Goal: Task Accomplishment & Management: Use online tool/utility

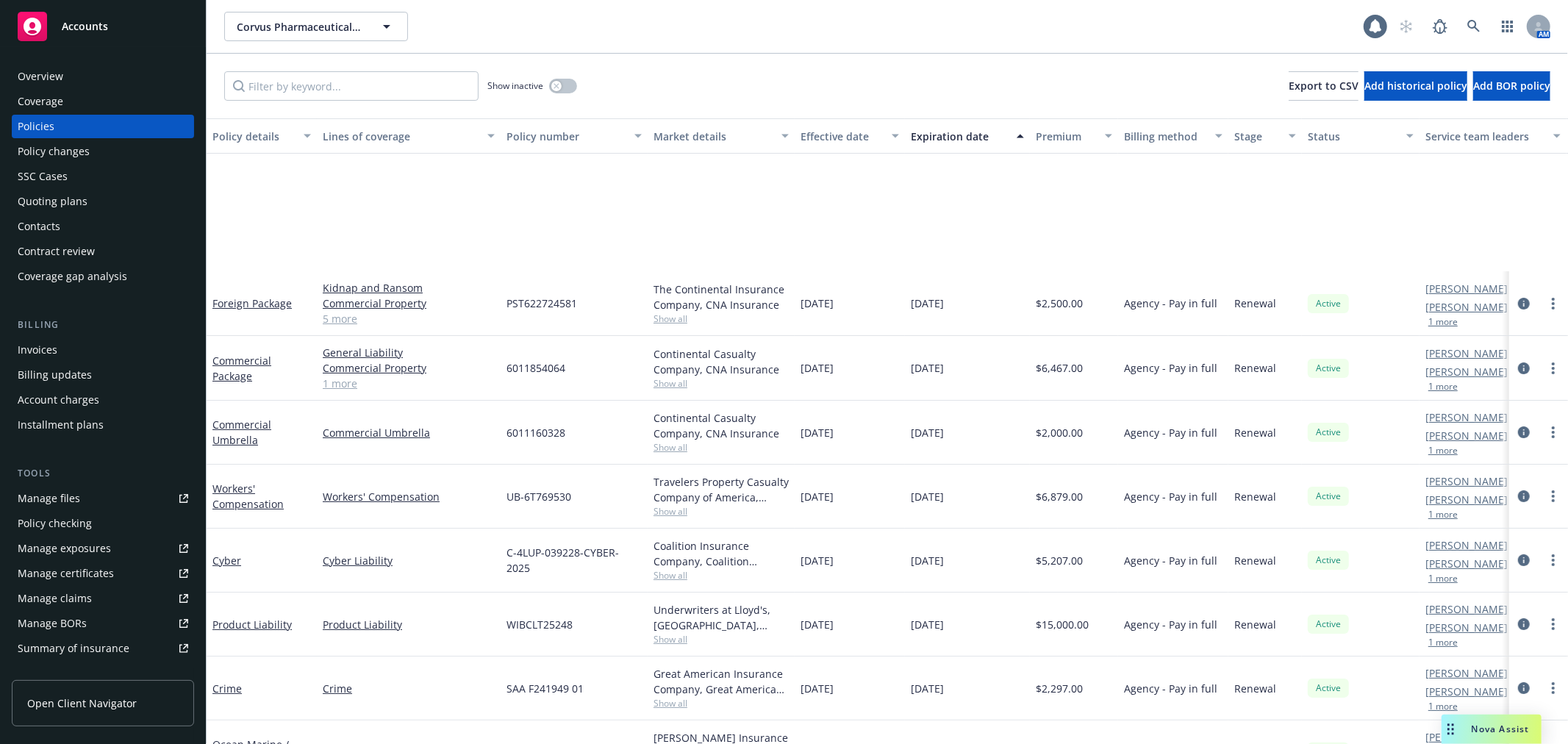
scroll to position [182, 0]
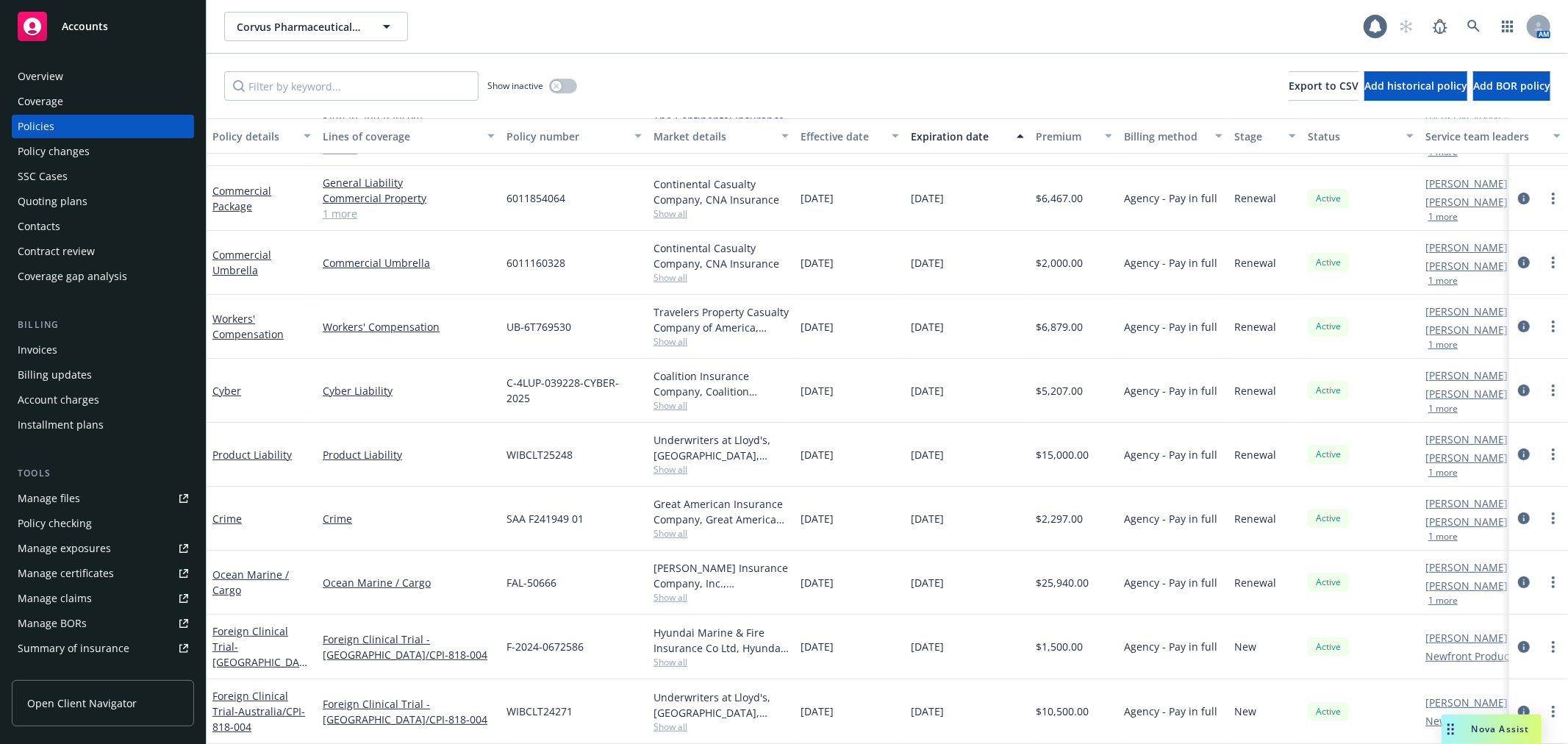
click at [59, 75] on div "Overview" at bounding box center [40, 77] width 45 height 24
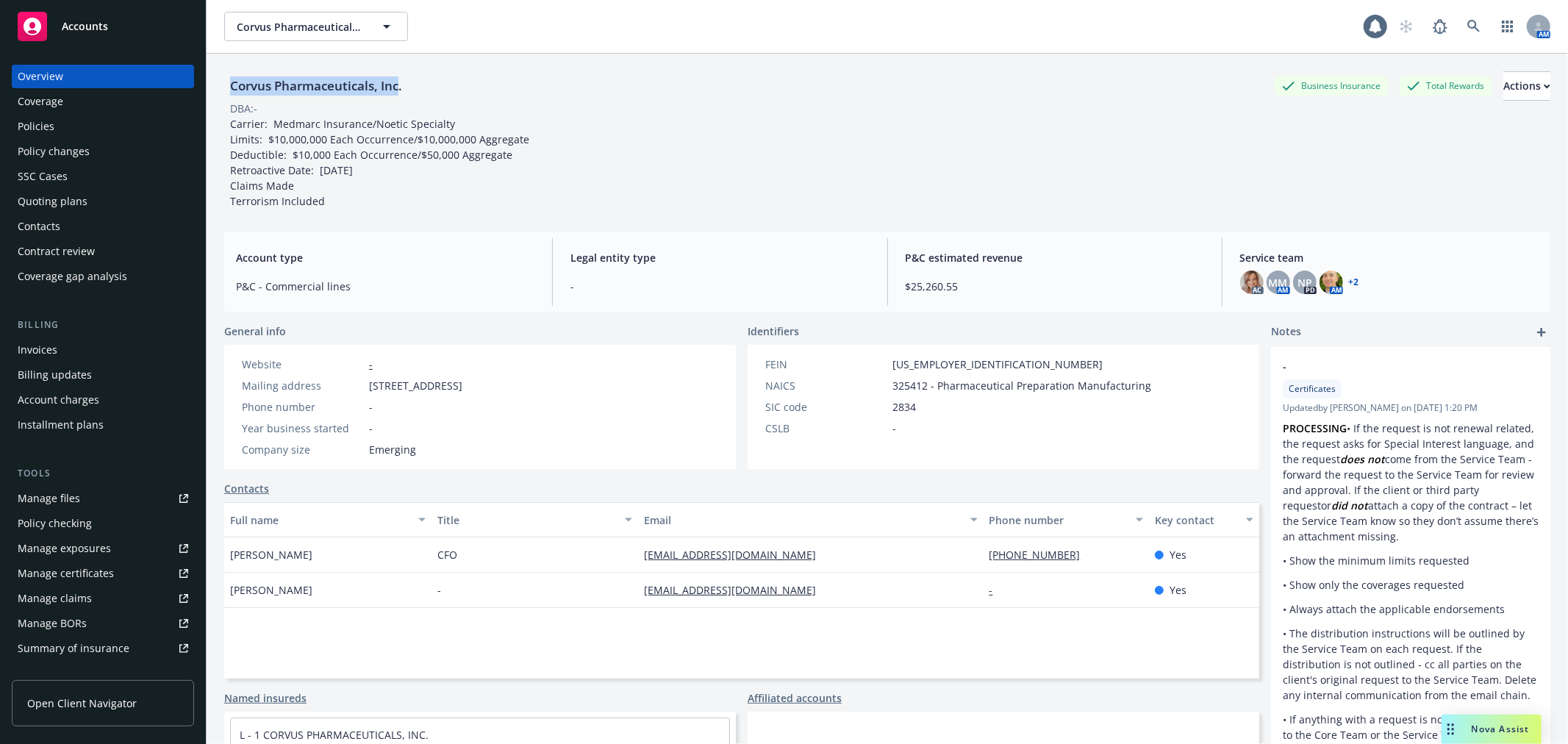
drag, startPoint x: 401, startPoint y: 86, endPoint x: 216, endPoint y: 85, distance: 185.0
click at [216, 85] on div "Corvus Pharmaceuticals, Inc. Business Insurance Total Rewards Actions DBA: - Ca…" at bounding box center [887, 426] width 1362 height 744
copy div "Corvus Pharmaceuticals, Inc"
drag, startPoint x: 118, startPoint y: 121, endPoint x: 344, endPoint y: 169, distance: 231.0
click at [118, 121] on div "Policies" at bounding box center [102, 127] width 171 height 24
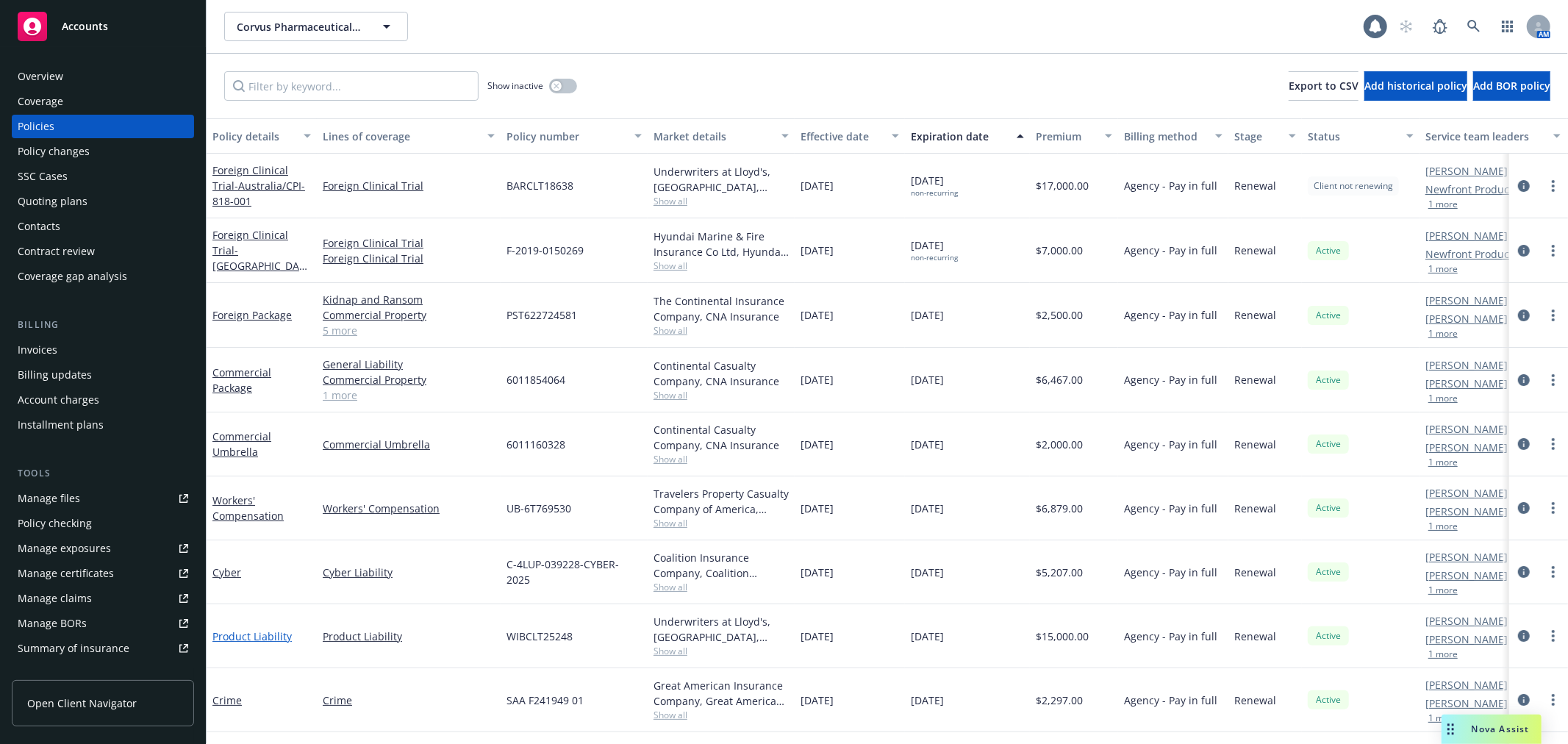
click at [236, 637] on link "Product Liability" at bounding box center [252, 636] width 79 height 14
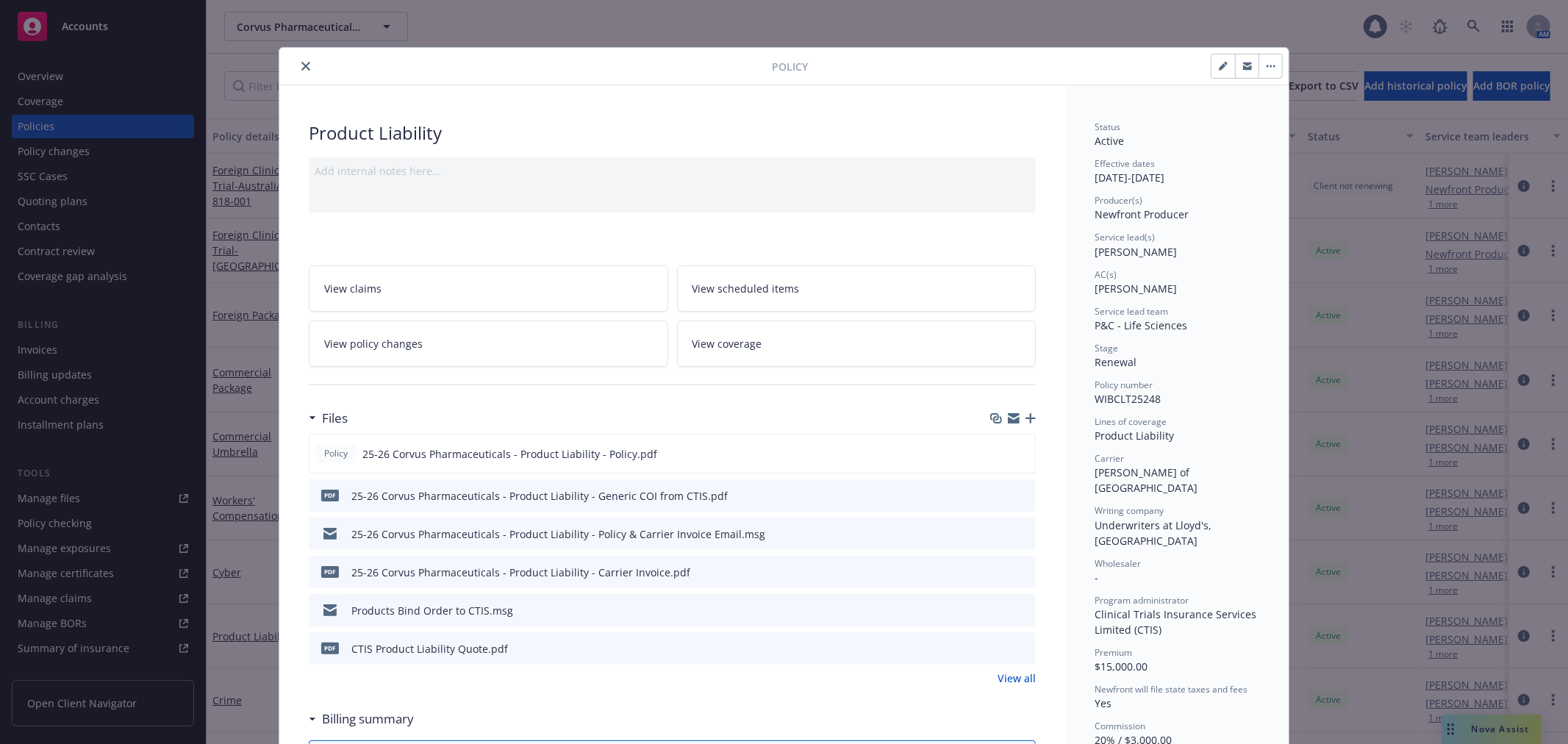
drag, startPoint x: 297, startPoint y: 65, endPoint x: 333, endPoint y: 159, distance: 100.7
click at [301, 65] on icon "close" at bounding box center [305, 66] width 9 height 9
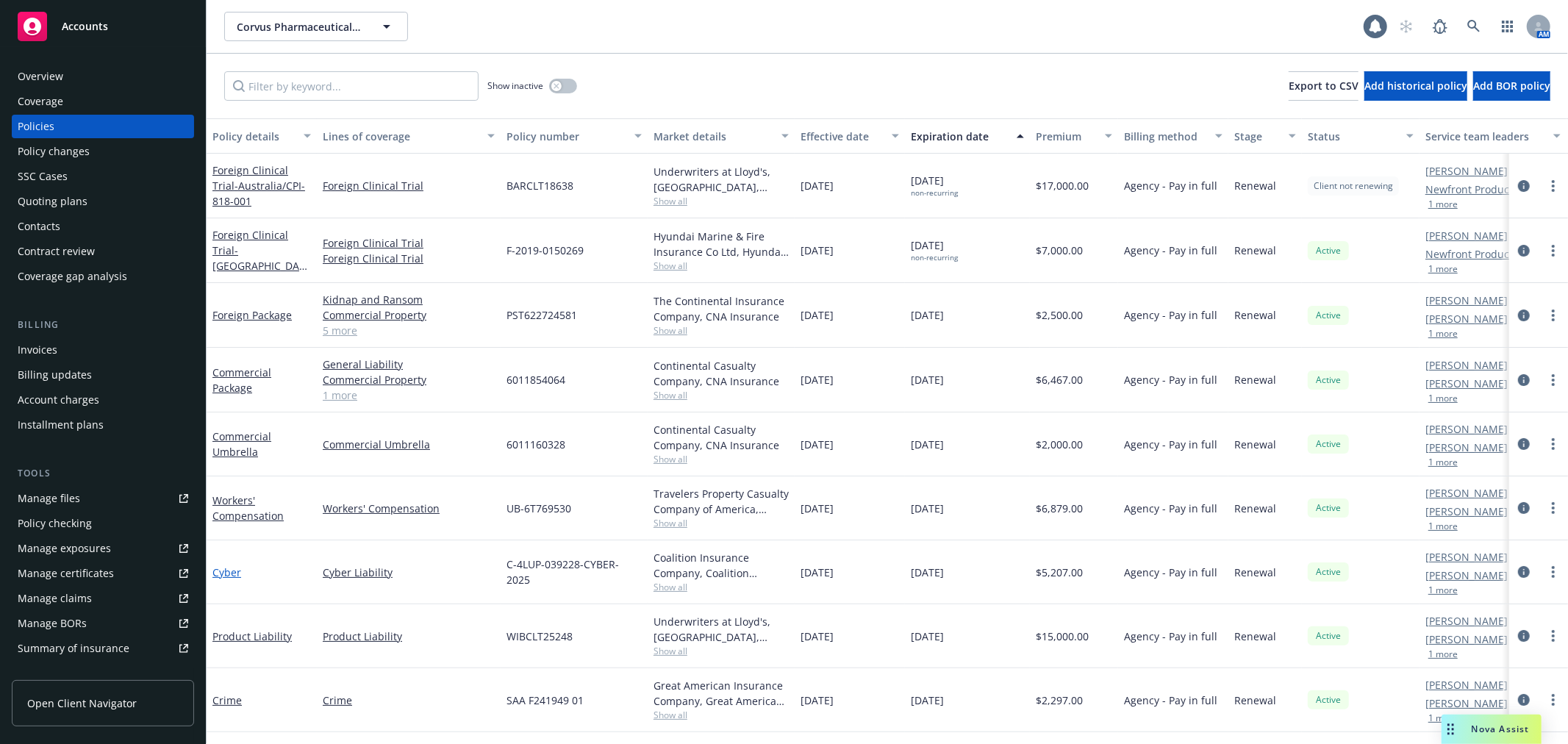
click at [236, 573] on link "Cyber" at bounding box center [227, 573] width 29 height 14
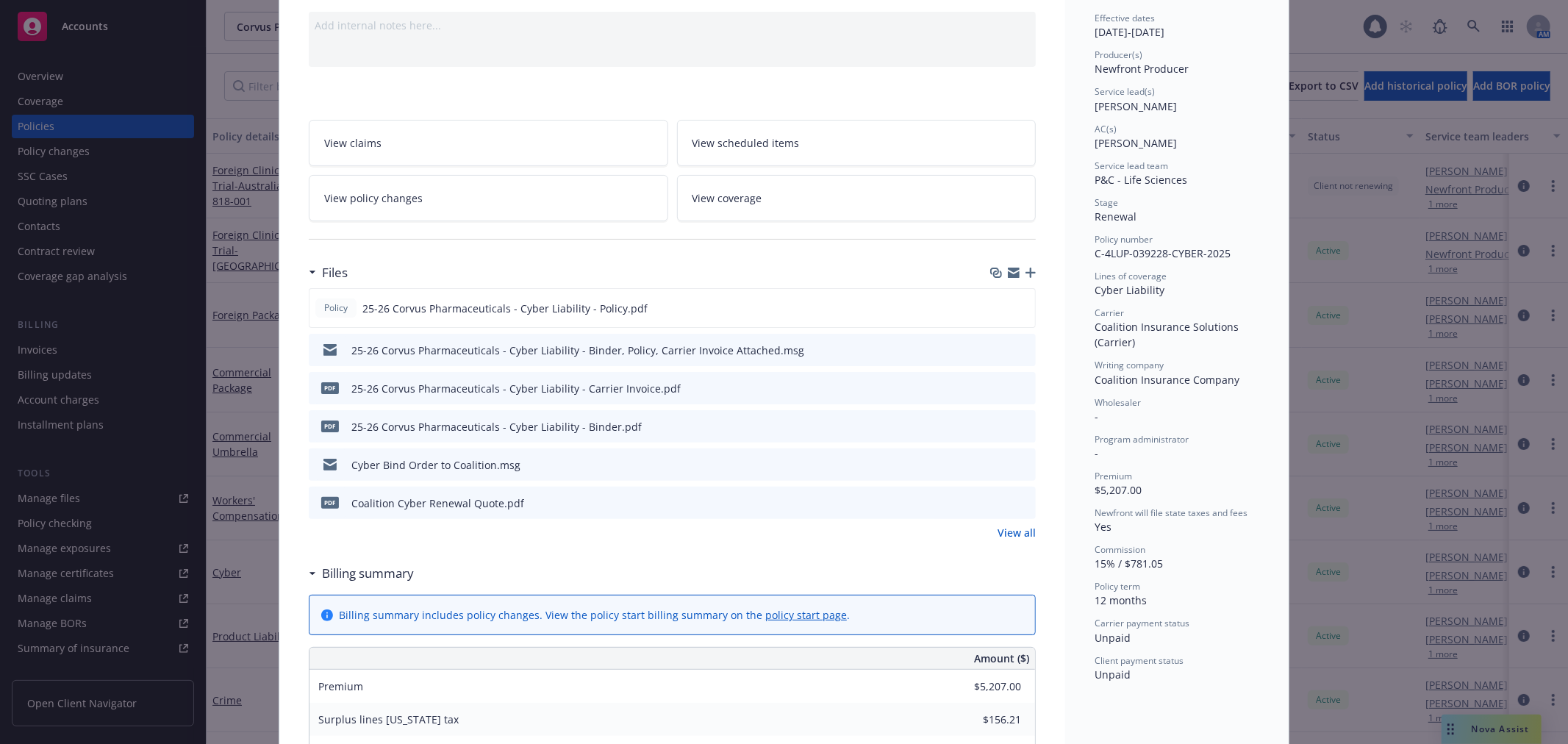
scroll to position [163, 0]
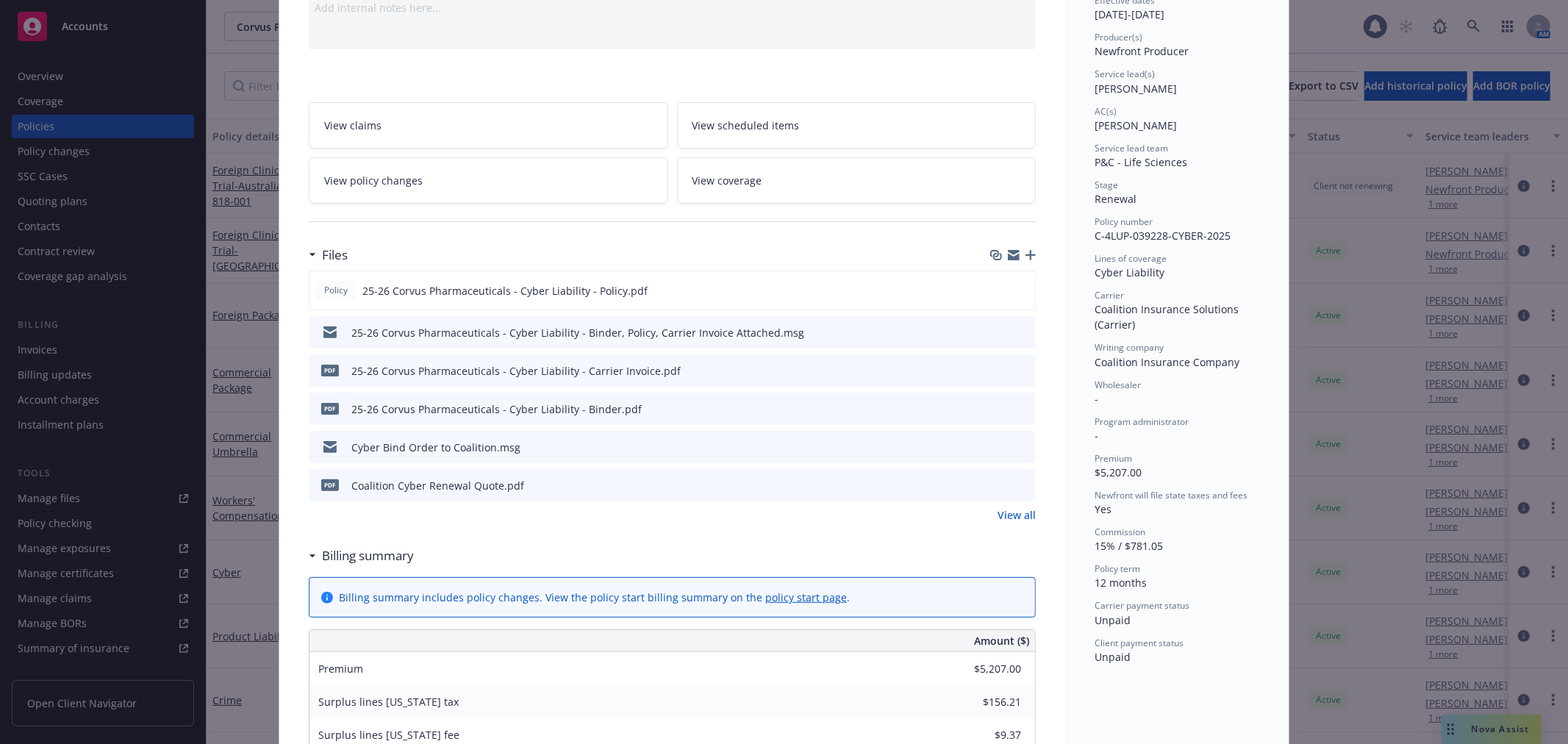
click at [1015, 368] on icon "preview file" at bounding box center [1022, 370] width 13 height 10
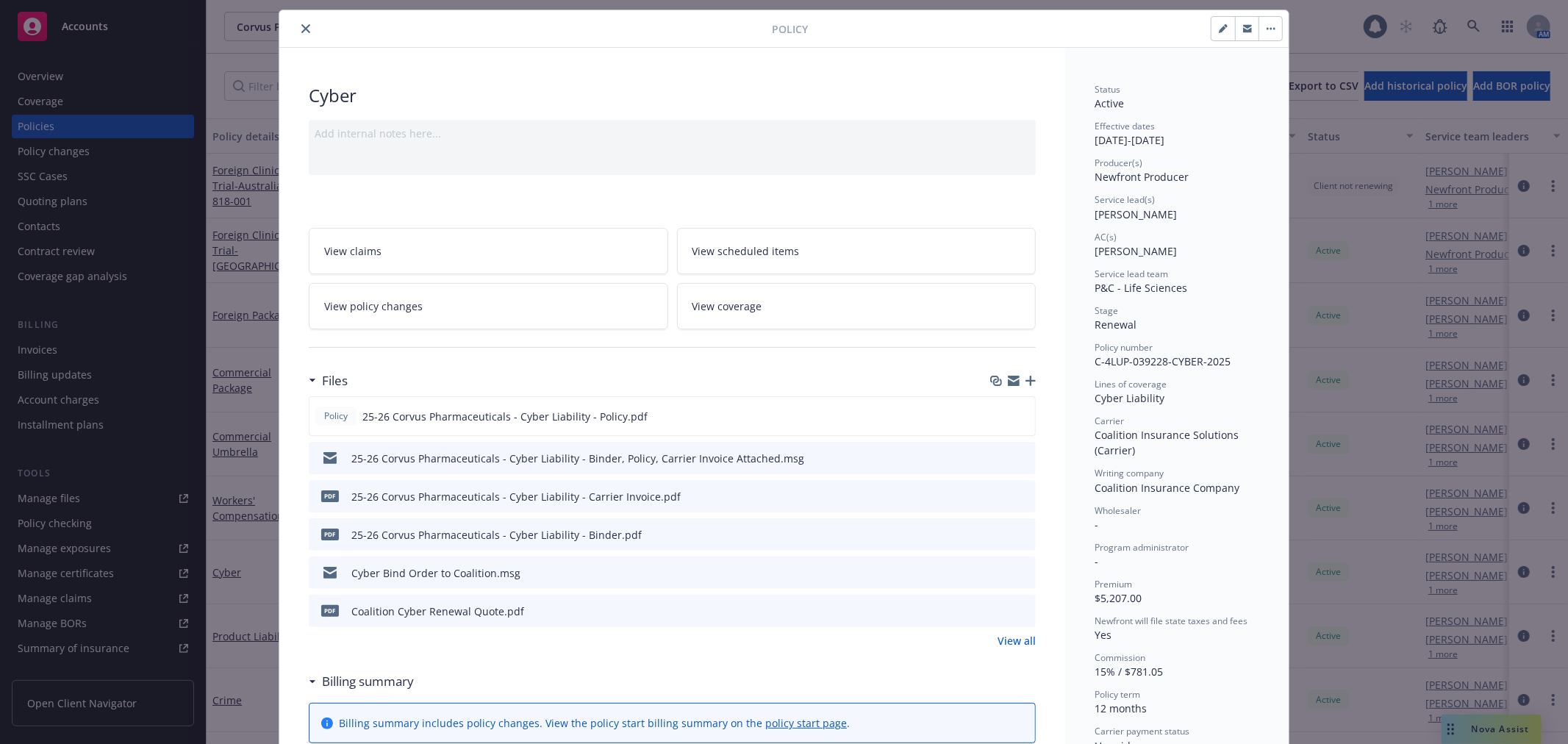
scroll to position [0, 0]
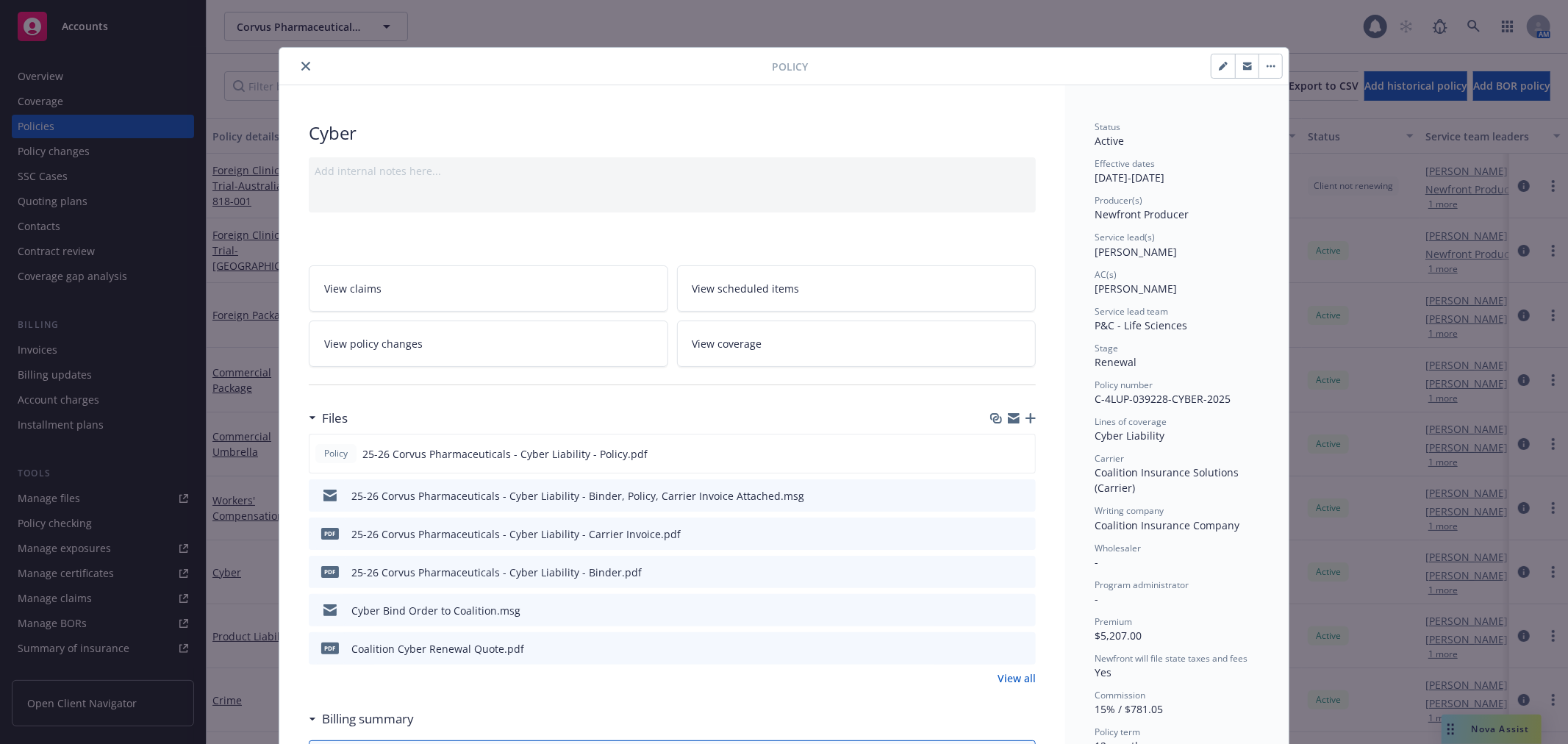
click at [305, 68] on button "close" at bounding box center [305, 66] width 17 height 17
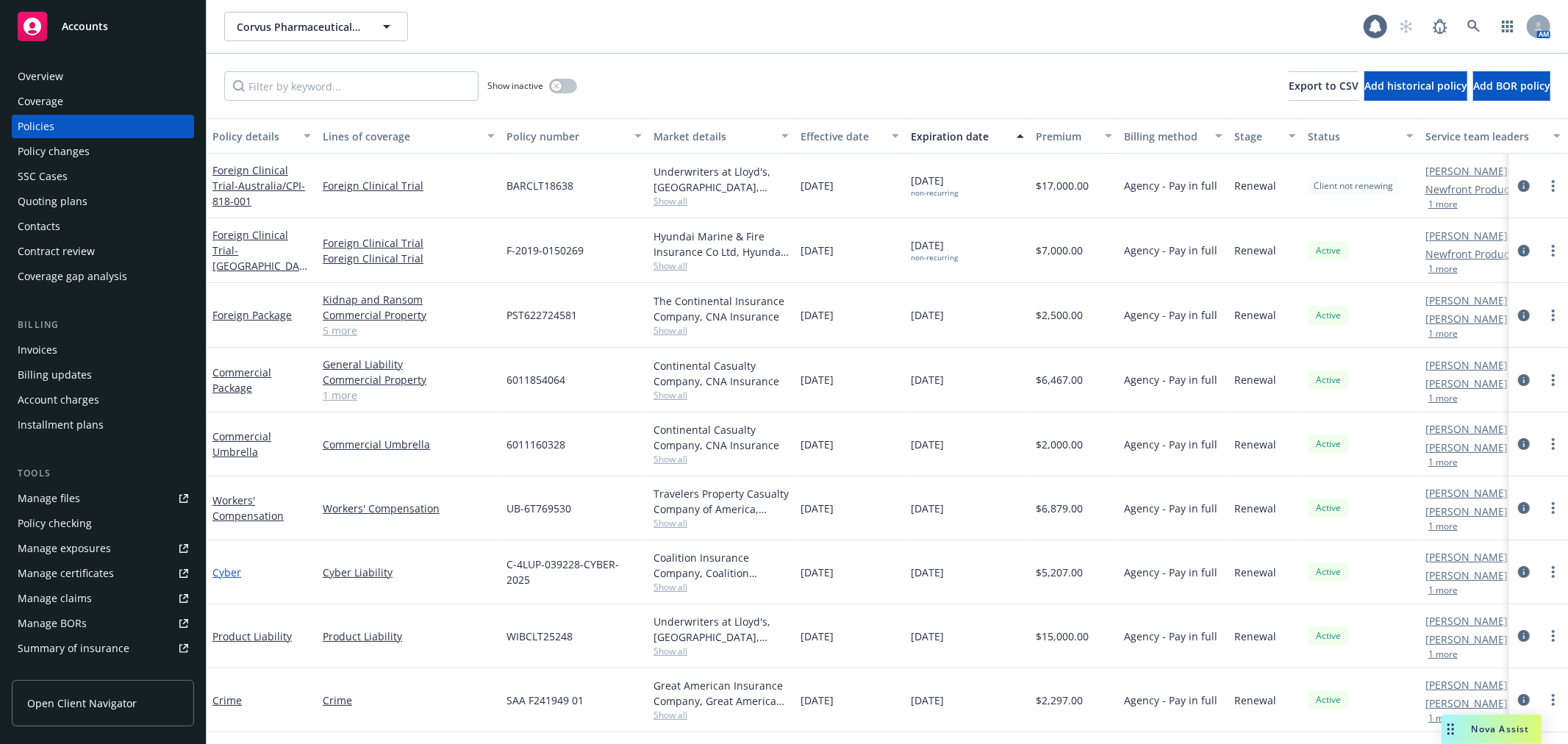
click at [232, 566] on link "Cyber" at bounding box center [227, 573] width 29 height 14
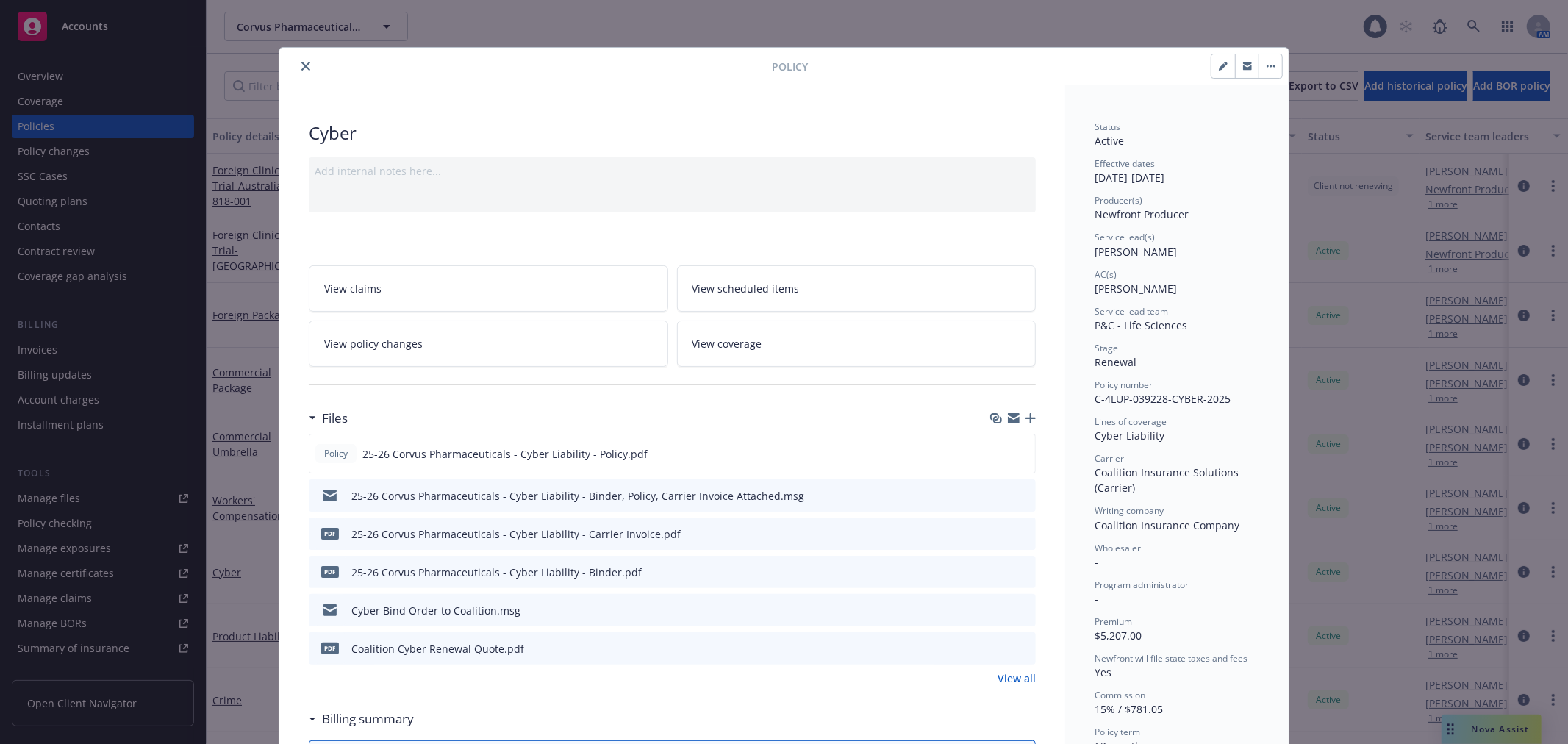
scroll to position [44, 0]
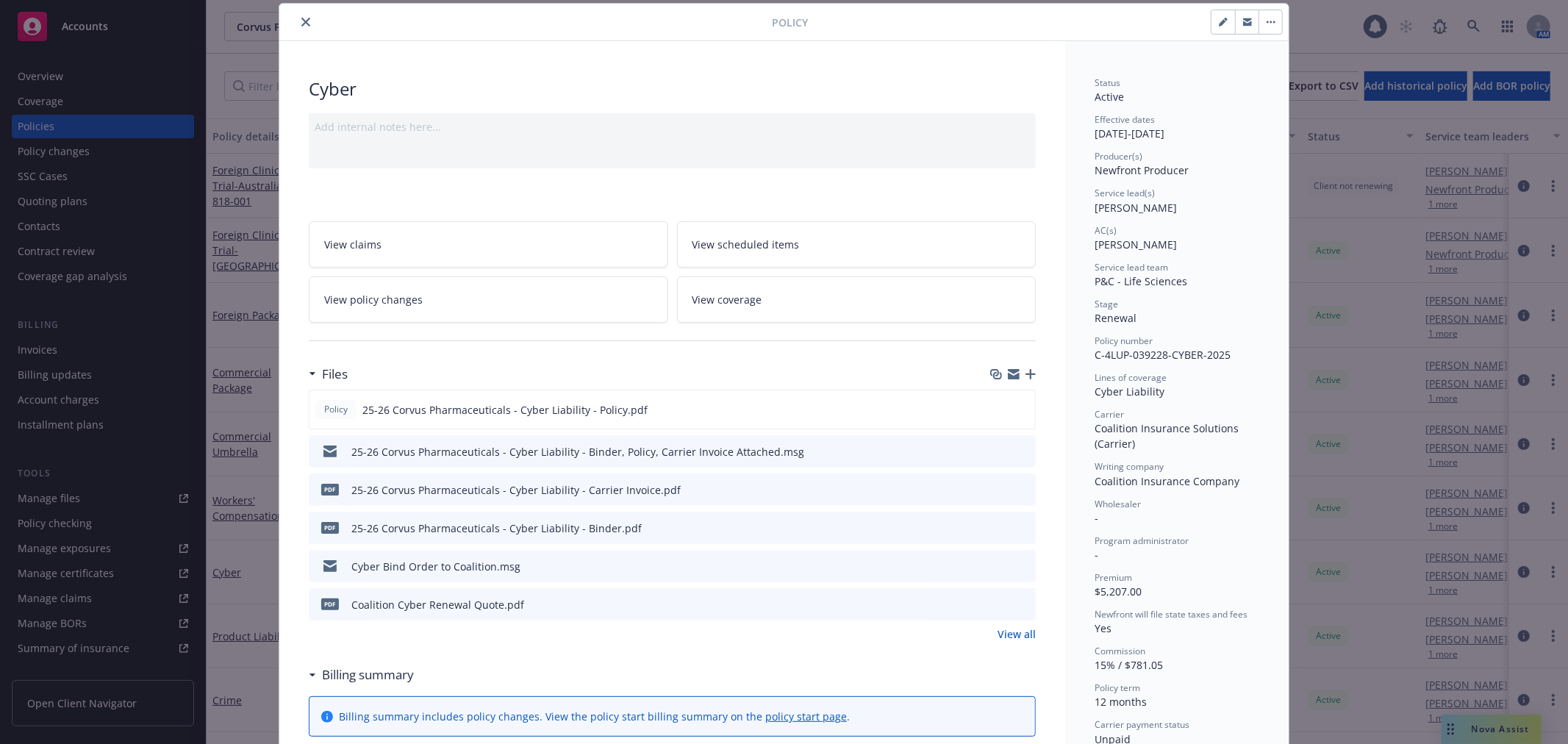
click at [991, 527] on icon "download file" at bounding box center [997, 527] width 12 height 12
click at [305, 17] on button "close" at bounding box center [305, 22] width 17 height 17
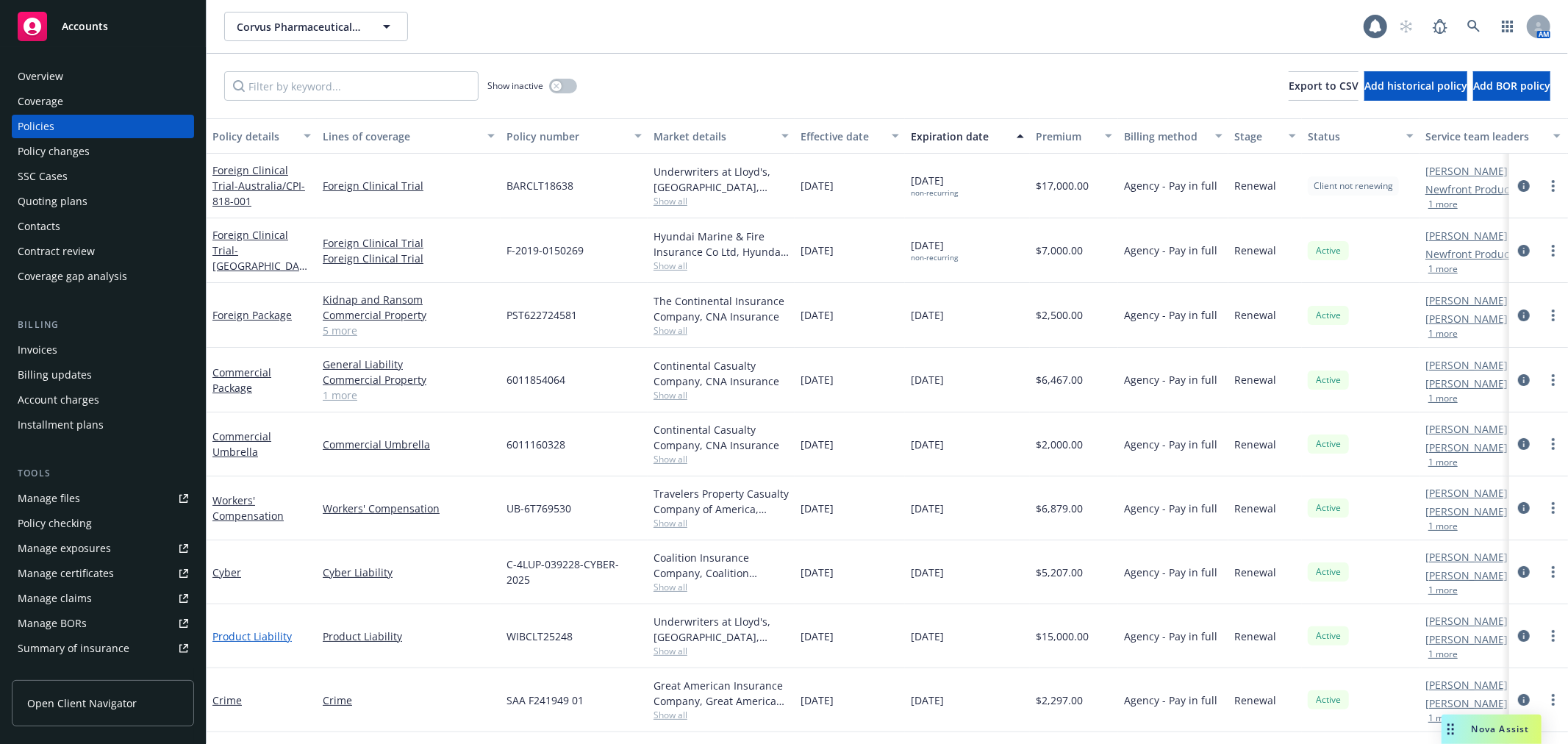
click at [255, 636] on link "Product Liability" at bounding box center [252, 636] width 79 height 14
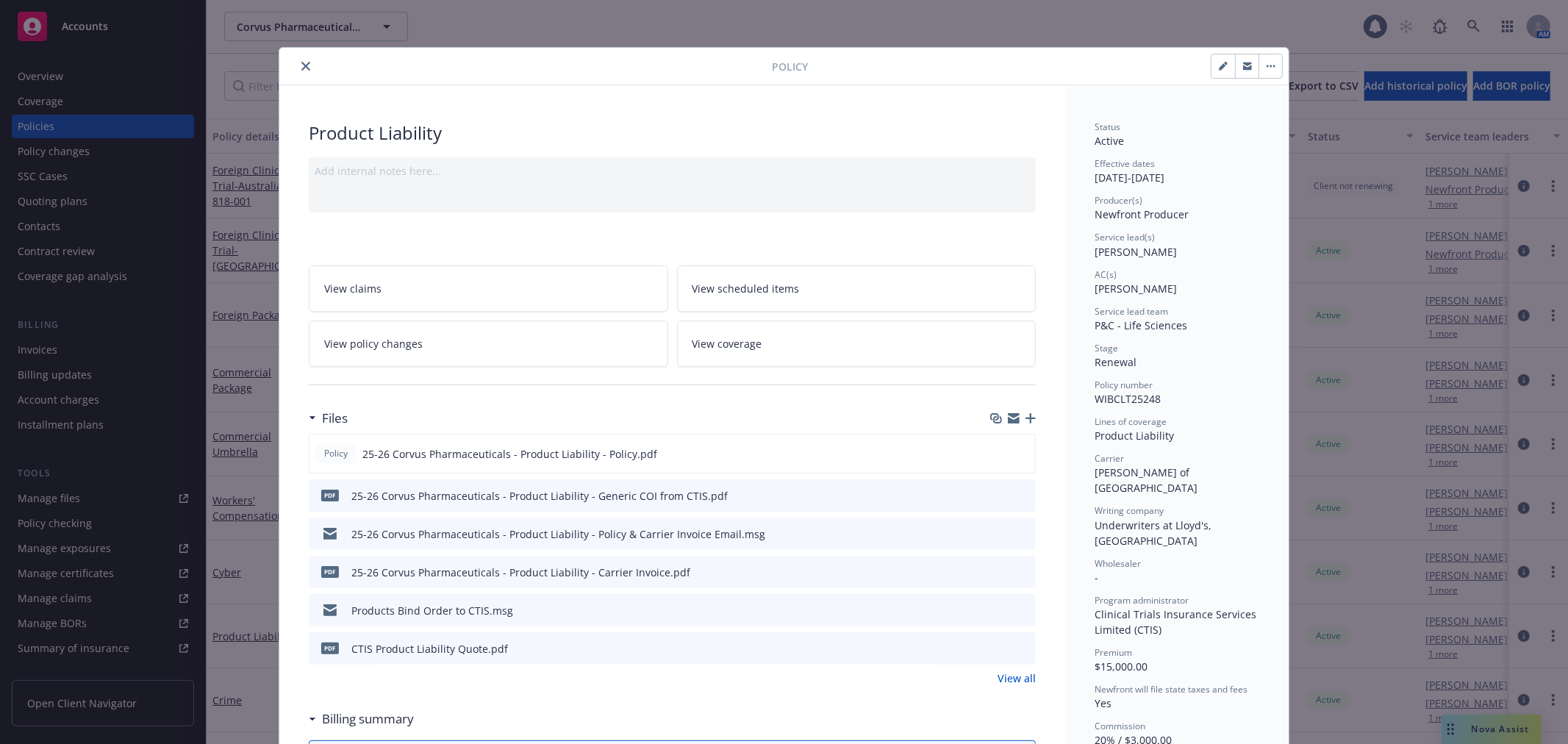
scroll to position [44, 0]
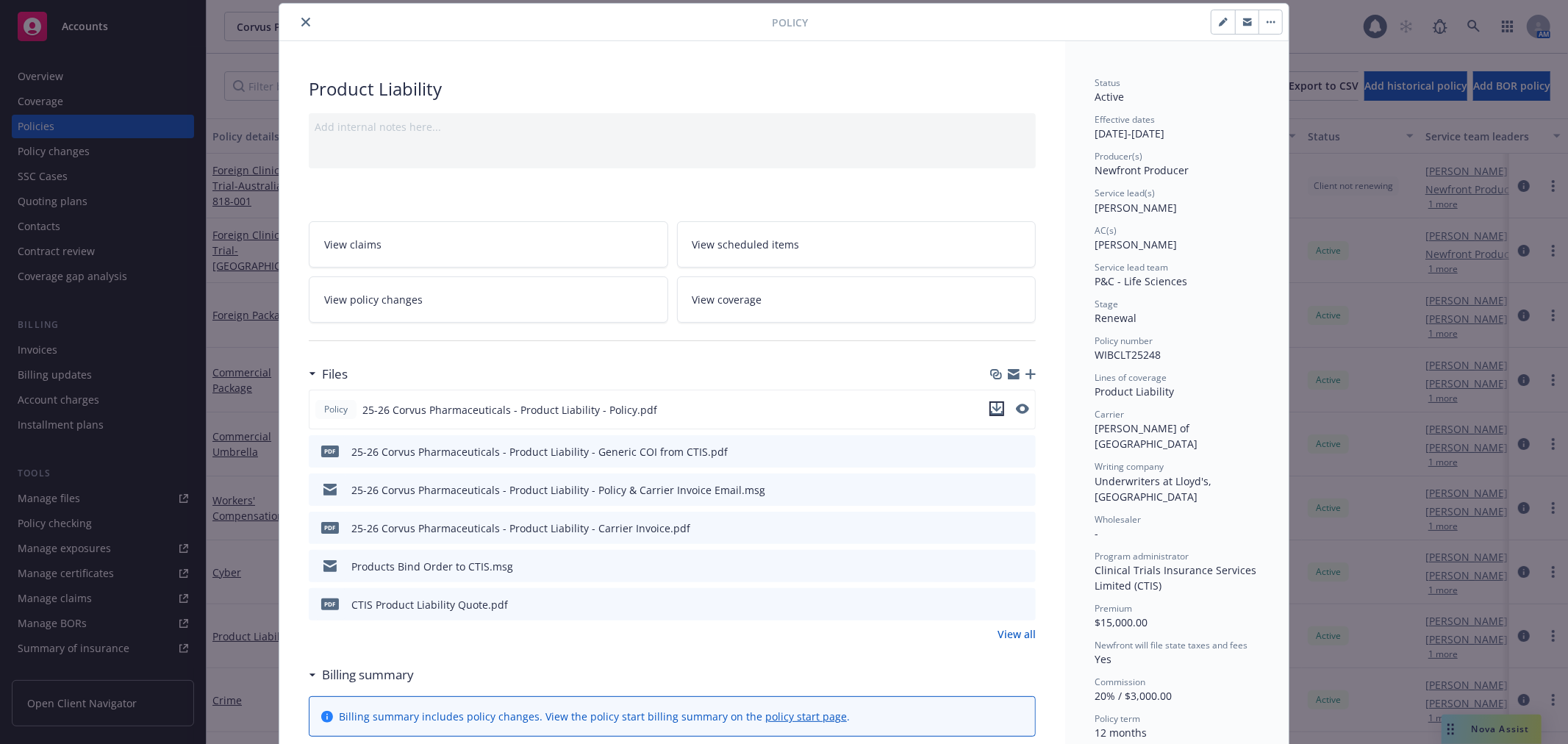
click at [991, 410] on icon "download file" at bounding box center [996, 408] width 12 height 12
click at [297, 16] on button "close" at bounding box center [305, 22] width 17 height 17
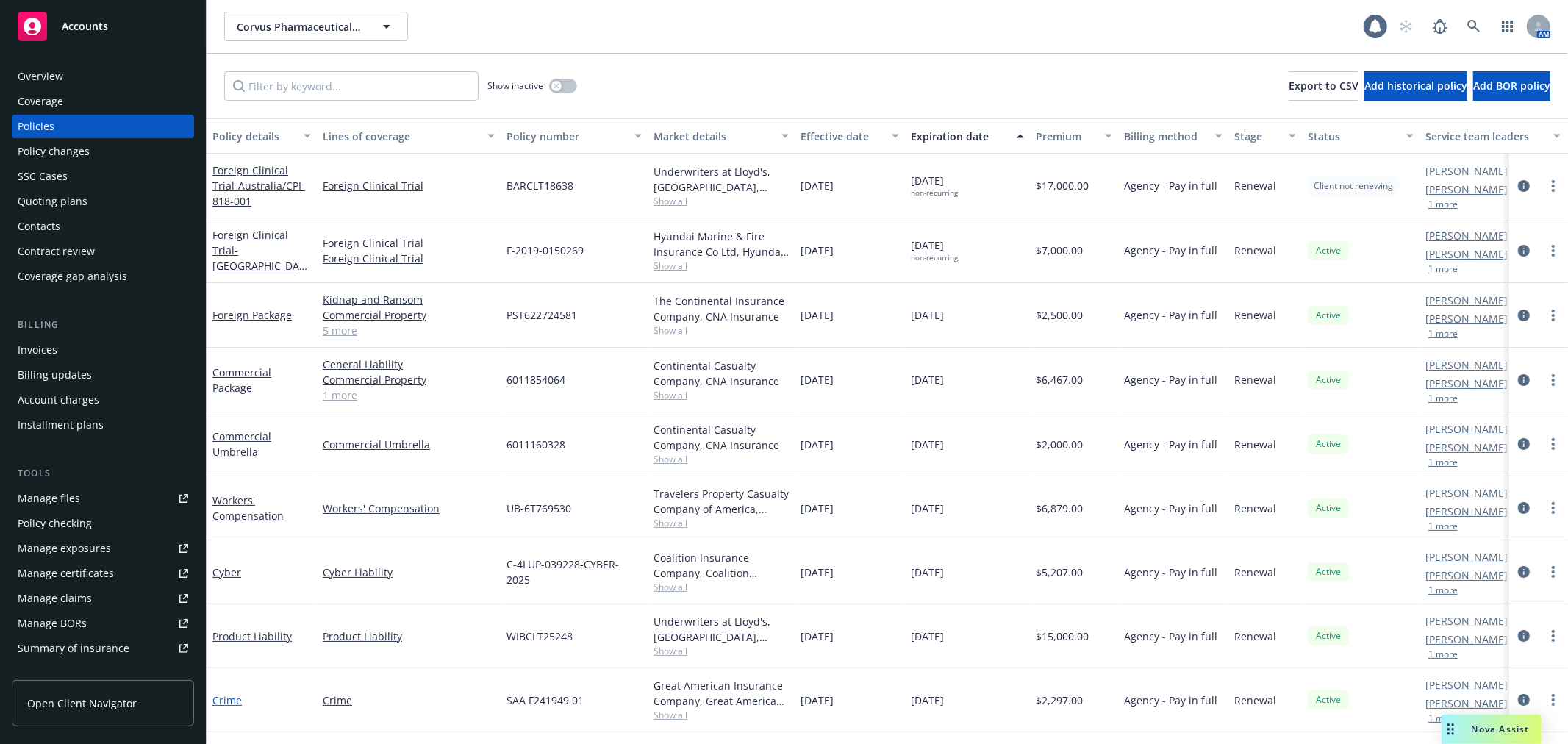
click at [228, 700] on link "Crime" at bounding box center [227, 700] width 29 height 14
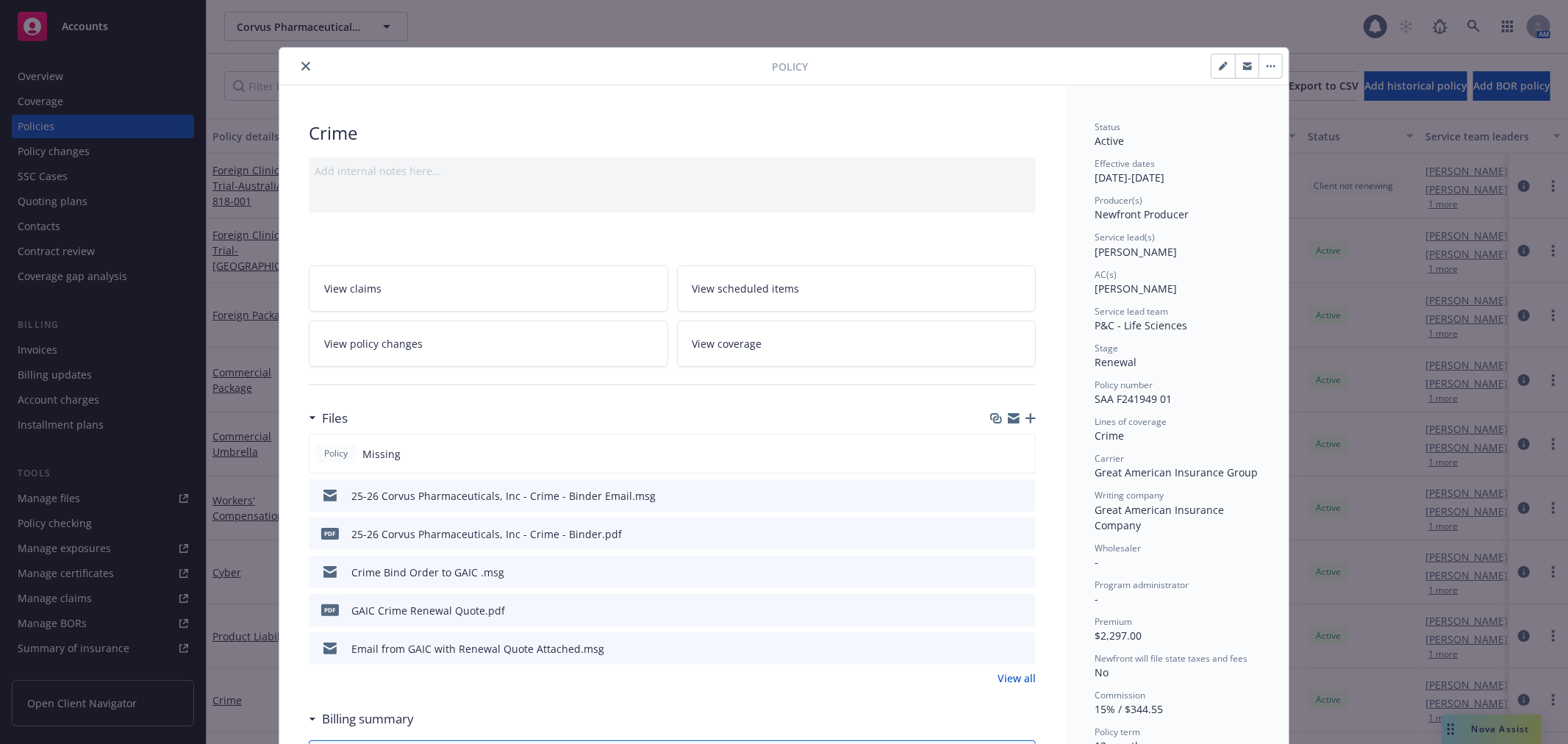
click at [995, 531] on icon "download file" at bounding box center [998, 531] width 10 height 9
click at [297, 60] on button "close" at bounding box center [305, 66] width 17 height 17
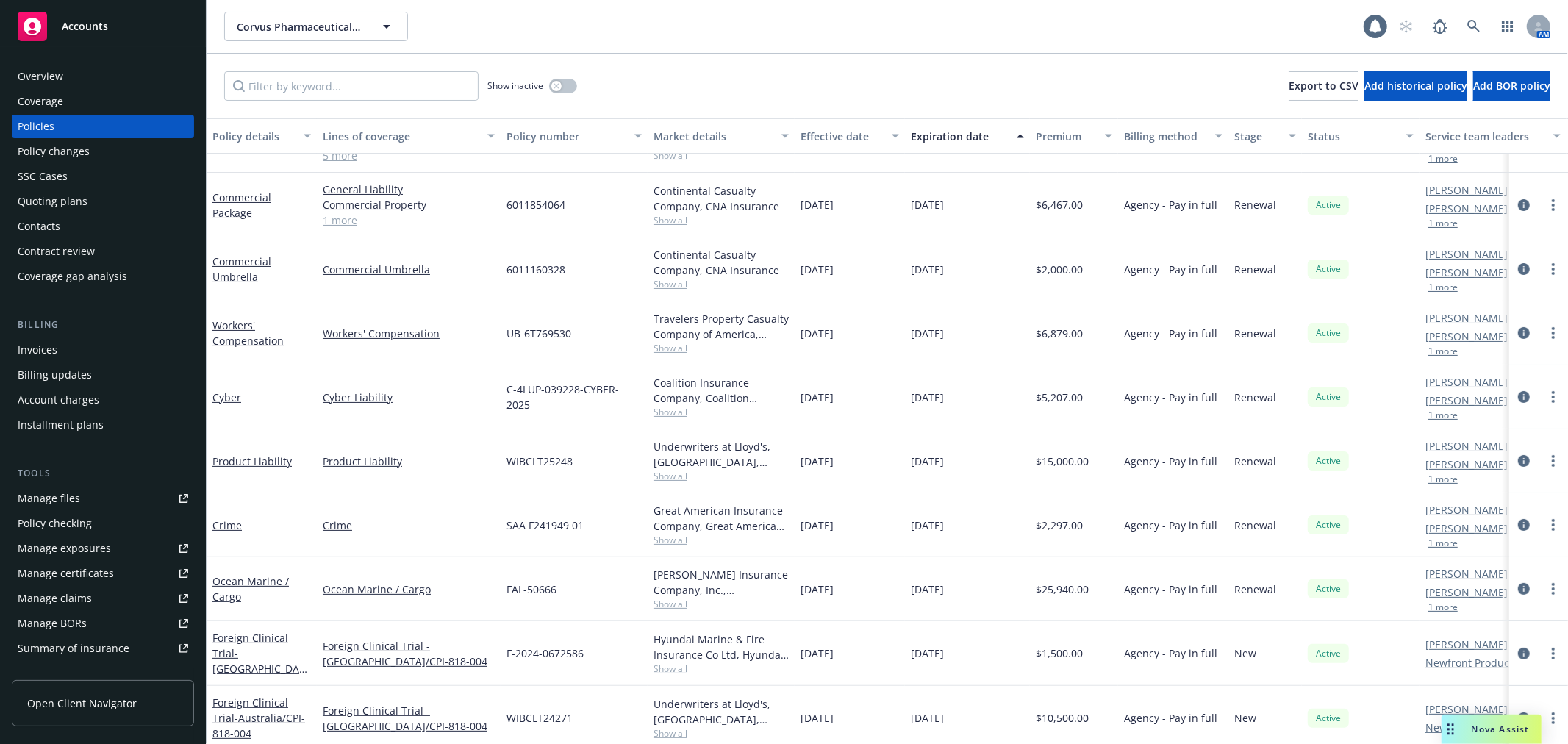
scroll to position [182, 0]
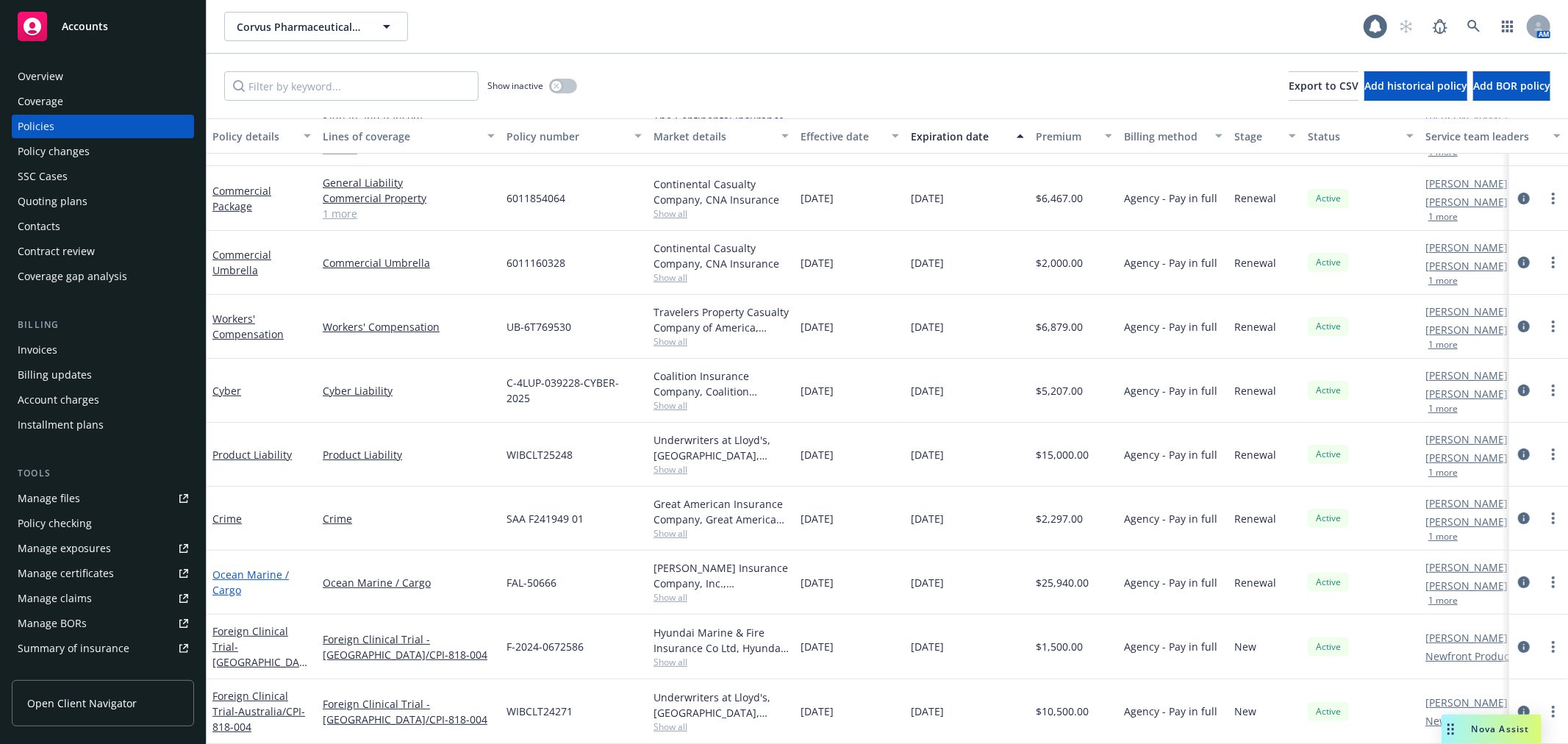
click at [218, 569] on link "Ocean Marine / Cargo" at bounding box center [251, 582] width 76 height 29
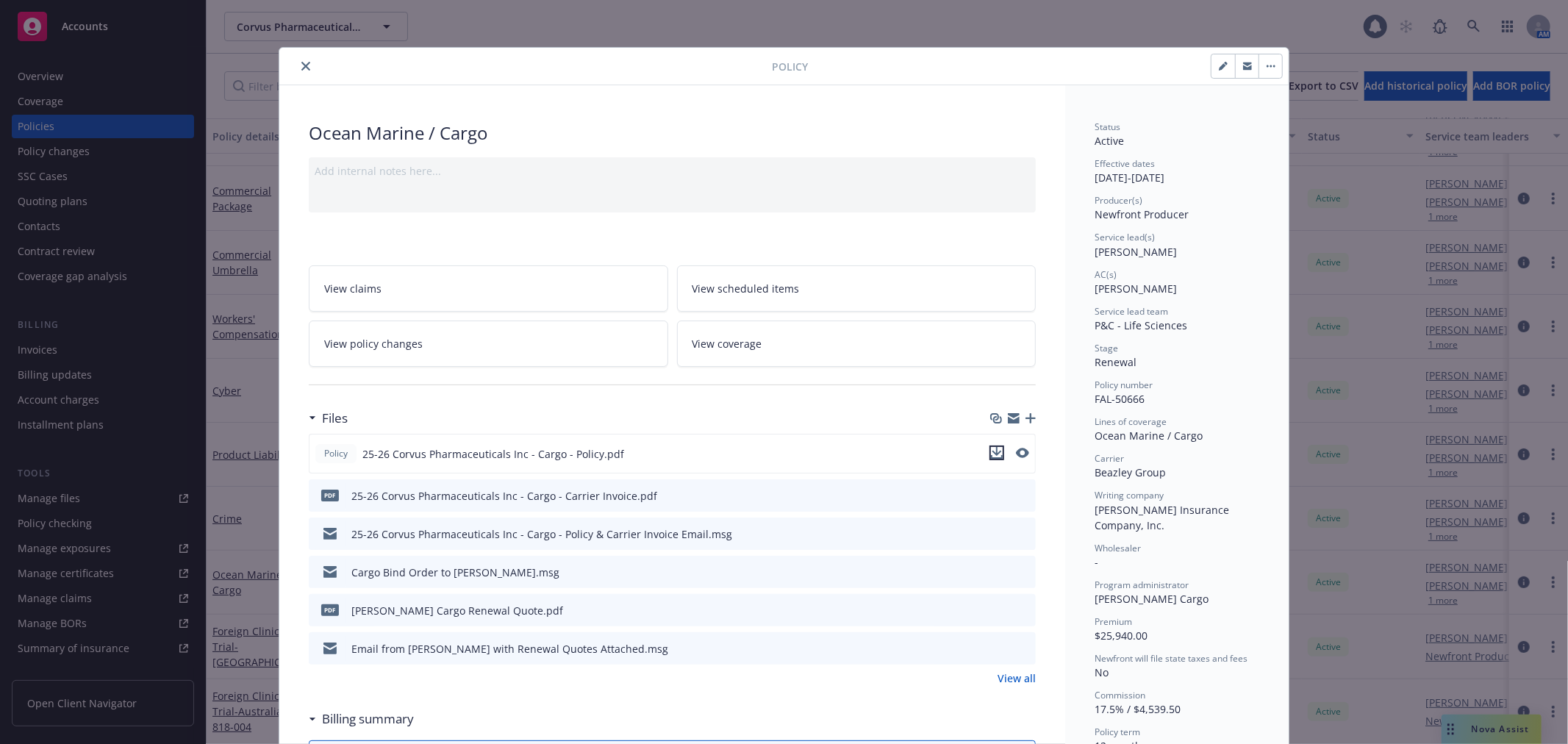
click at [995, 453] on icon "download file" at bounding box center [996, 453] width 12 height 12
click at [302, 68] on icon "close" at bounding box center [305, 66] width 9 height 9
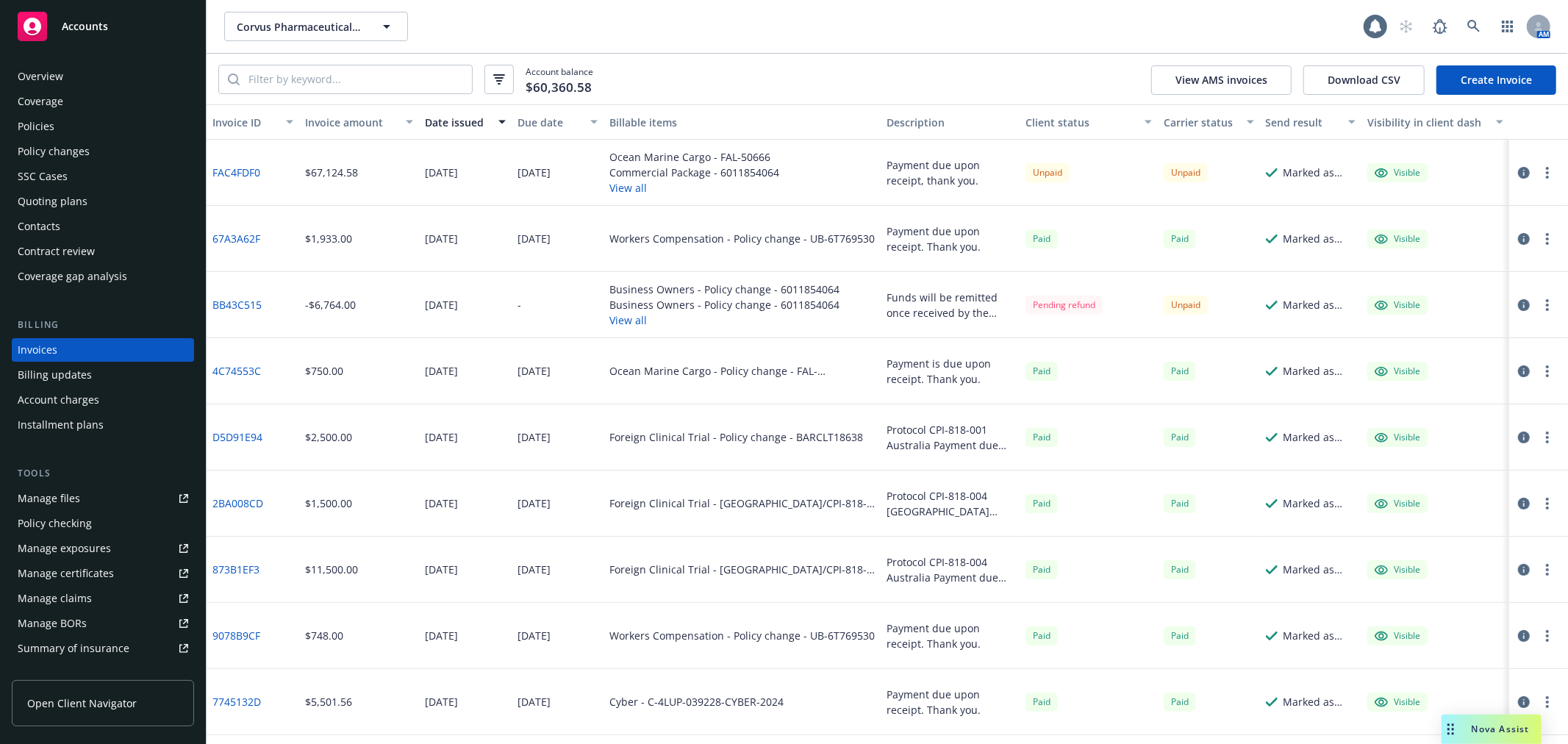
click at [70, 121] on div "Policies" at bounding box center [102, 127] width 171 height 24
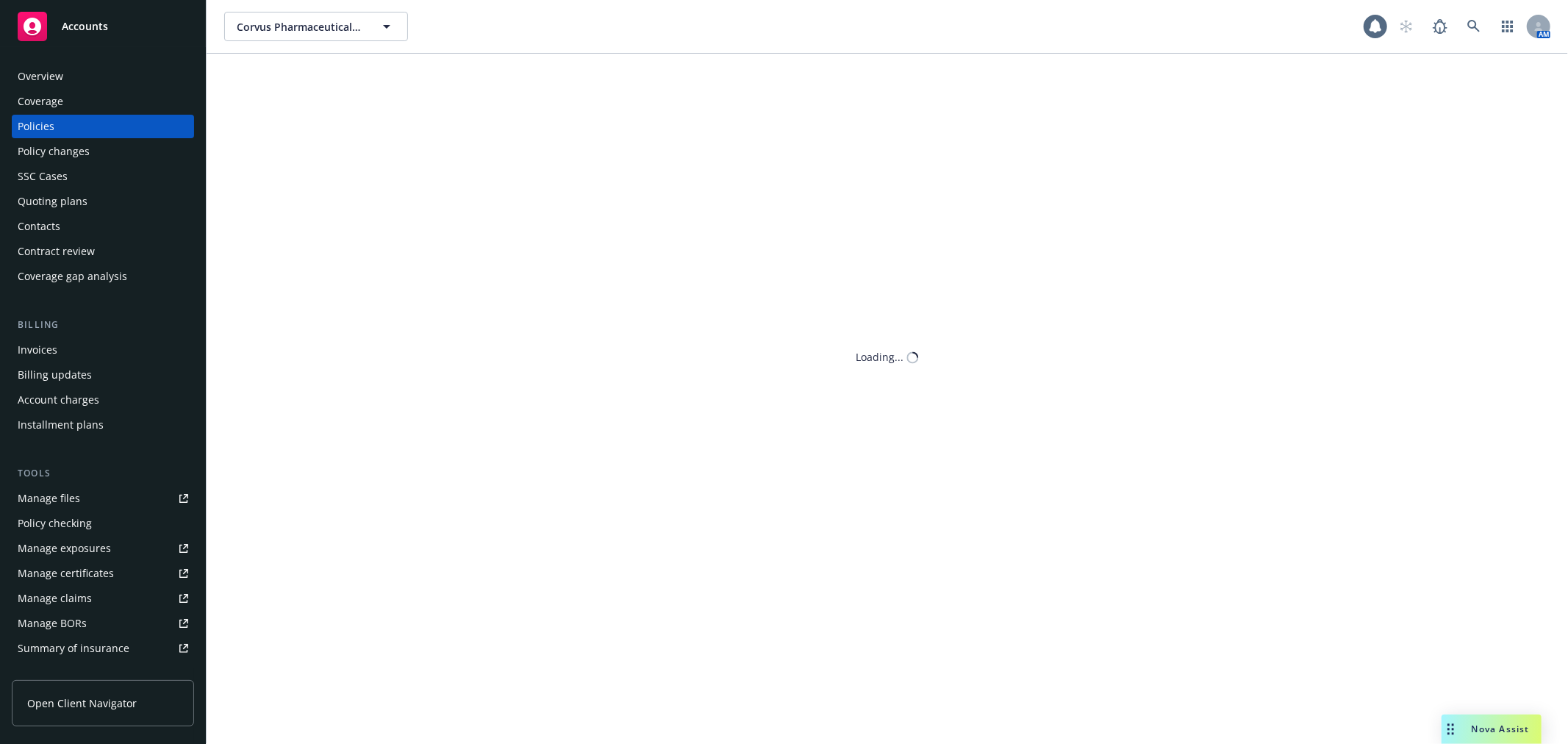
click at [306, 90] on div "Corvus Pharmaceuticals, Inc. Corvus Pharmaceuticals, Inc. AM Loading..." at bounding box center [887, 372] width 1362 height 744
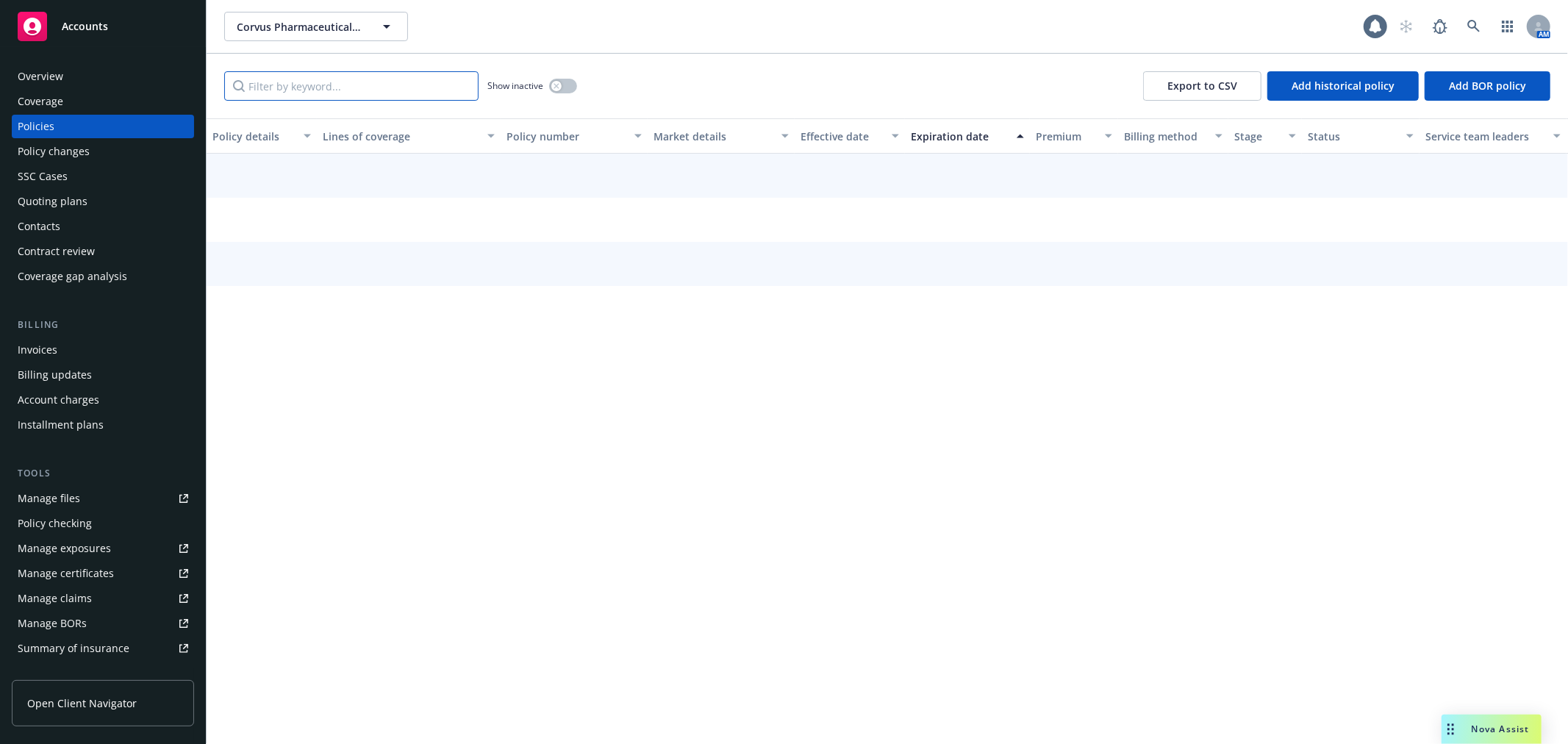
click at [306, 89] on input "Filter by keyword..." at bounding box center [351, 86] width 255 height 29
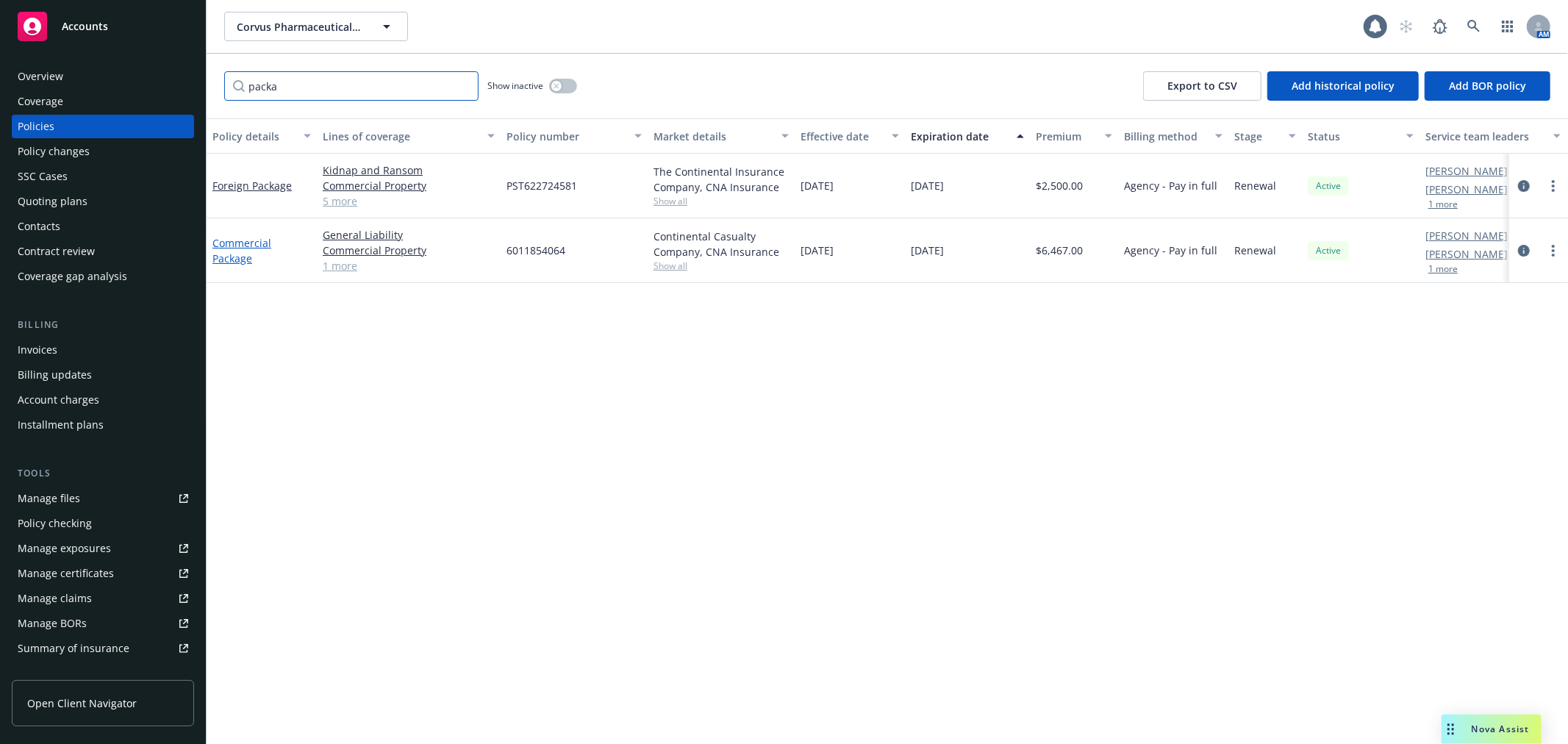
type input "packa"
click at [228, 246] on link "Commercial Package" at bounding box center [242, 251] width 59 height 29
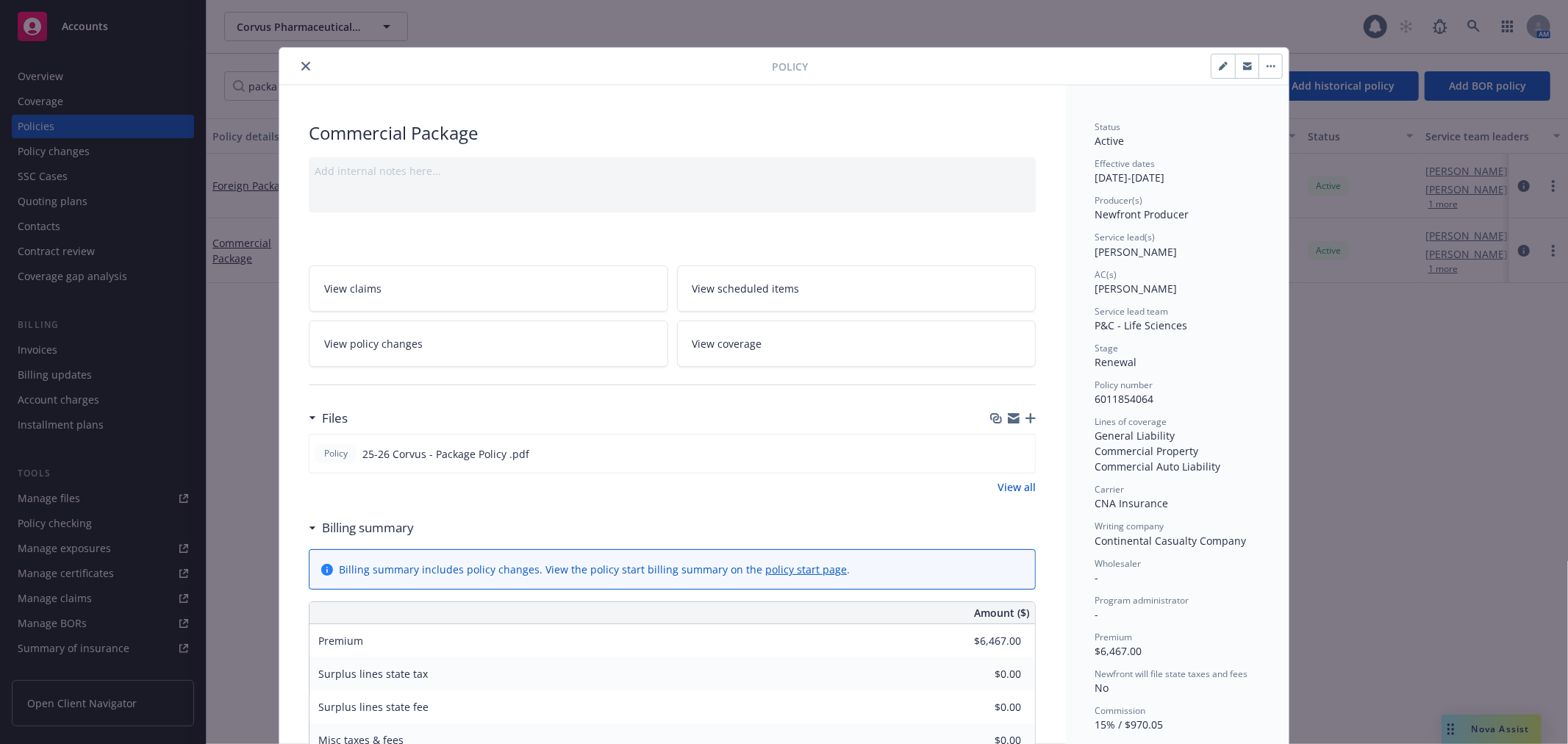
click at [301, 66] on icon "close" at bounding box center [305, 66] width 9 height 9
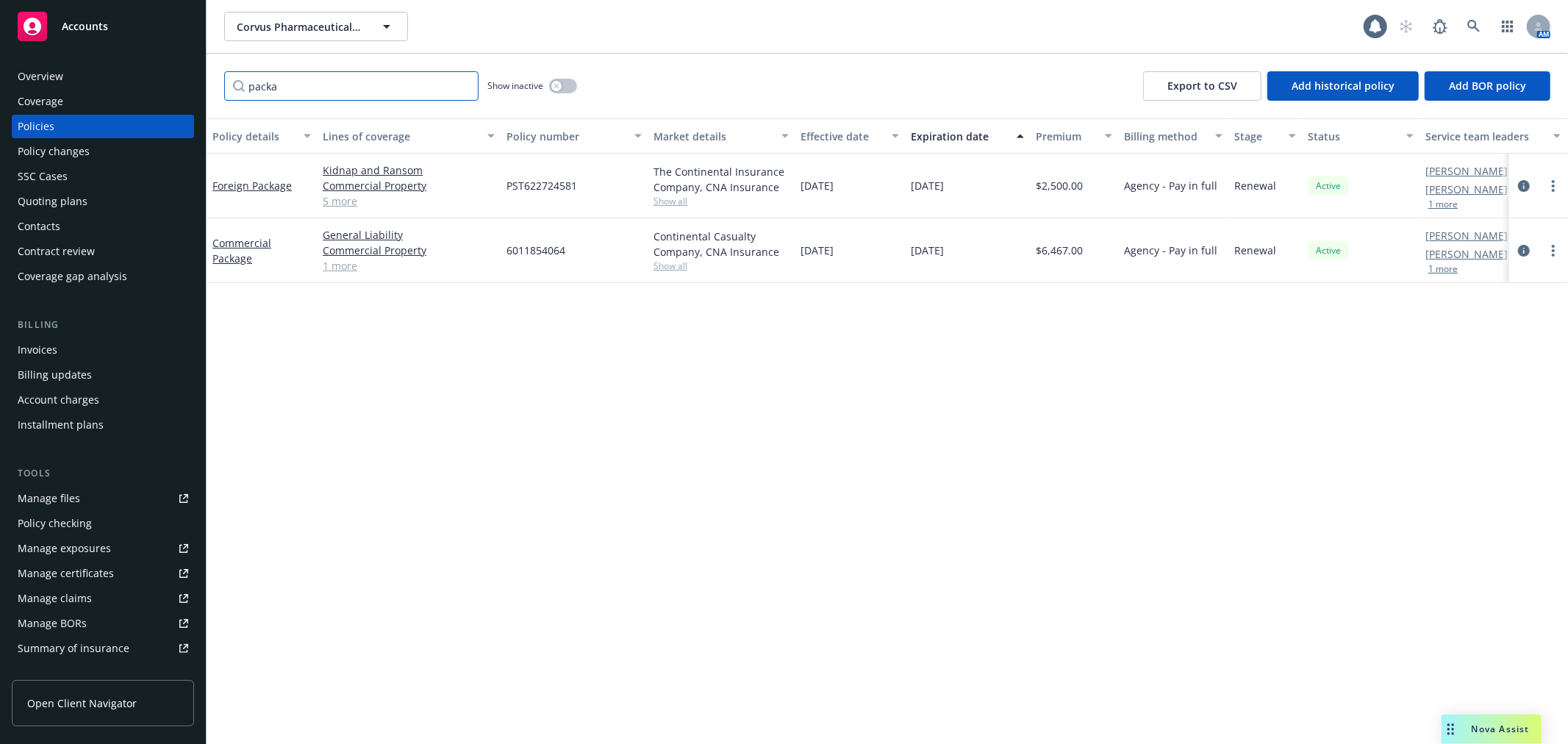
click at [78, 84] on div "Accounts Overview Coverage Policies Policy changes SSC Cases Quoting plans Cont…" at bounding box center [784, 372] width 1568 height 744
click at [232, 188] on link "Foreign Package" at bounding box center [252, 186] width 79 height 14
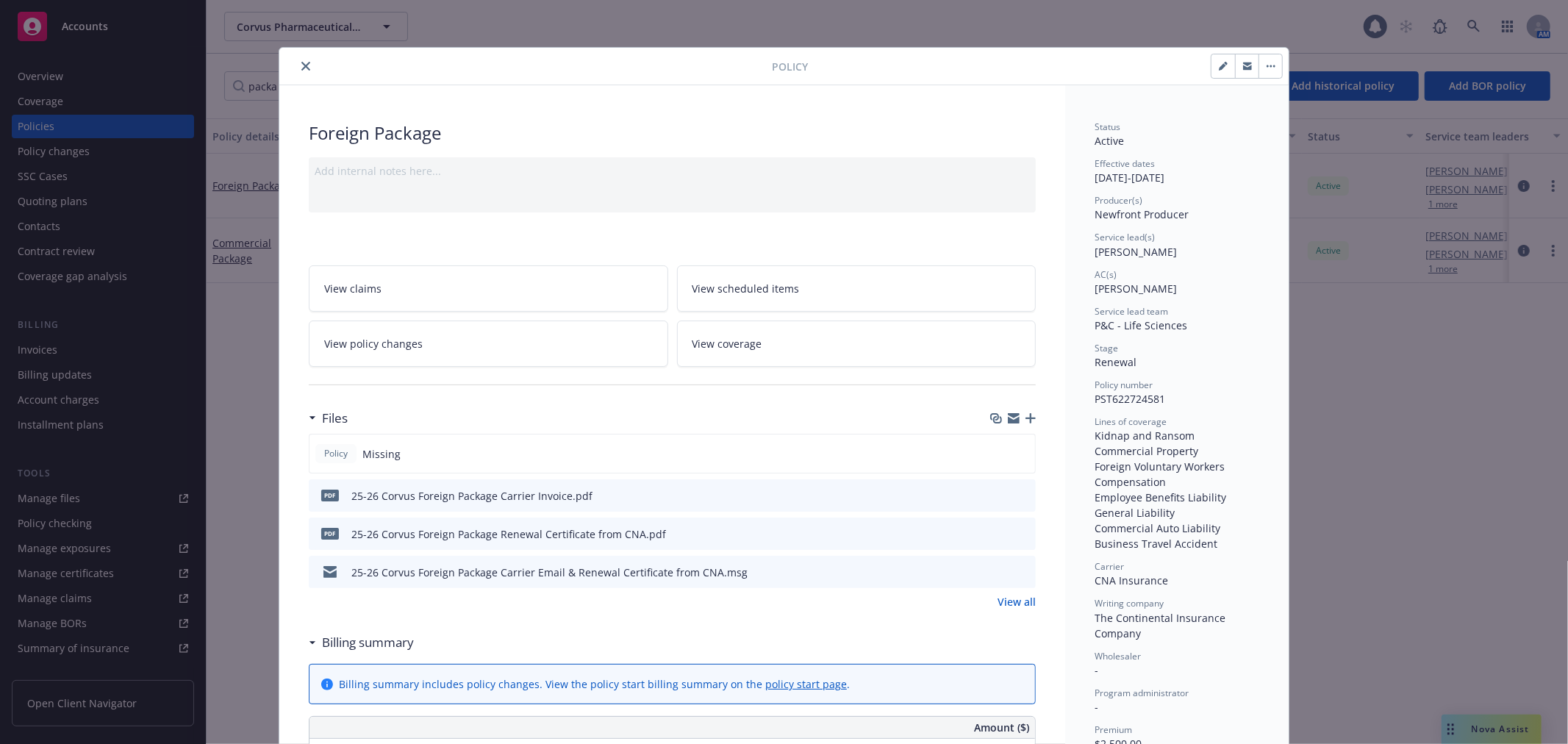
click at [991, 531] on icon "download file" at bounding box center [997, 533] width 12 height 12
click at [304, 63] on icon "close" at bounding box center [305, 66] width 9 height 9
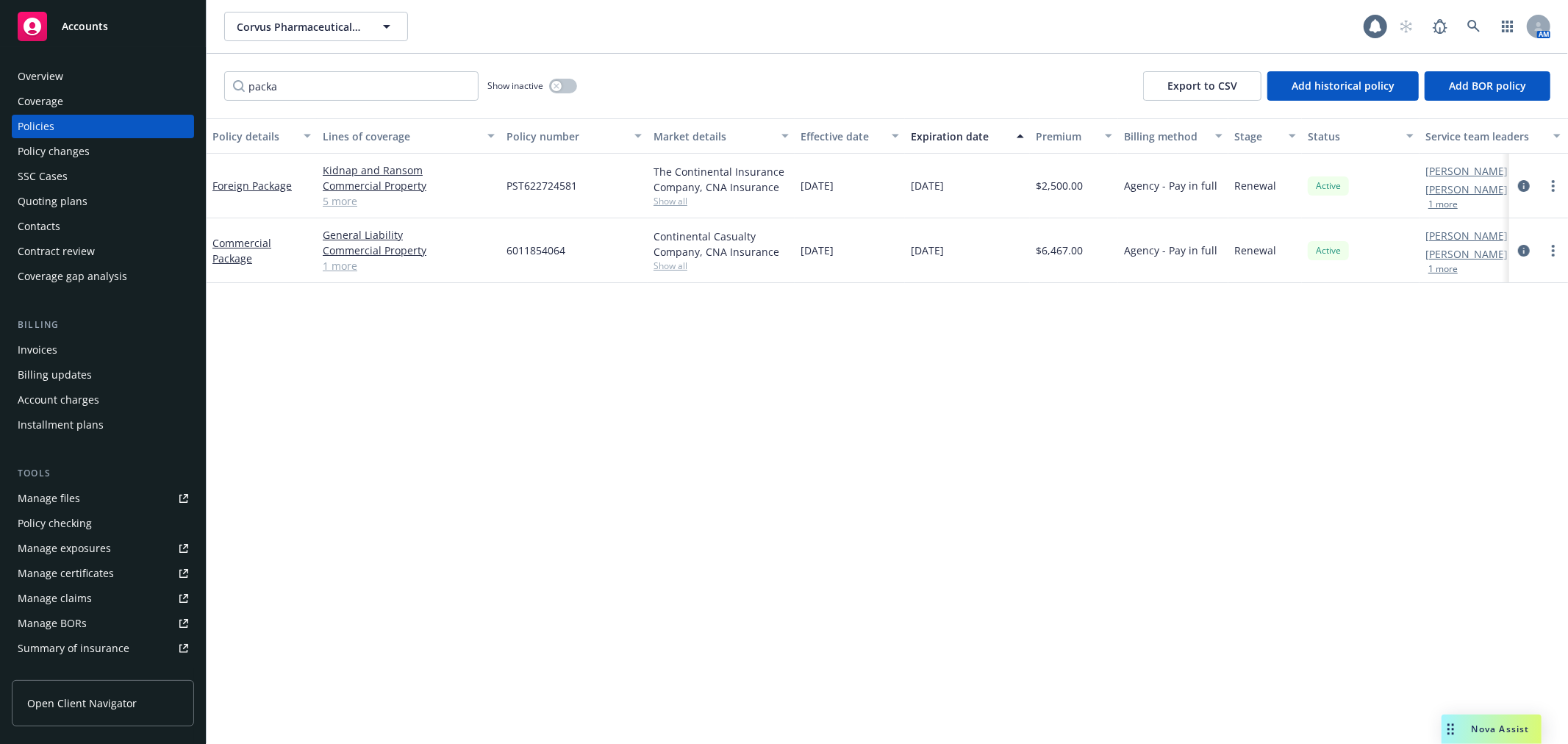
click at [66, 351] on div "Invoices" at bounding box center [102, 350] width 171 height 24
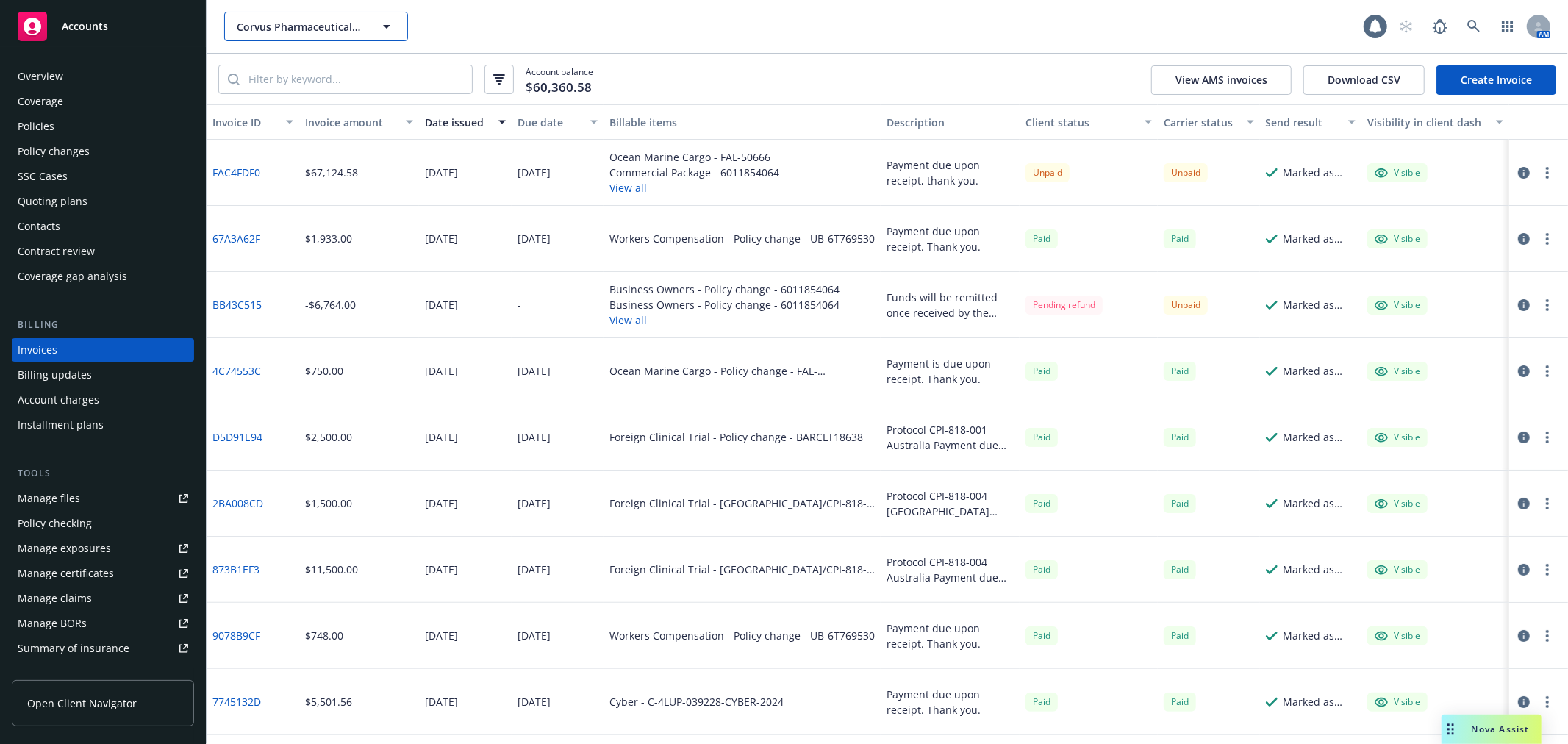
click at [289, 16] on button "Corvus Pharmaceuticals, Inc." at bounding box center [316, 26] width 184 height 29
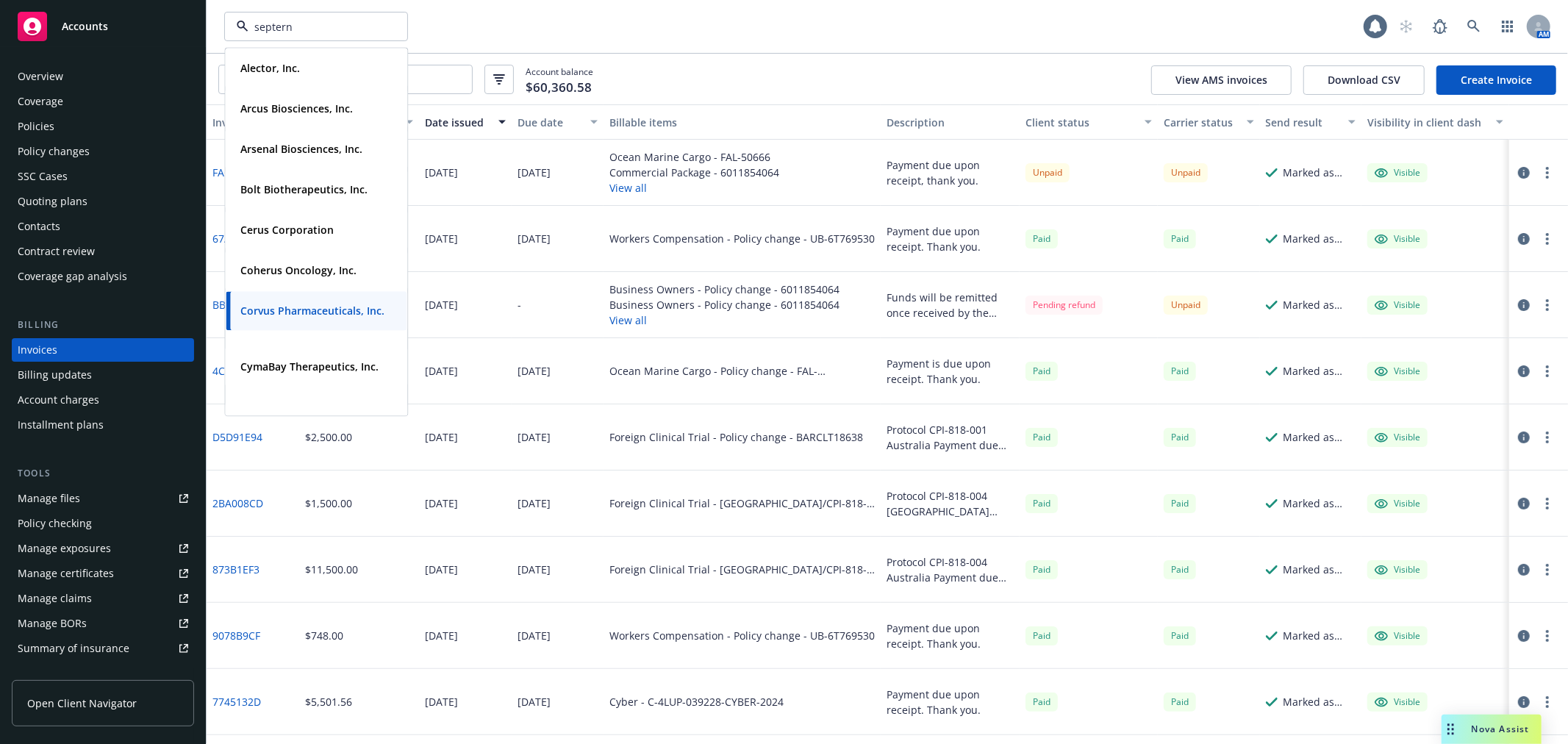
type input "septerna"
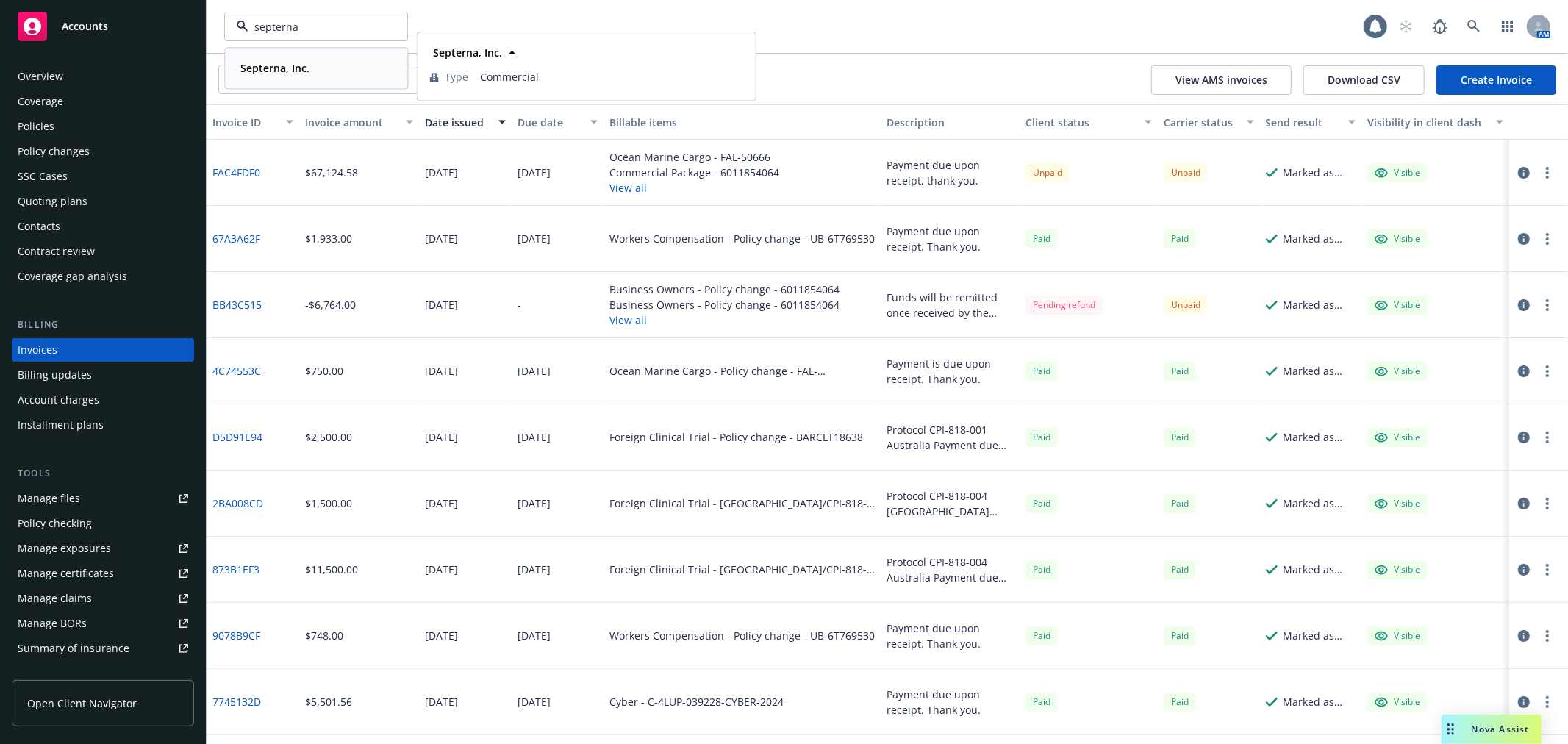
click at [329, 63] on div "Septerna, Inc." at bounding box center [316, 67] width 163 height 21
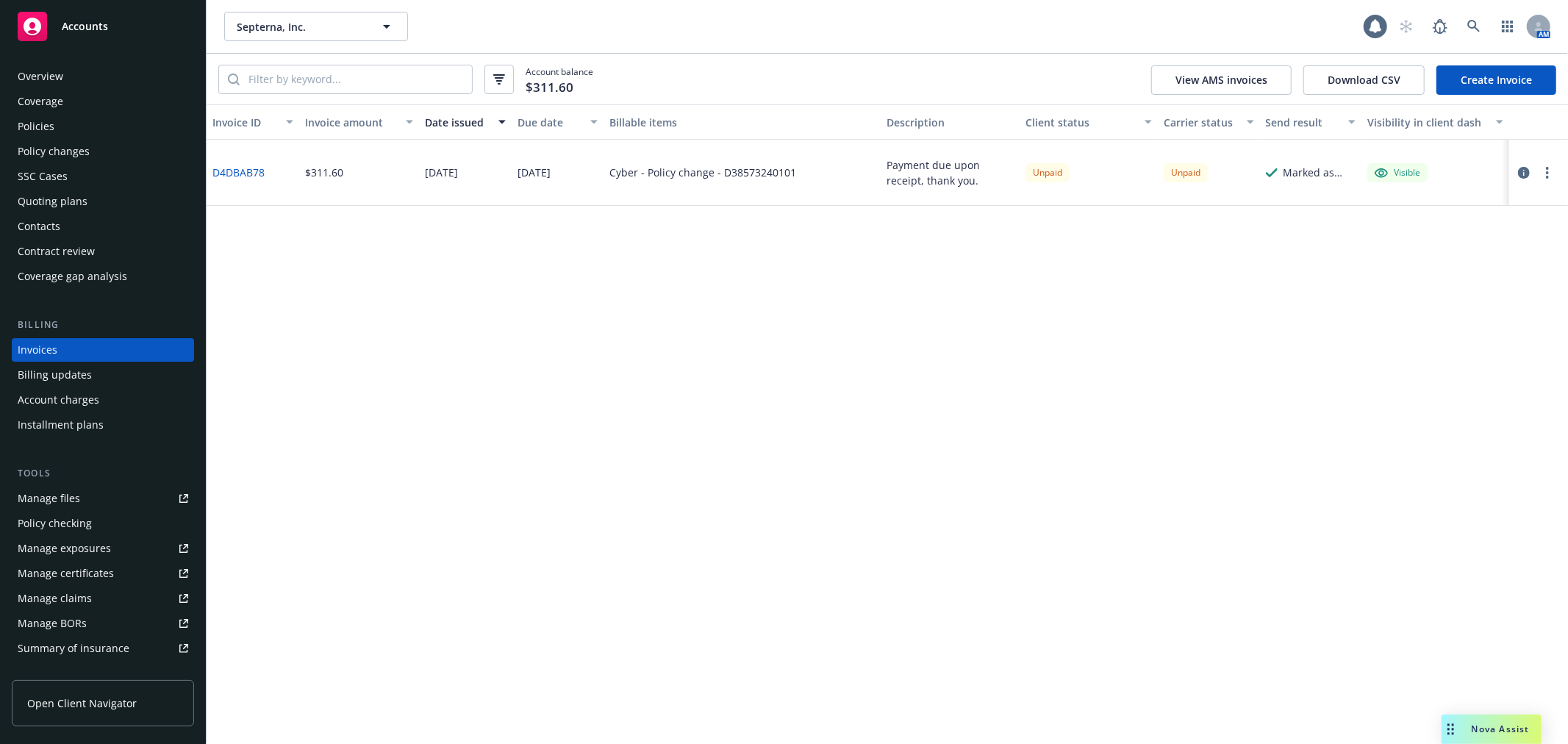
click at [86, 125] on div "Policies" at bounding box center [102, 127] width 171 height 24
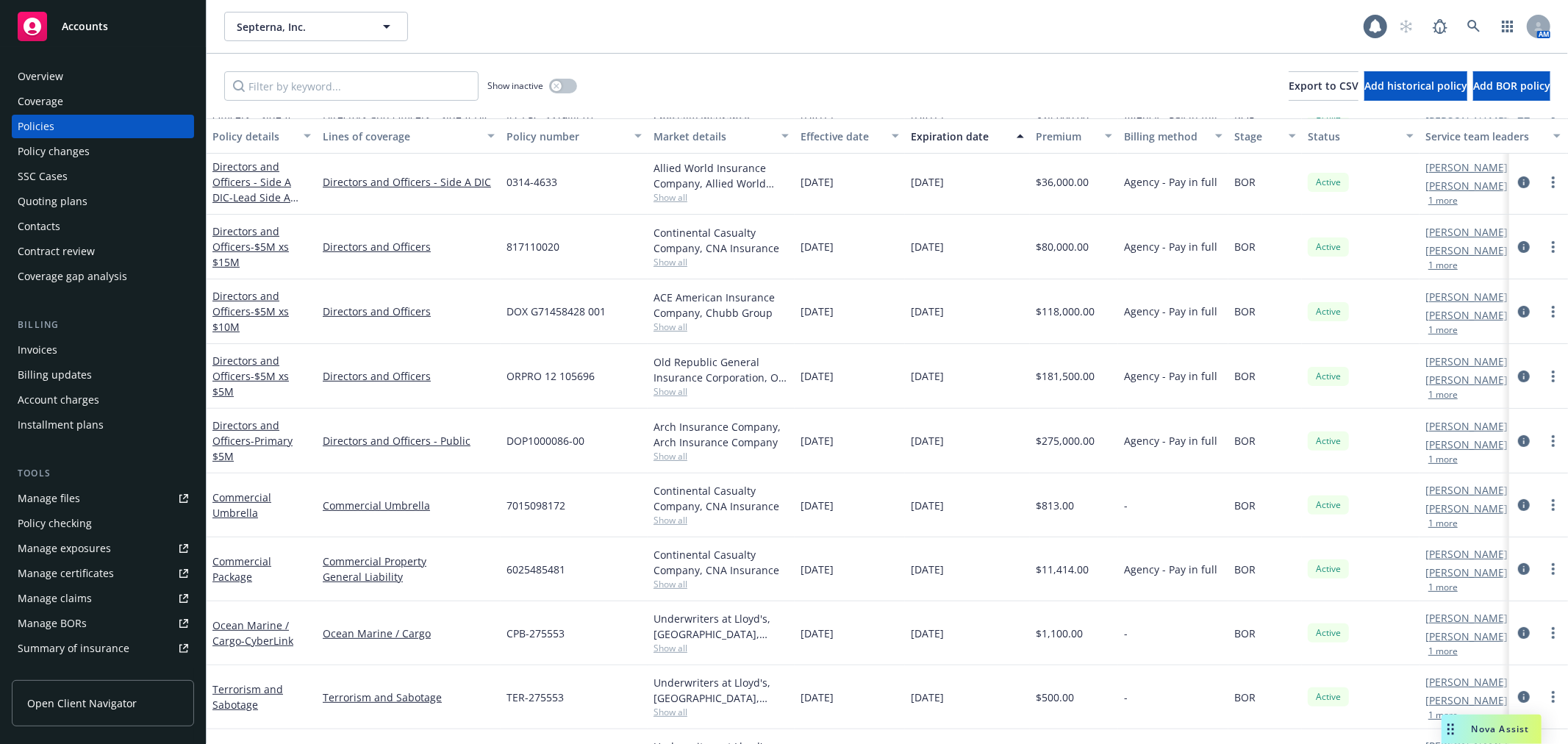
scroll to position [360, 0]
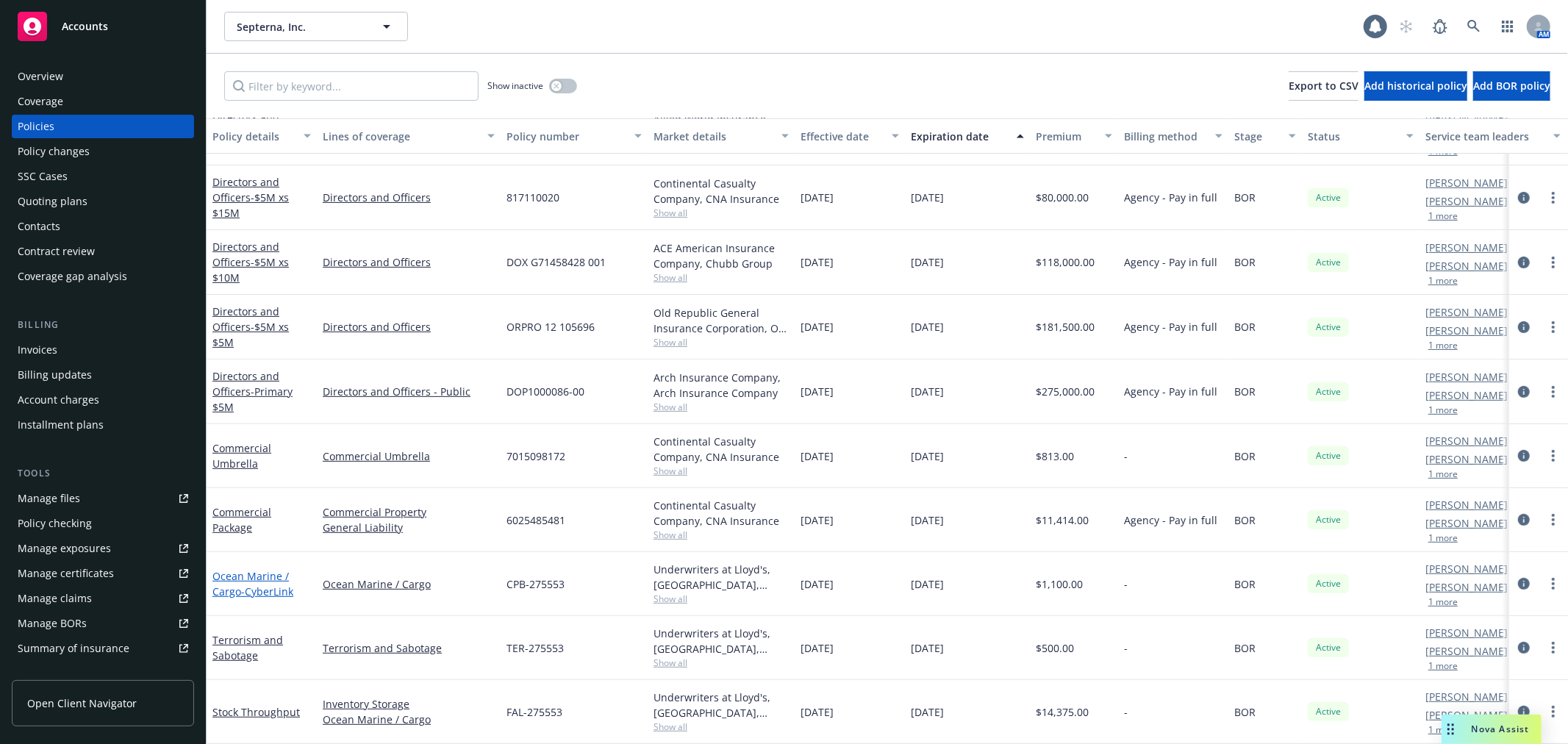
click at [260, 585] on span "- CyberLink" at bounding box center [267, 592] width 52 height 14
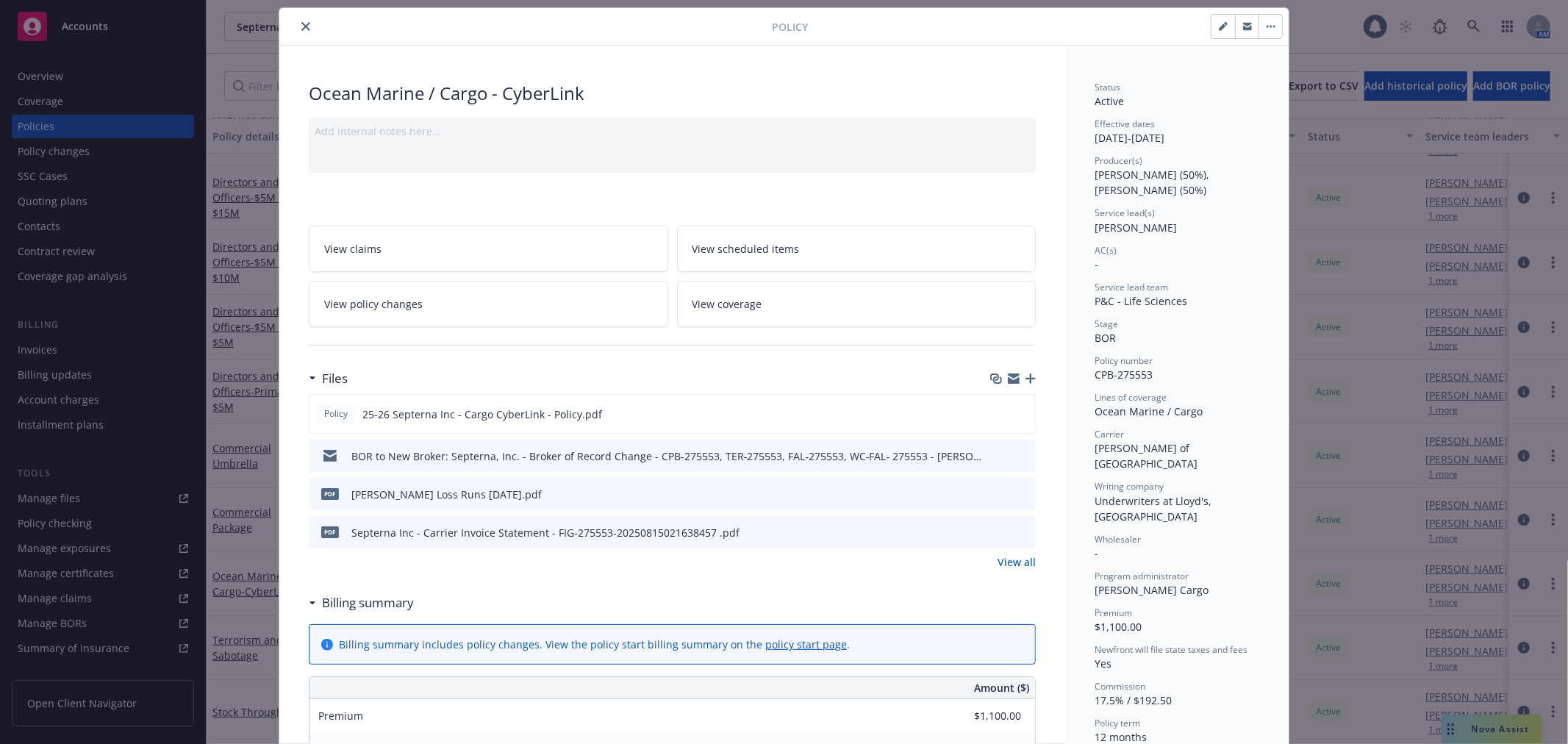
scroll to position [34, 0]
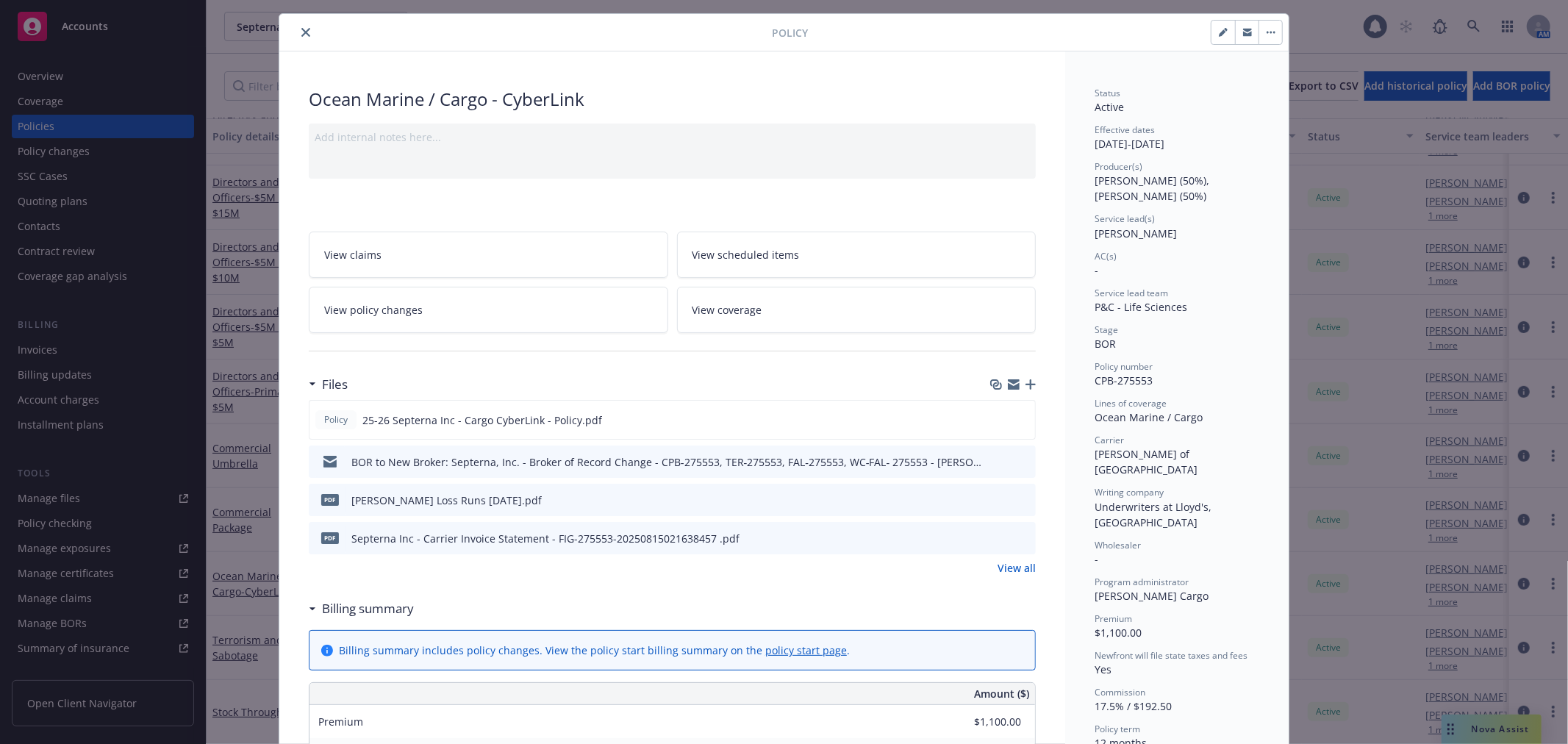
click at [301, 33] on icon "close" at bounding box center [305, 32] width 9 height 9
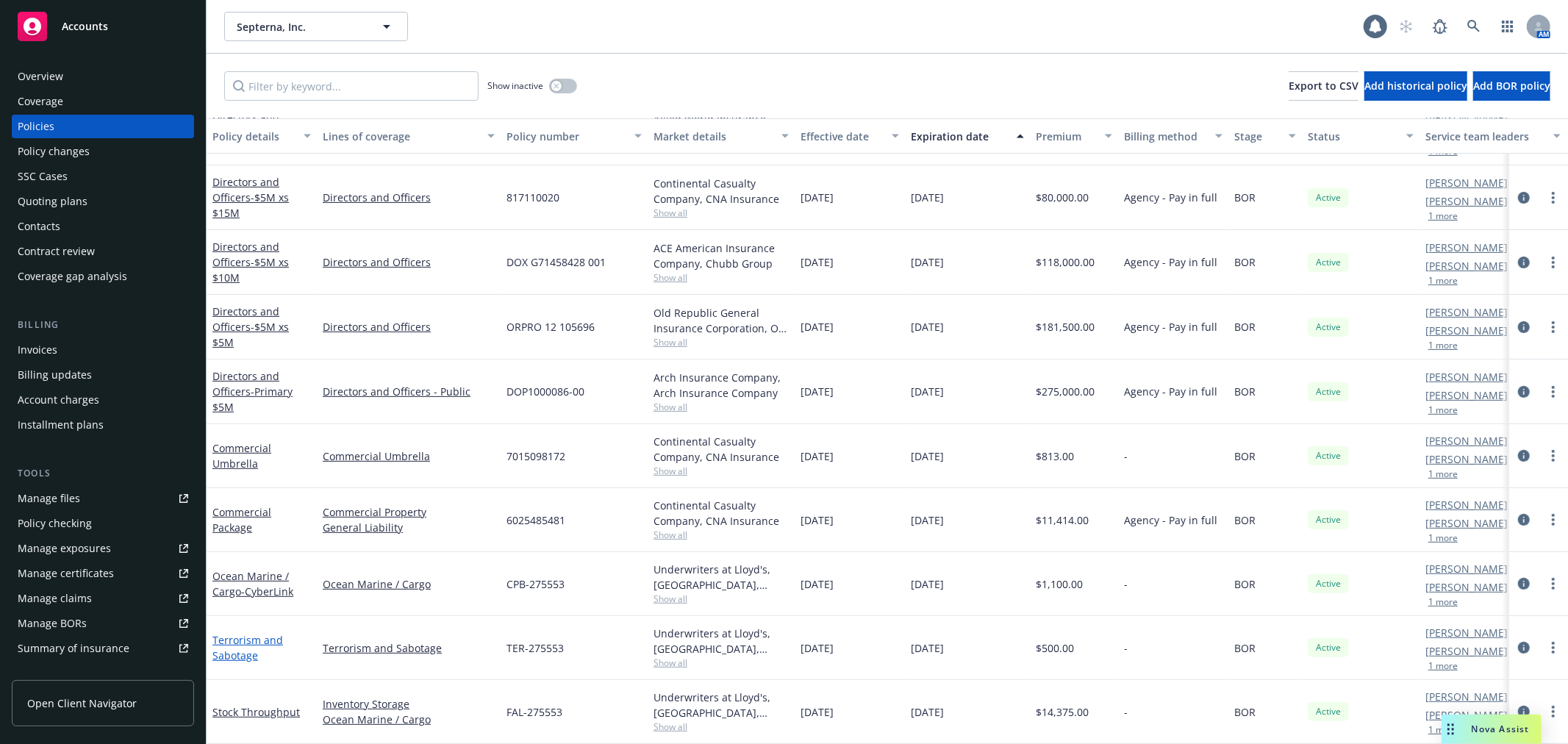
click at [217, 645] on link "Terrorism and Sabotage" at bounding box center [247, 647] width 71 height 29
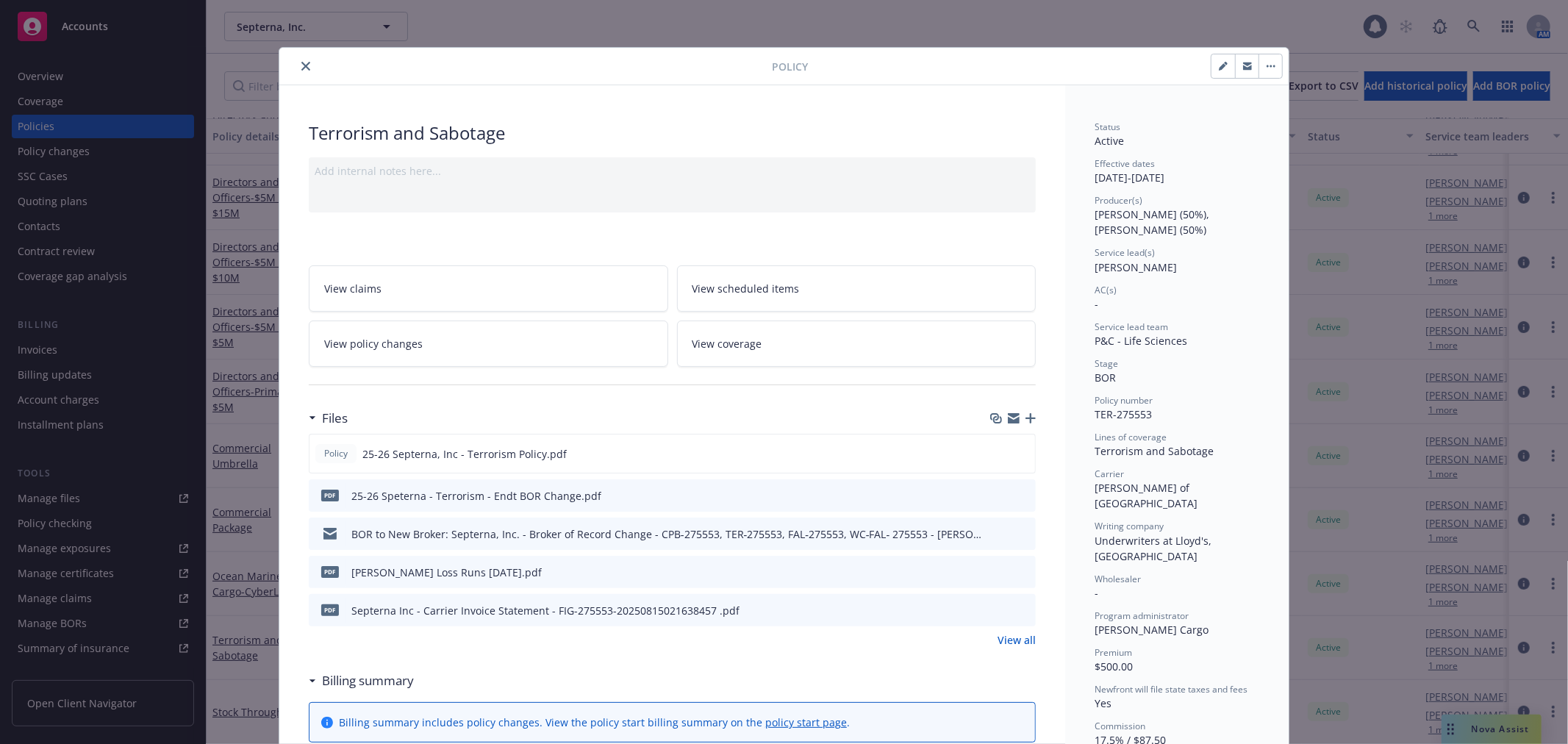
click at [301, 67] on icon "close" at bounding box center [305, 66] width 9 height 9
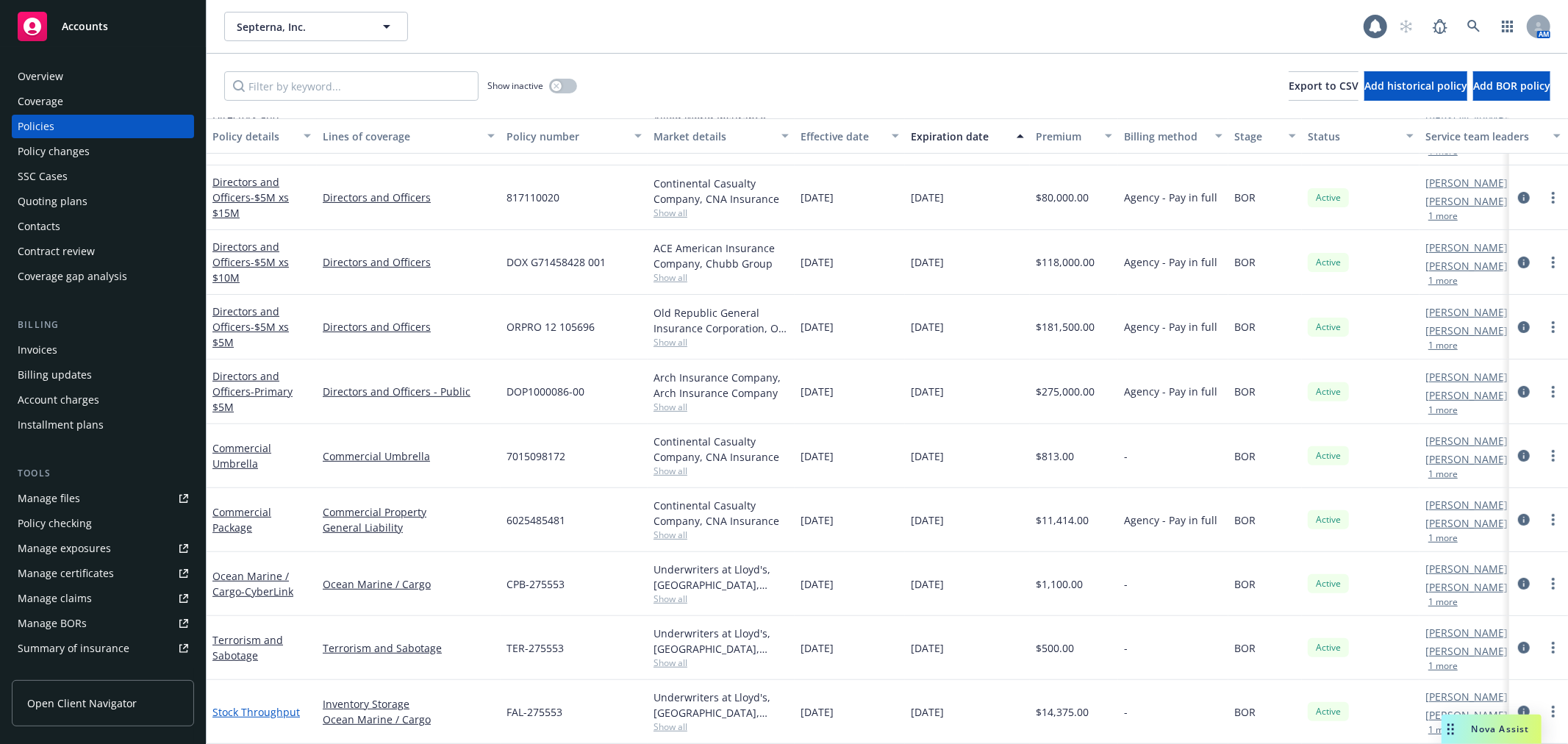
click at [261, 705] on link "Stock Throughput" at bounding box center [256, 712] width 87 height 14
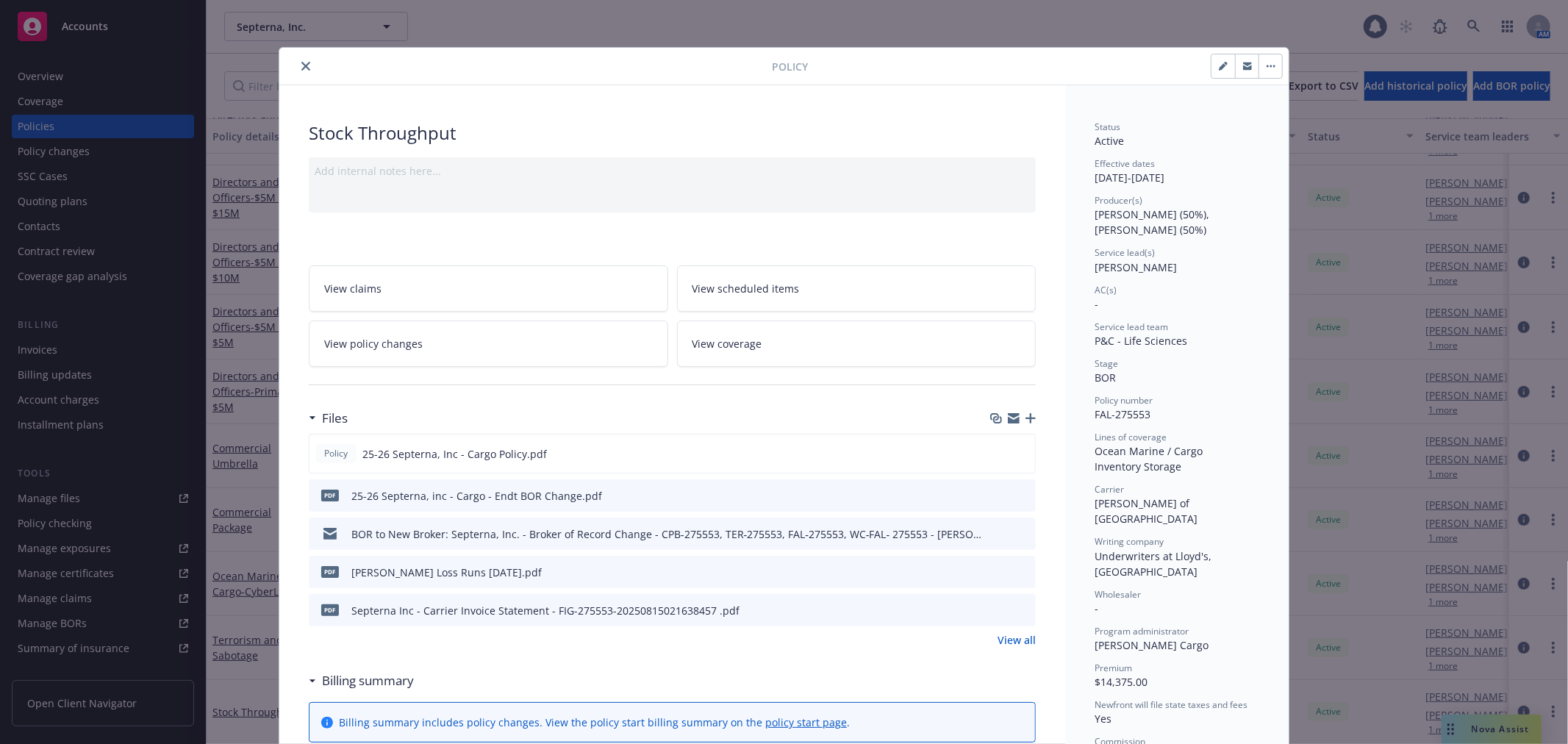
click at [301, 64] on icon "close" at bounding box center [305, 66] width 9 height 9
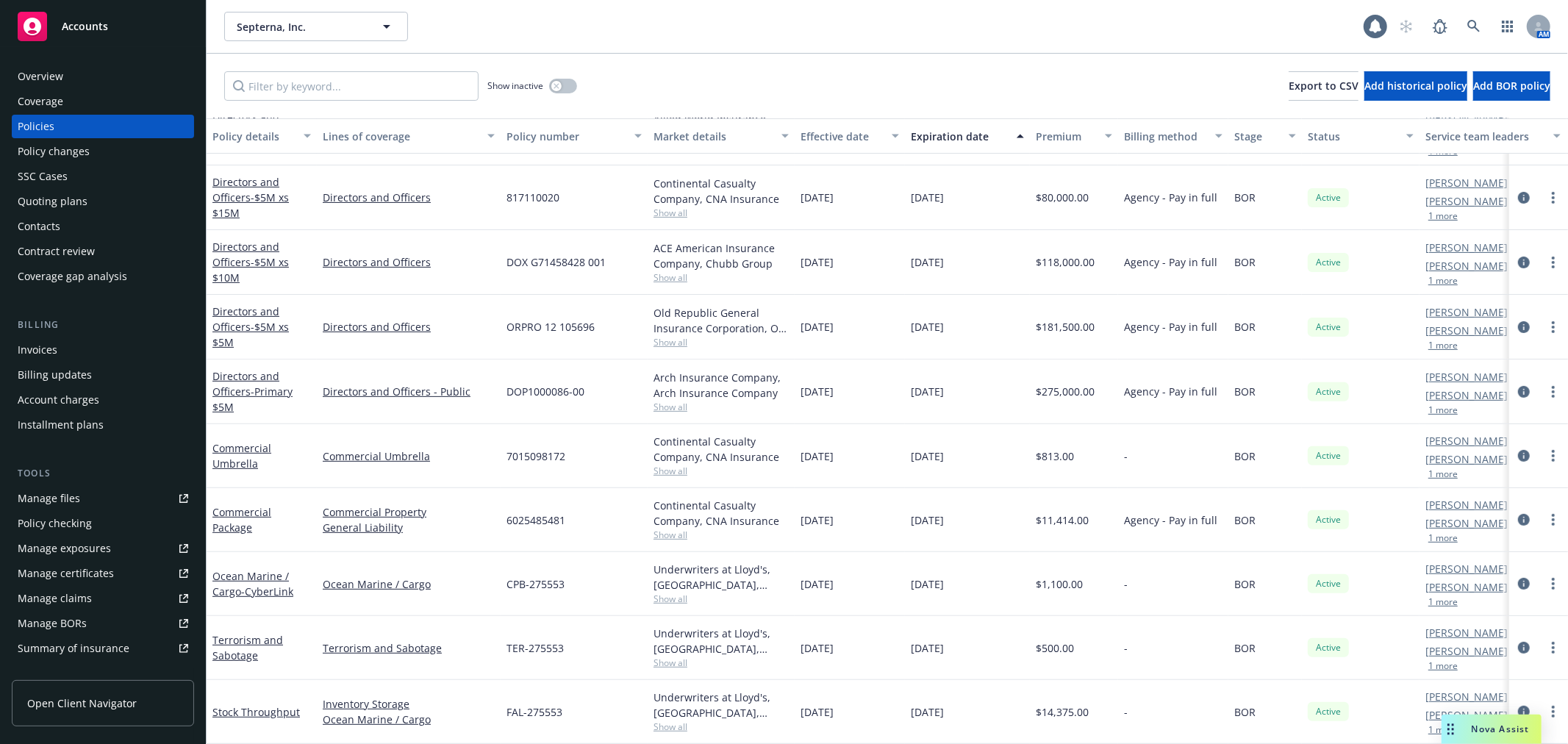
click at [77, 342] on div "Invoices" at bounding box center [102, 350] width 171 height 24
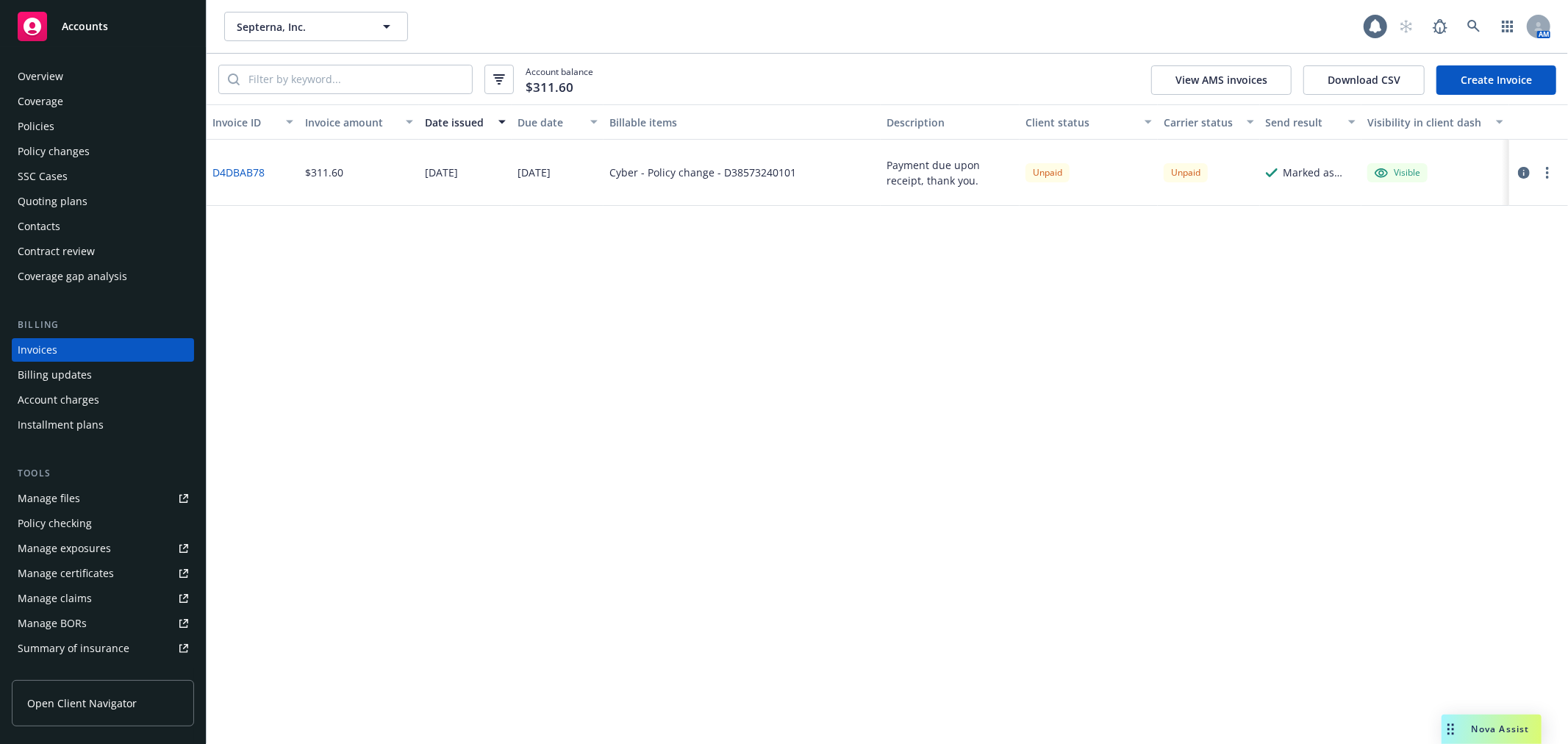
click at [1497, 75] on link "Create Invoice" at bounding box center [1496, 79] width 120 height 29
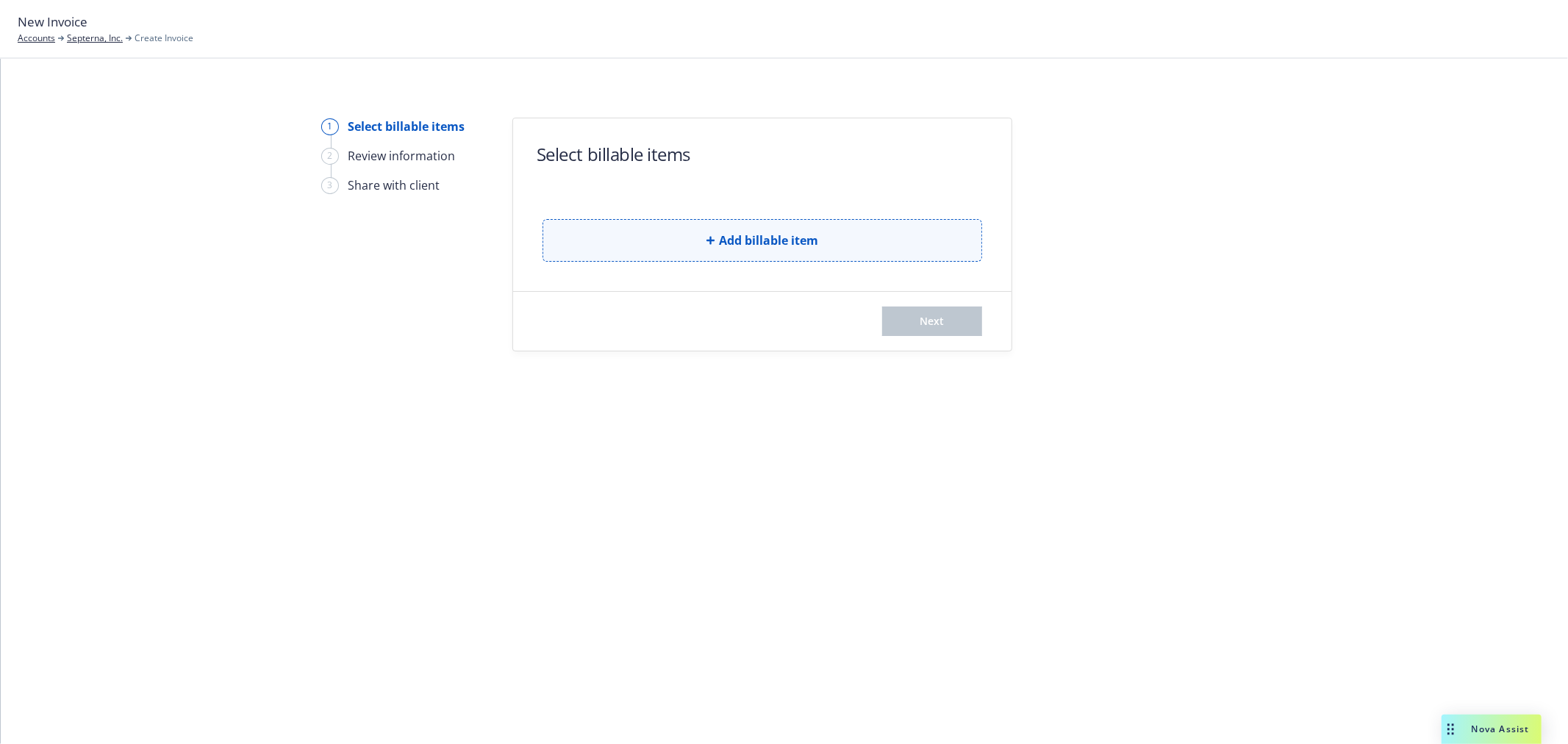
click at [753, 237] on span "Add billable item" at bounding box center [768, 240] width 99 height 17
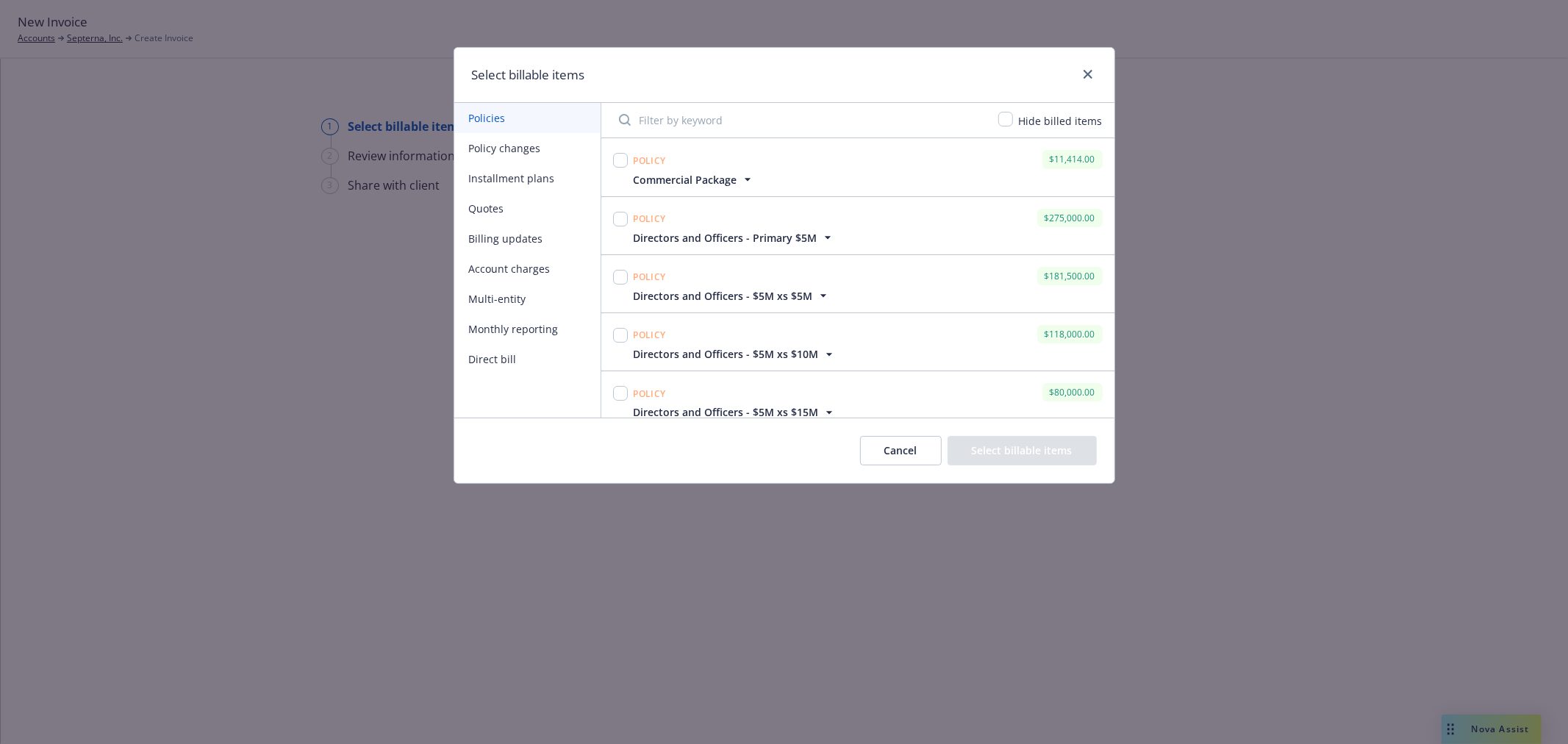
click at [516, 178] on button "Installment plans" at bounding box center [527, 178] width 146 height 30
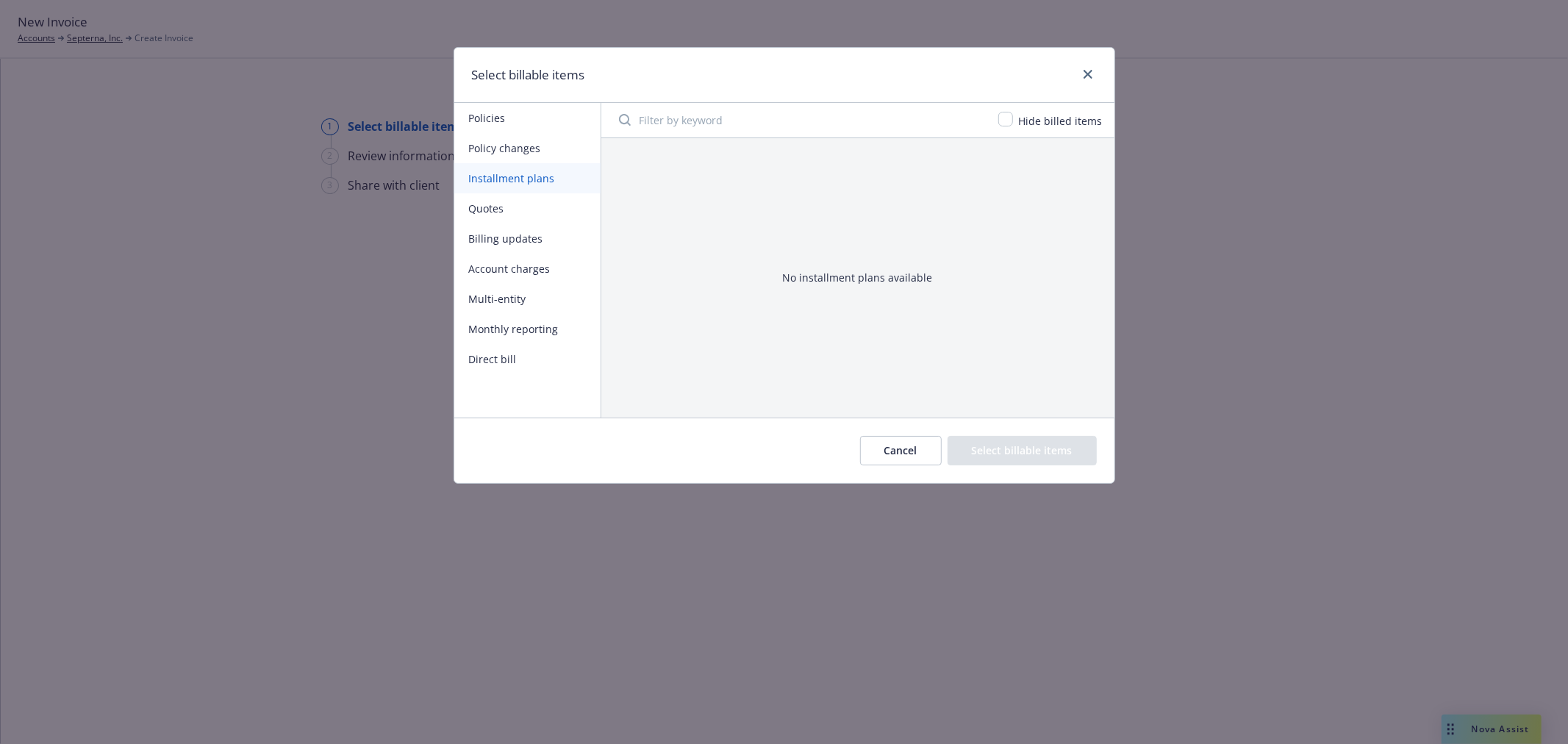
click at [526, 143] on button "Policy changes" at bounding box center [527, 148] width 146 height 30
click at [529, 121] on button "Policies" at bounding box center [527, 118] width 146 height 30
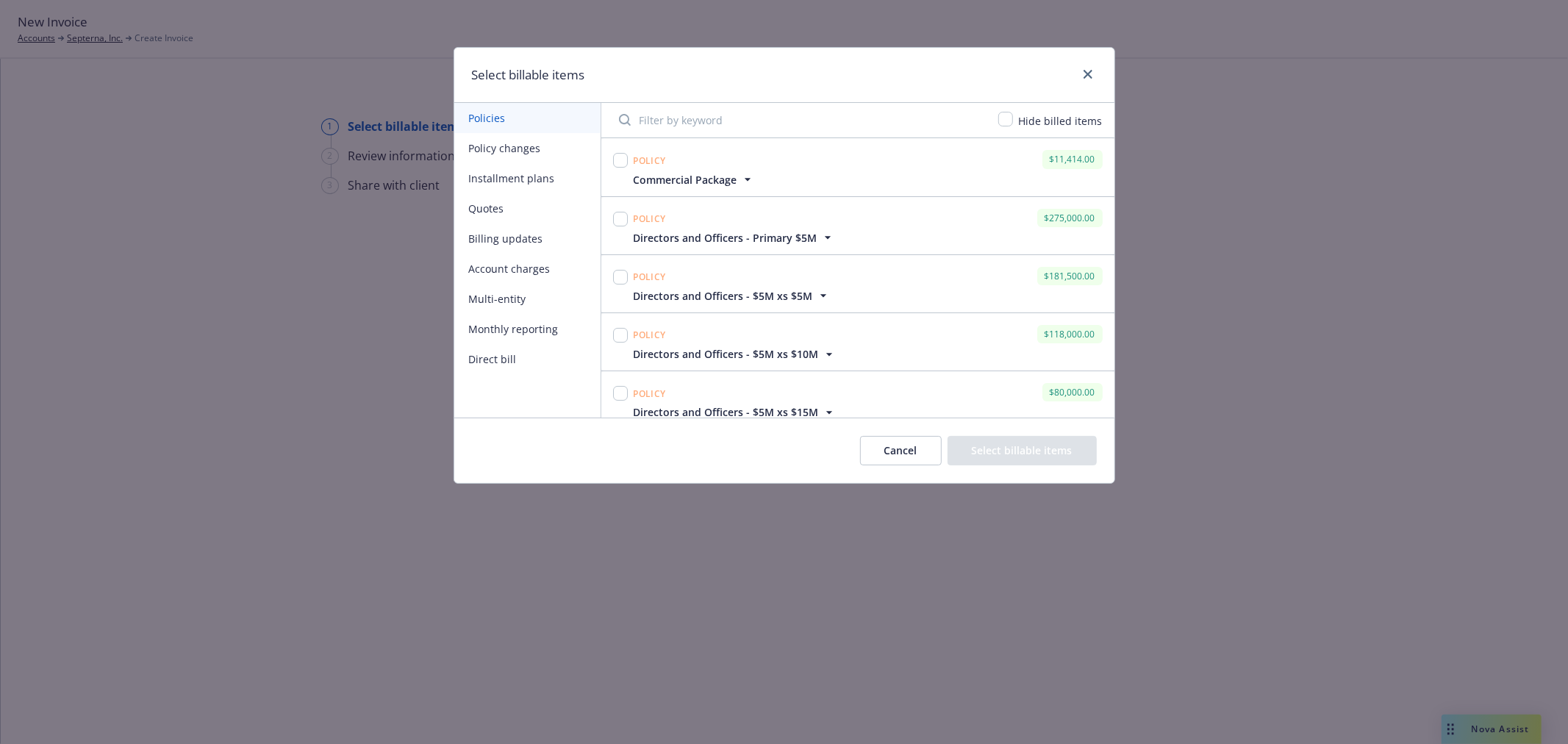
click at [491, 140] on button "Policy changes" at bounding box center [527, 148] width 146 height 30
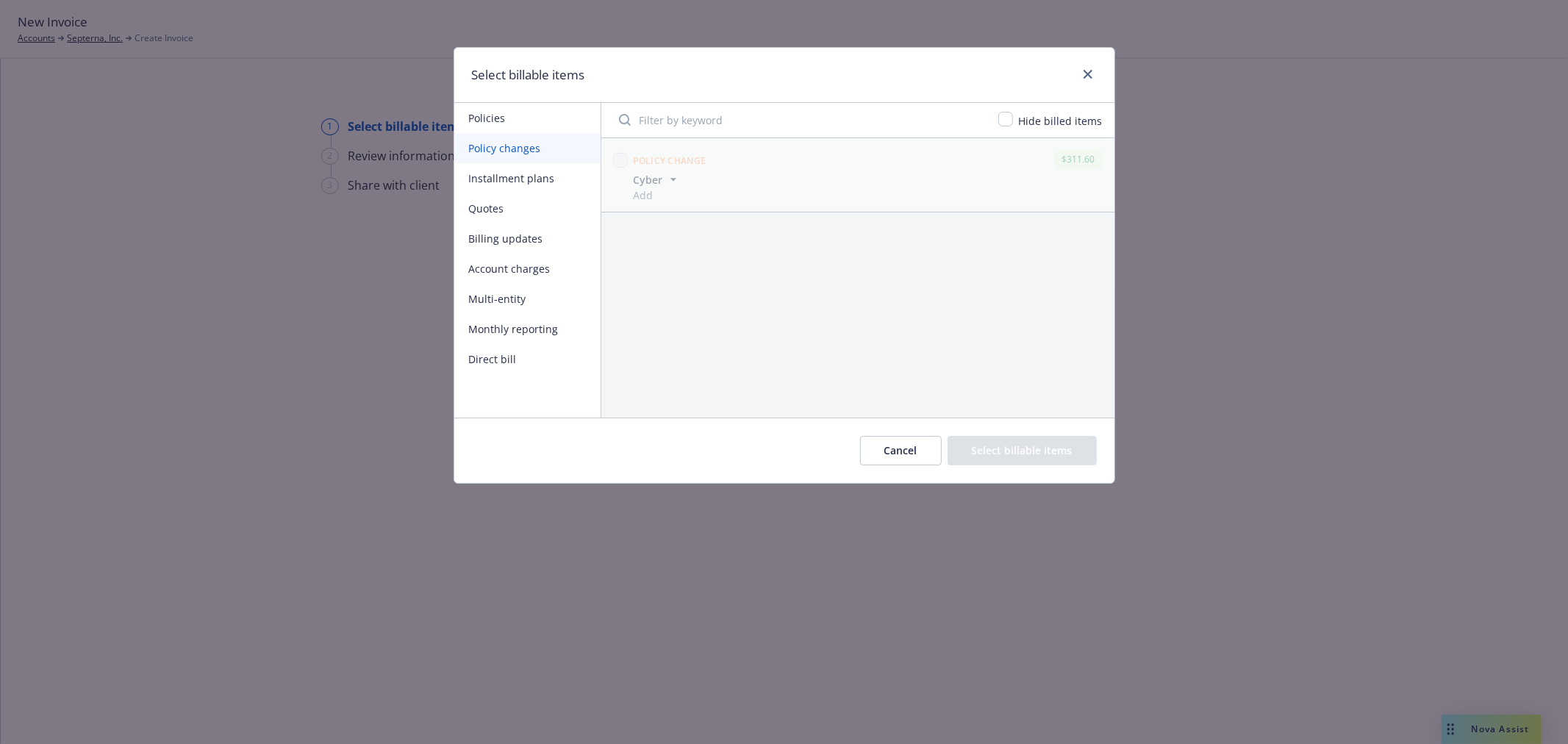
click at [500, 176] on button "Installment plans" at bounding box center [527, 178] width 146 height 30
click at [494, 212] on button "Quotes" at bounding box center [527, 209] width 146 height 30
click at [502, 239] on button "Billing updates" at bounding box center [527, 239] width 146 height 30
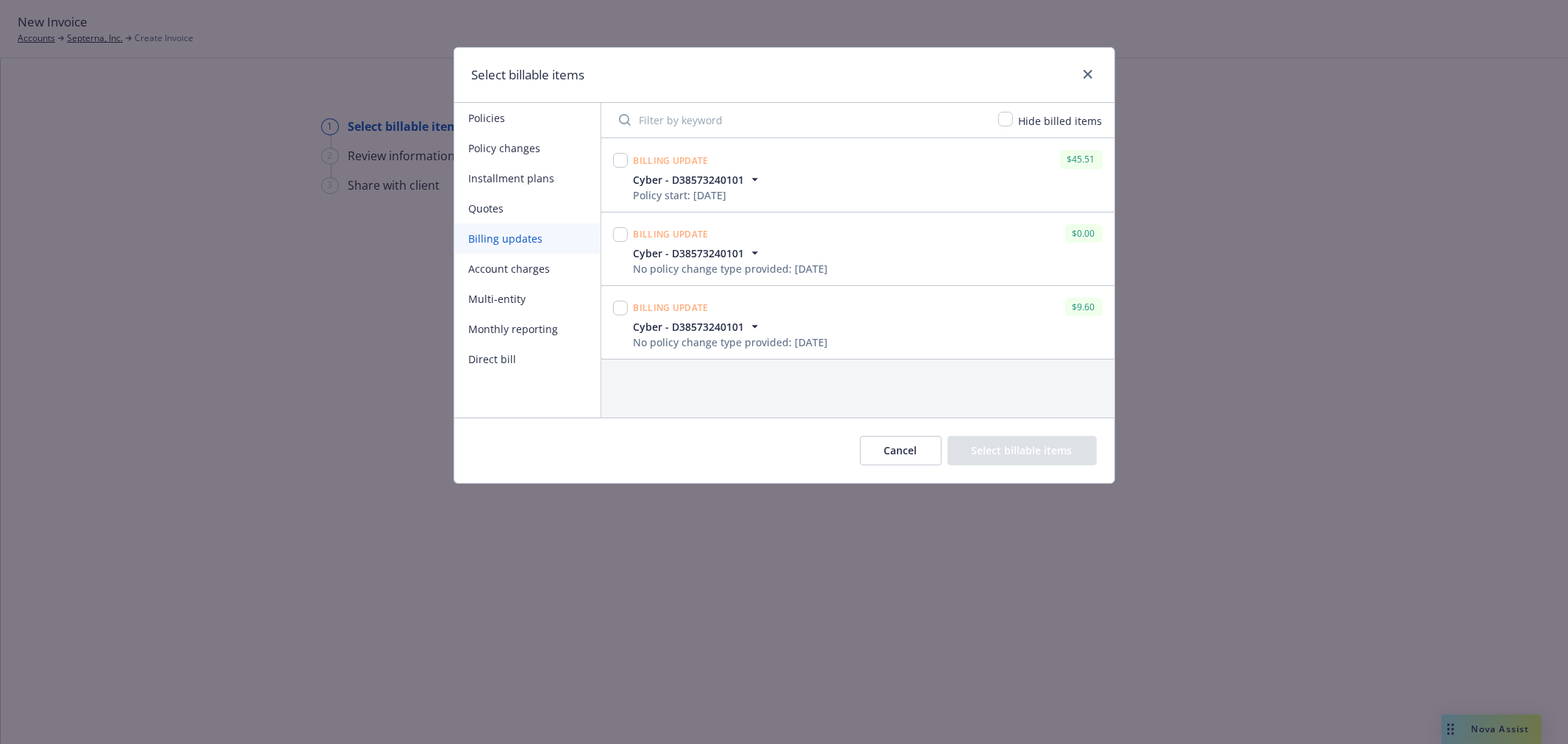
click at [502, 268] on button "Account charges" at bounding box center [527, 269] width 146 height 30
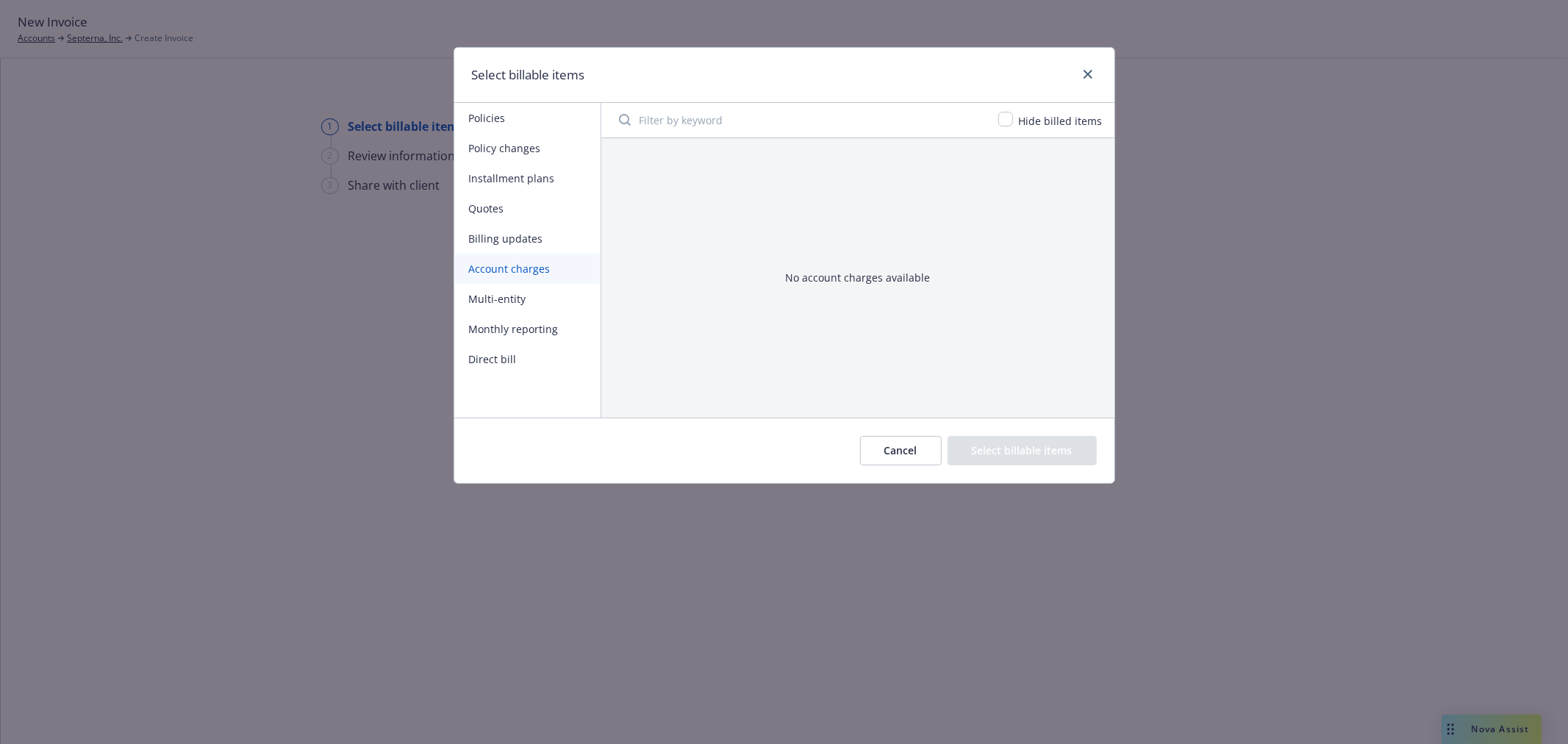
click at [512, 295] on button "Multi-entity" at bounding box center [527, 299] width 146 height 30
click at [523, 327] on button "Monthly reporting" at bounding box center [527, 329] width 146 height 30
click at [519, 351] on button "Direct bill" at bounding box center [527, 359] width 146 height 30
click at [1084, 75] on icon "close" at bounding box center [1087, 74] width 9 height 9
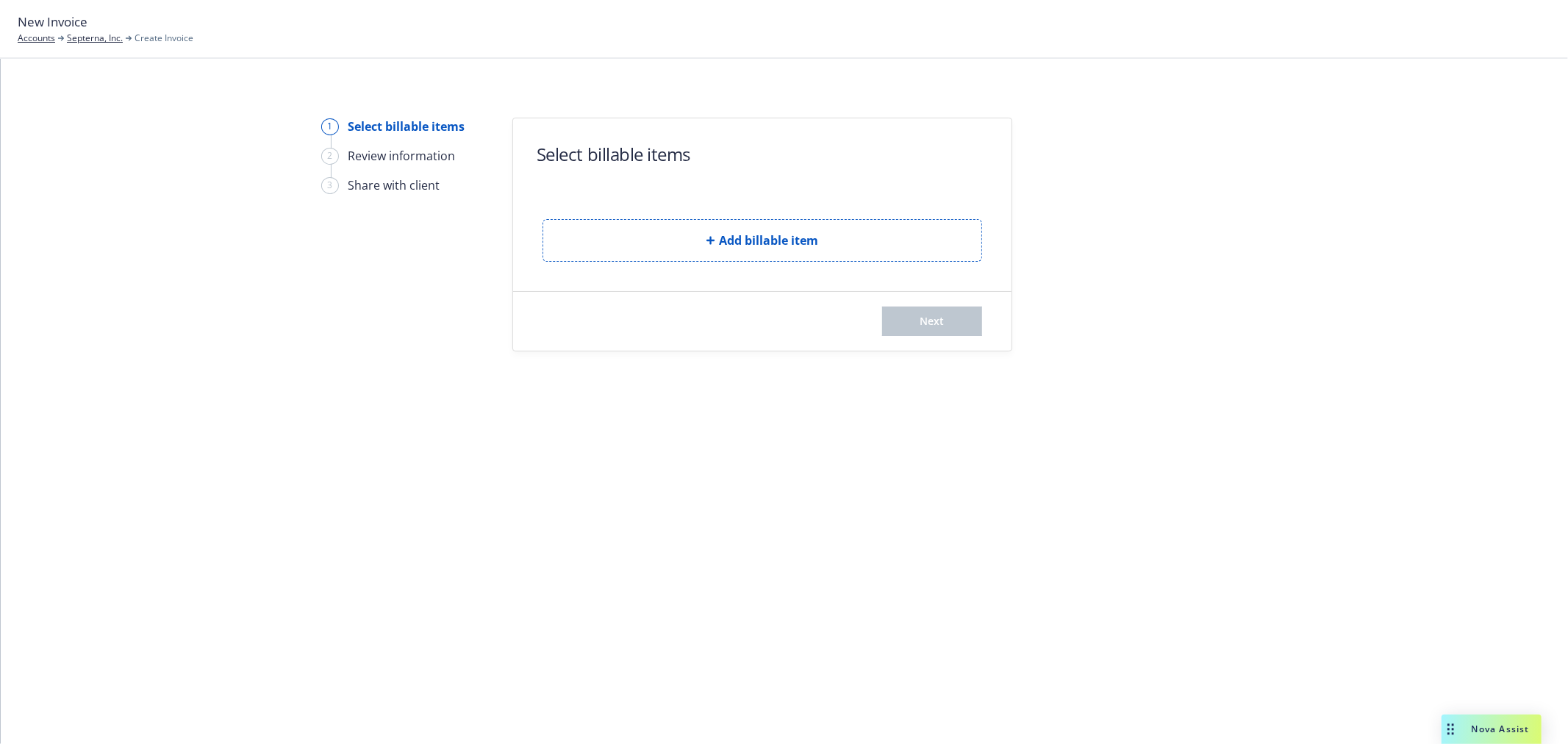
click at [357, 359] on div "1 Select billable items 2 Review information 3 Share with client Select billabl…" at bounding box center [784, 401] width 1567 height 685
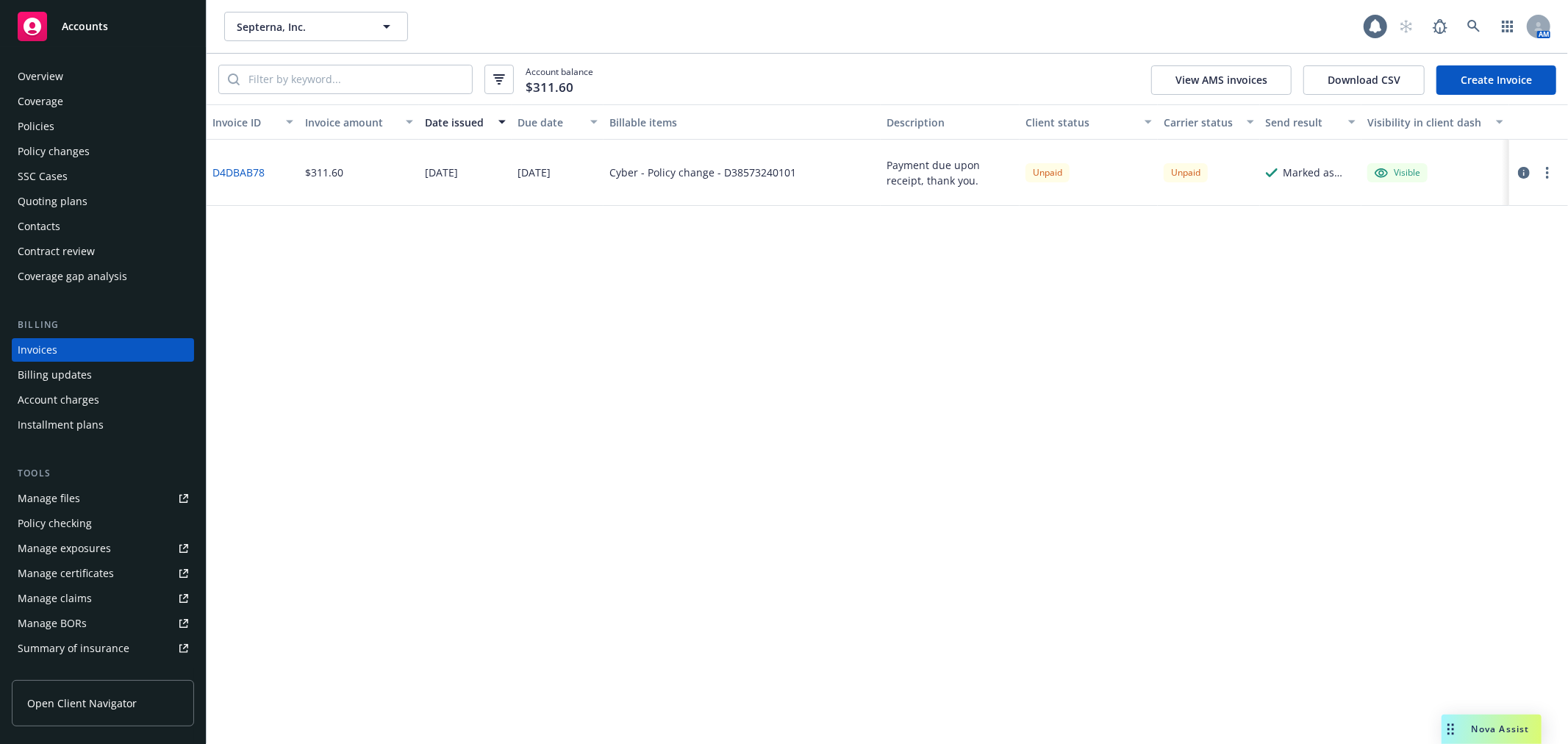
click at [50, 113] on div "Overview Coverage Policies Policy changes SSC Cases Quoting plans Contacts Cont…" at bounding box center [103, 177] width 182 height 224
click at [50, 131] on div "Policies" at bounding box center [36, 127] width 36 height 24
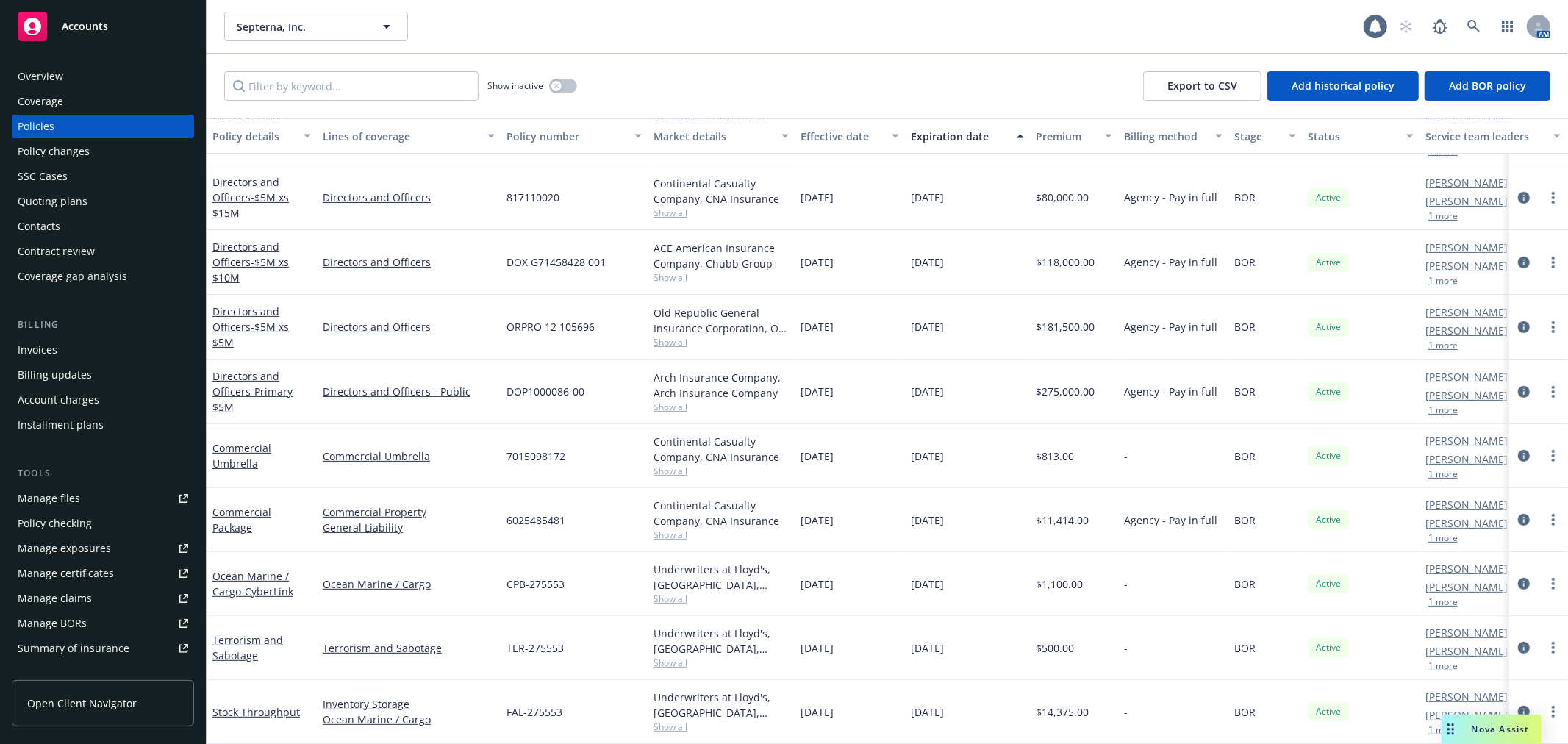
scroll to position [360, 0]
click at [1552, 642] on icon "more" at bounding box center [1554, 647] width 3 height 12
click at [1518, 642] on icon "circleInformation" at bounding box center [1524, 647] width 12 height 12
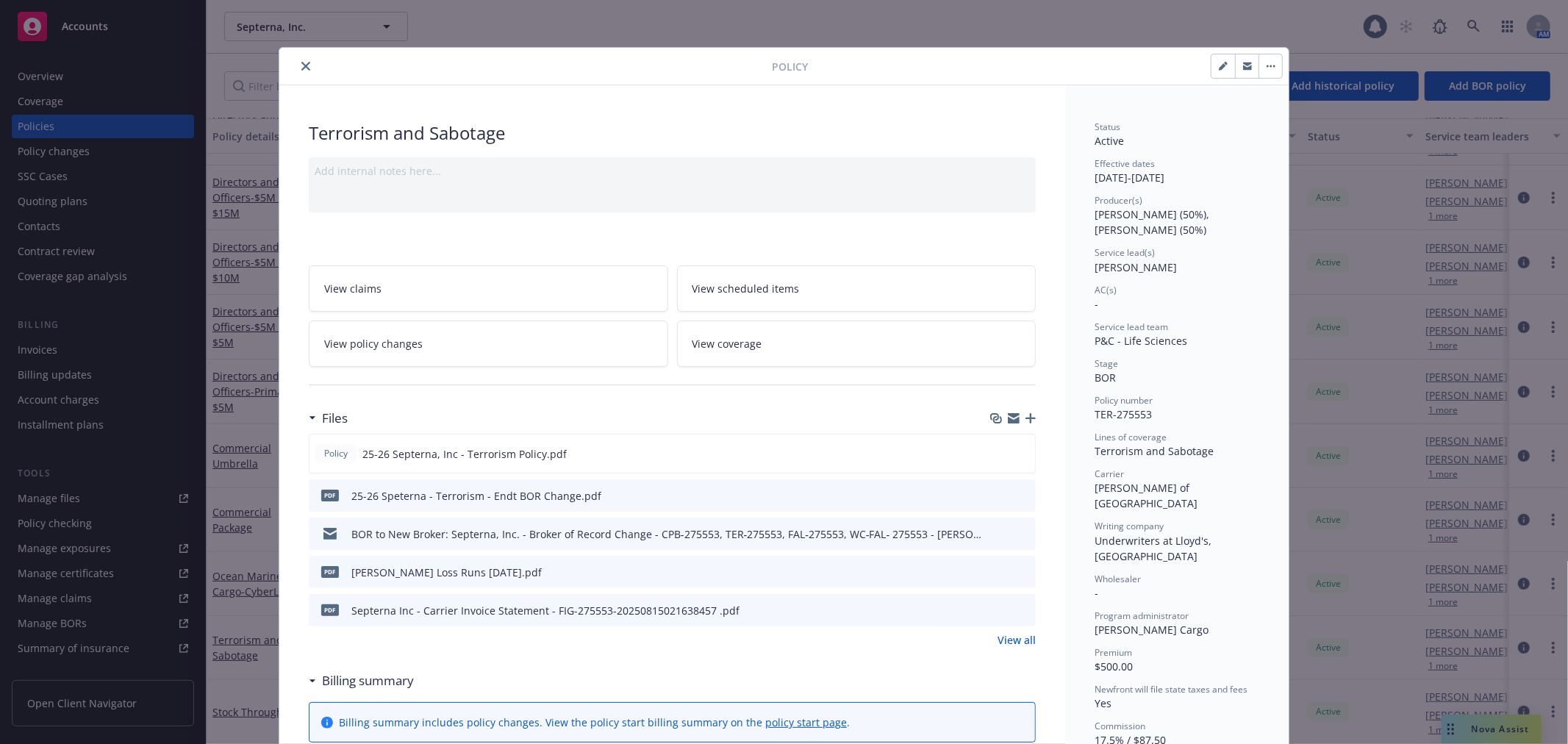
click at [1219, 68] on icon "button" at bounding box center [1222, 67] width 7 height 7
select select "BOR"
select select "12"
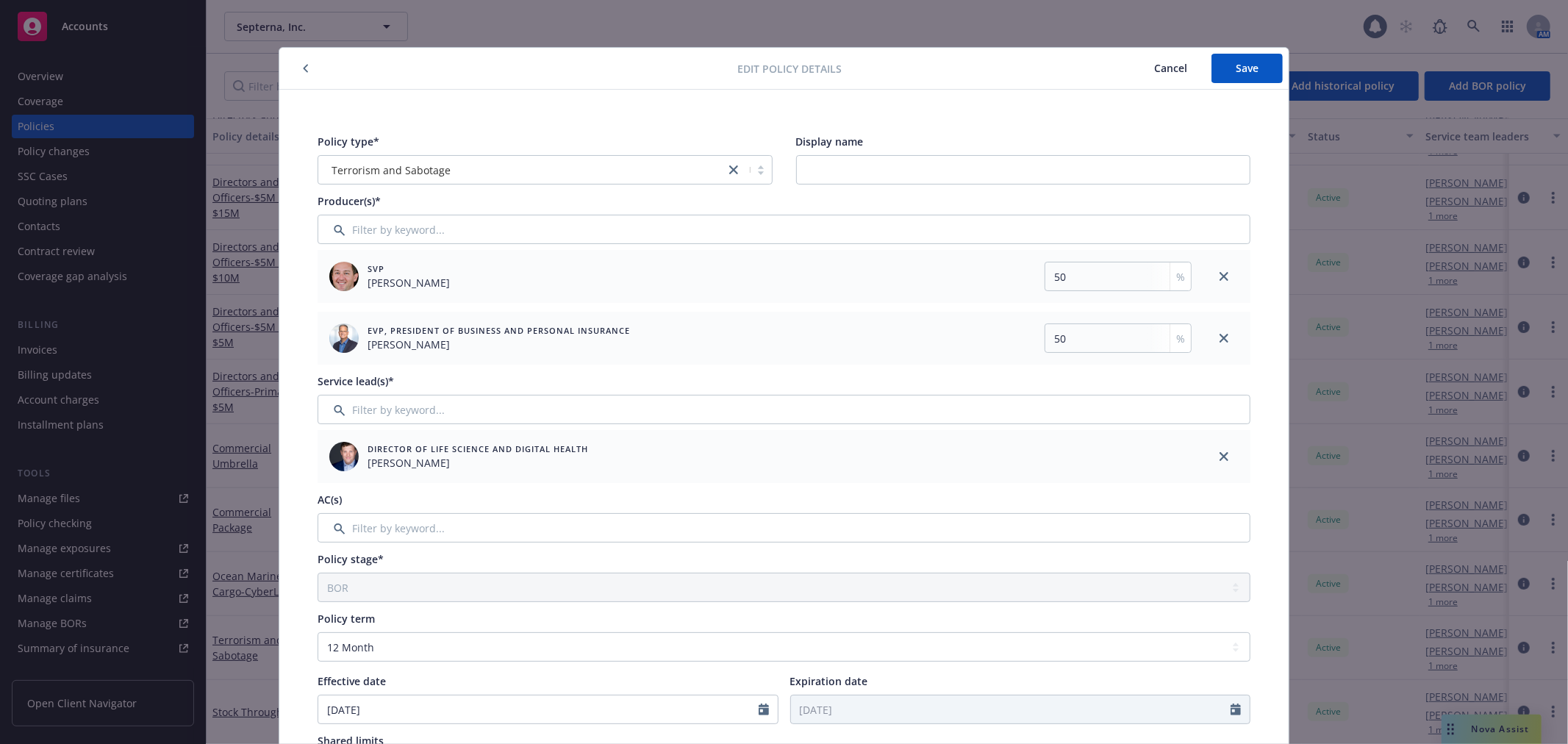
click at [1165, 75] on button "Cancel" at bounding box center [1171, 68] width 82 height 29
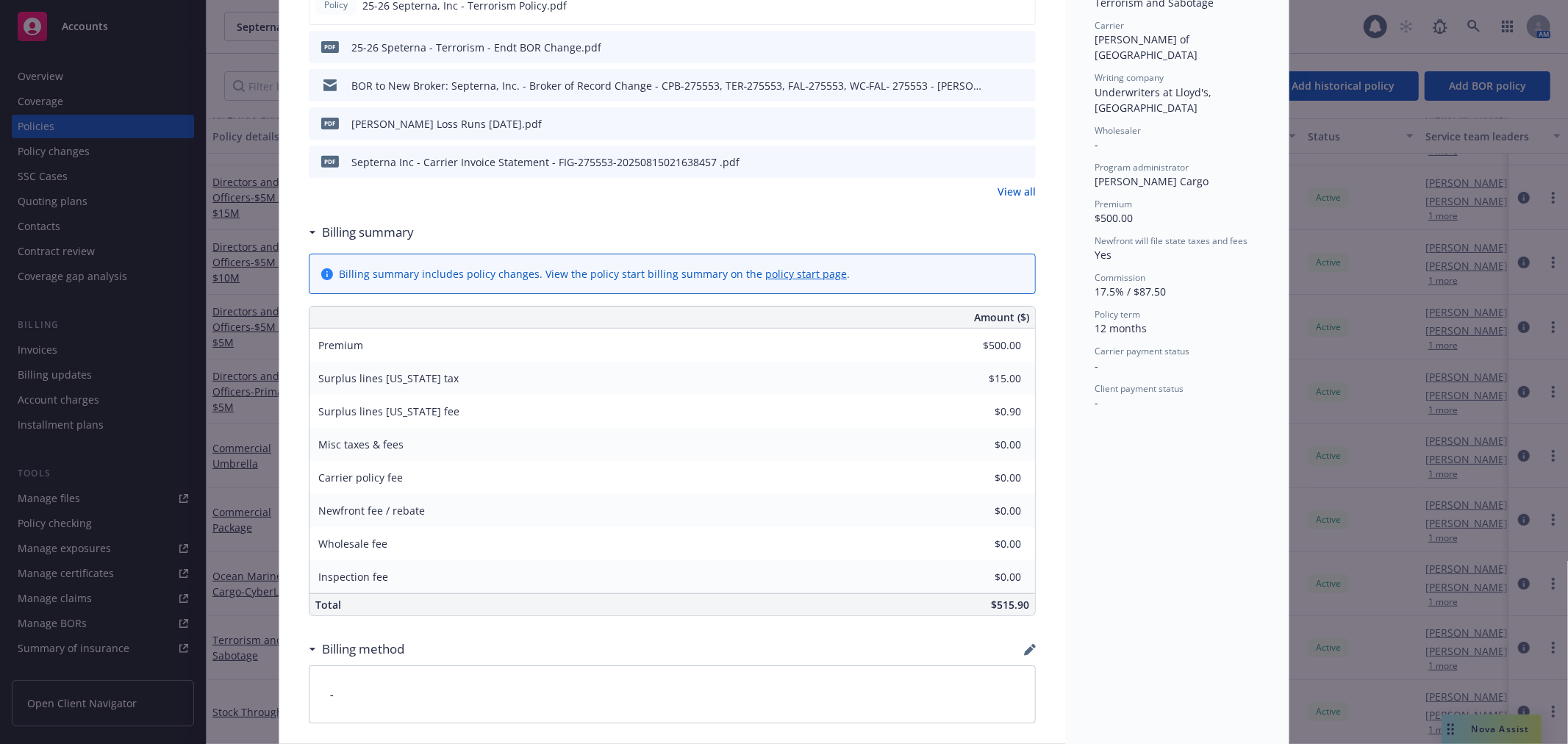
scroll to position [644, 0]
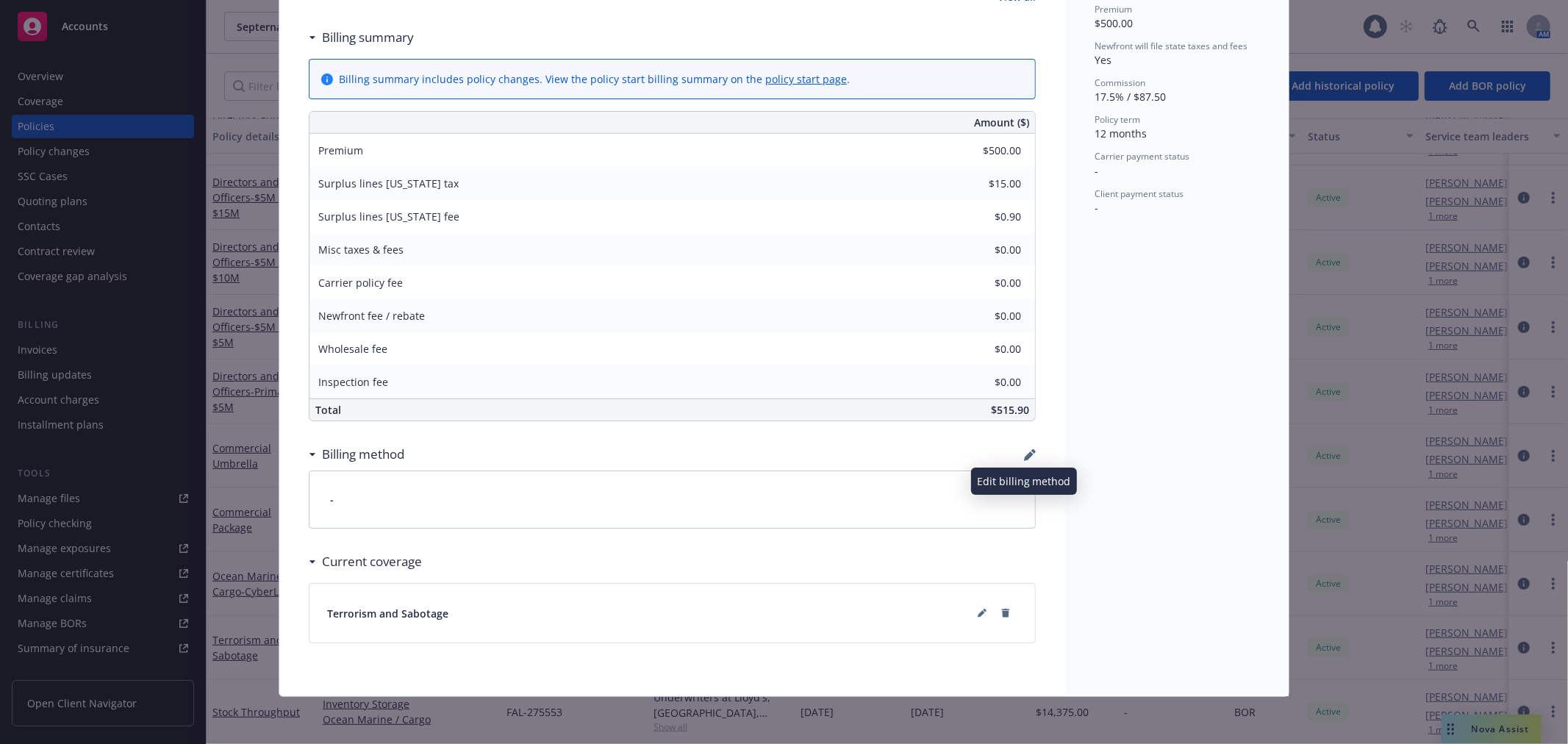
click at [1026, 453] on icon "button" at bounding box center [1029, 456] width 10 height 10
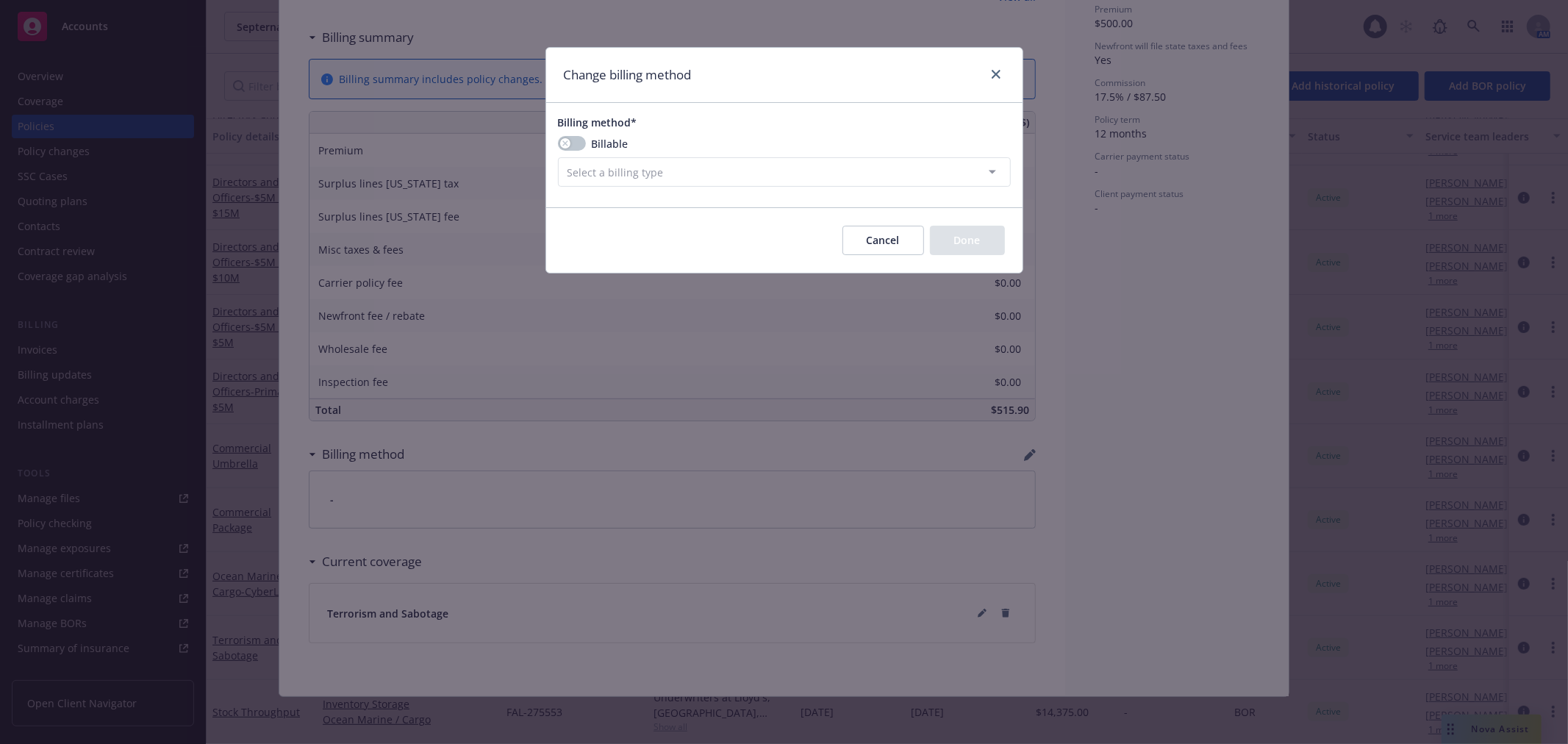
click at [575, 135] on div "Billing method* Billable Select a billing type Agency - Financed Agency - Insta…" at bounding box center [784, 151] width 453 height 72
click at [573, 142] on button "button" at bounding box center [571, 143] width 28 height 15
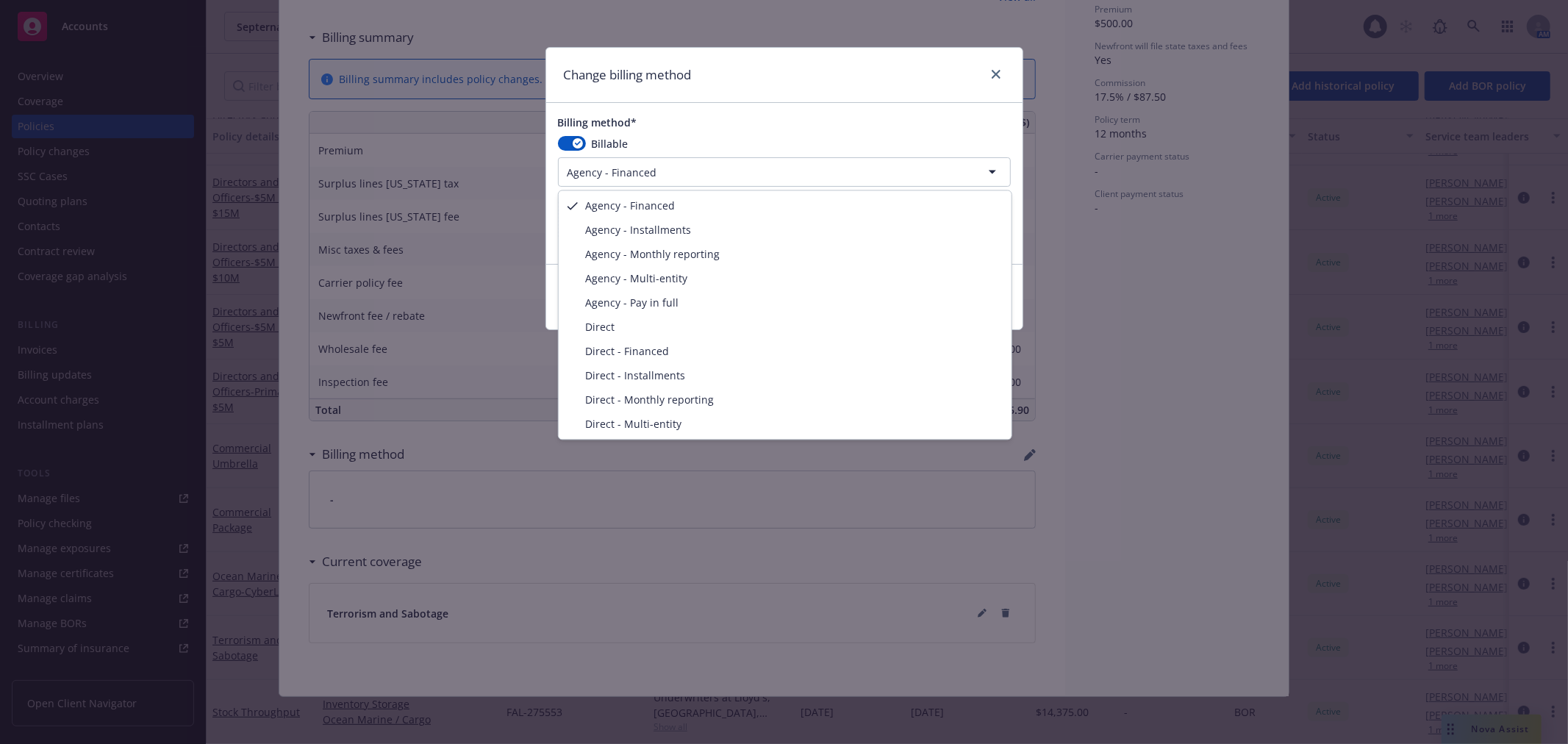
click at [666, 174] on html "Accounts Overview Coverage Policies Policy changes SSC Cases Quoting plans Cont…" at bounding box center [784, 372] width 1568 height 744
select select "AGENCY_PAY_IN_FULL"
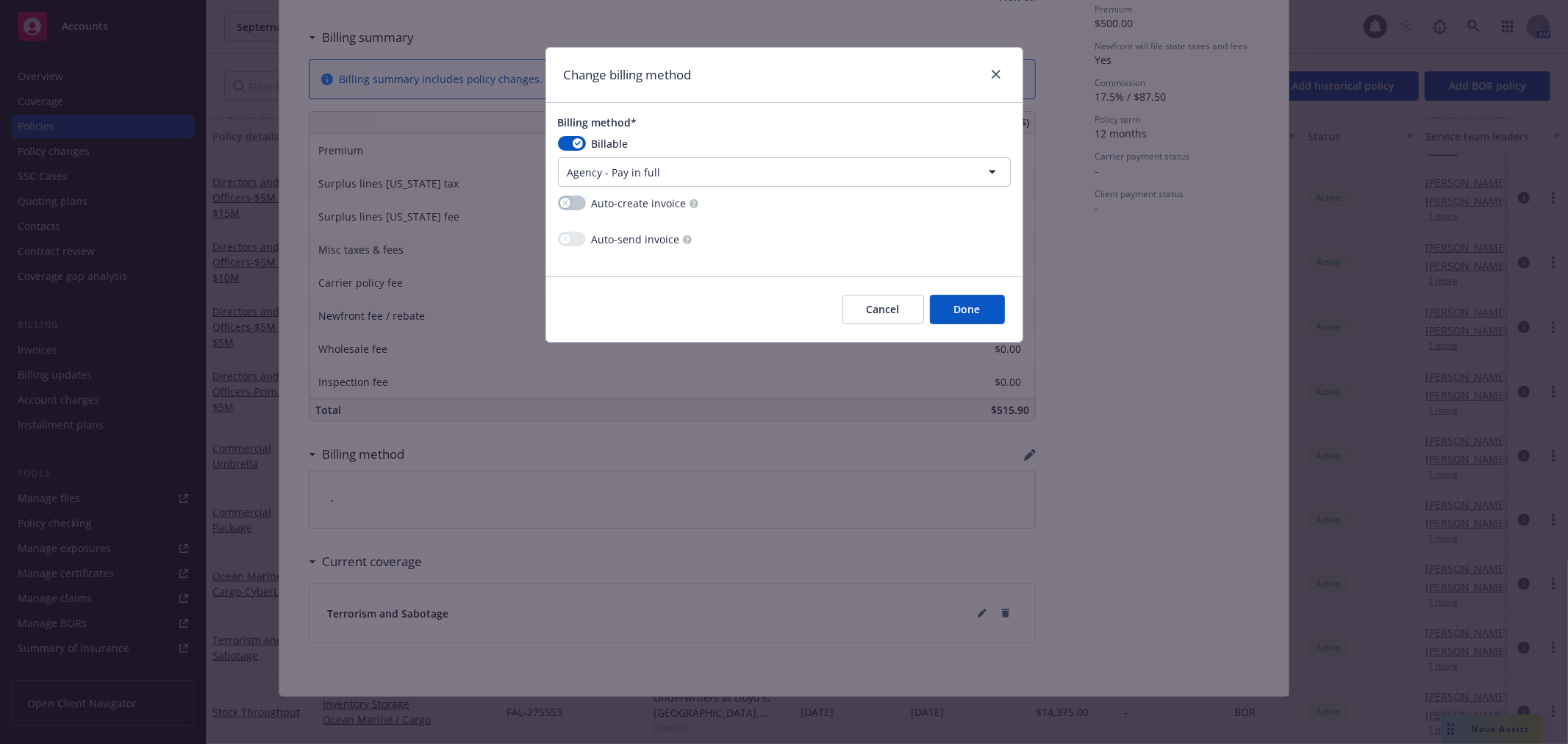
click at [966, 312] on button "Done" at bounding box center [967, 309] width 75 height 29
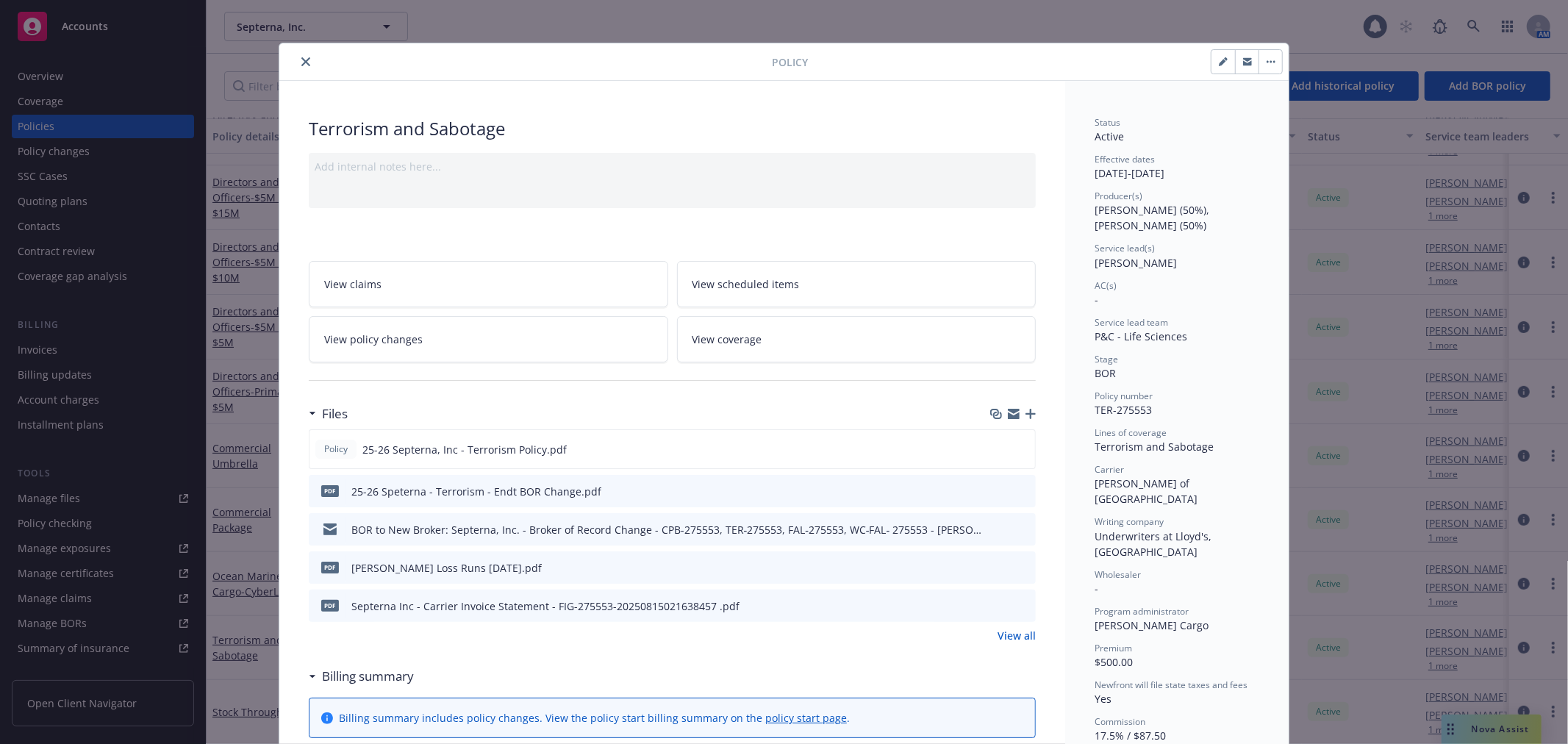
scroll to position [0, 0]
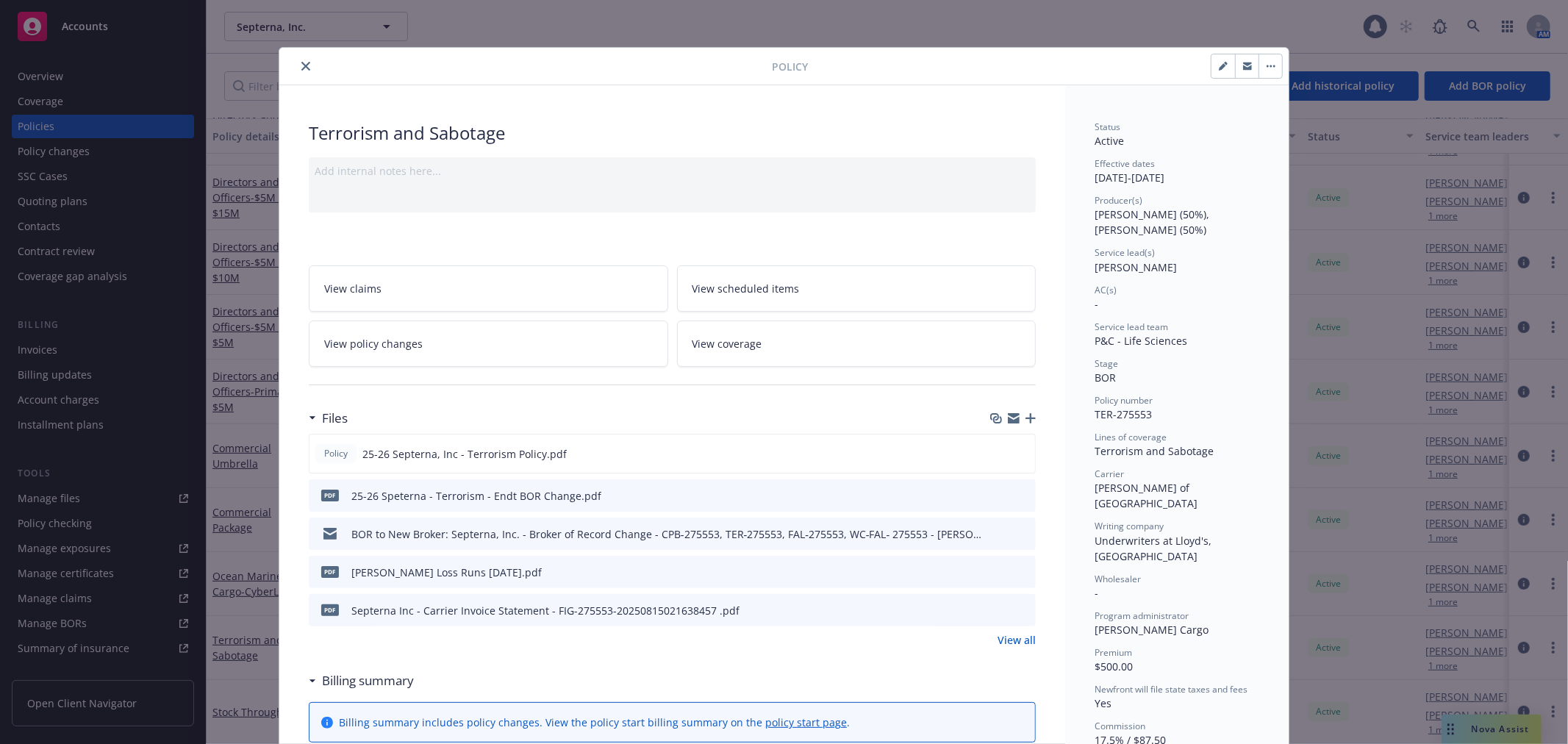
drag, startPoint x: 295, startPoint y: 67, endPoint x: 428, endPoint y: 294, distance: 263.1
click at [301, 67] on icon "close" at bounding box center [305, 66] width 9 height 9
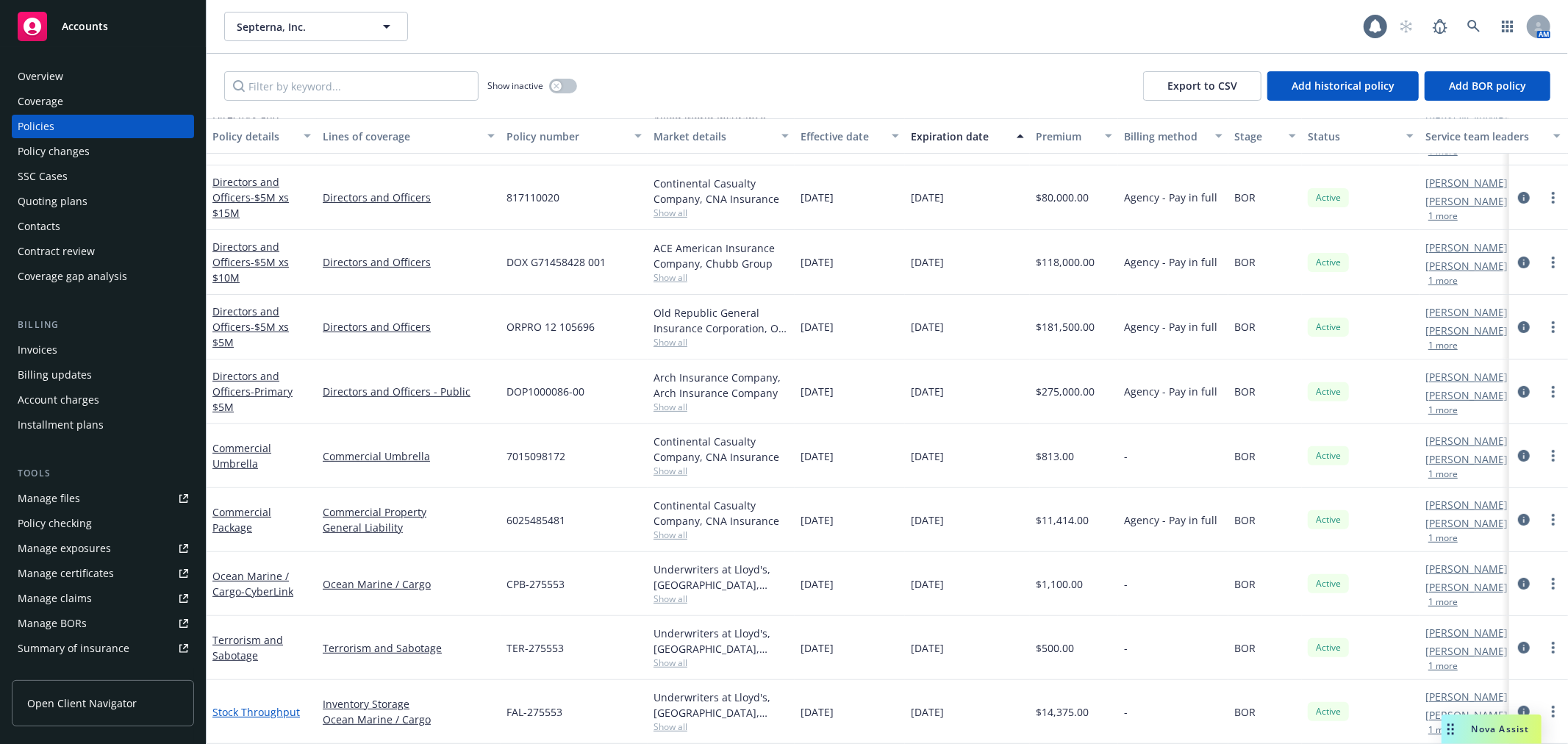
click at [258, 705] on link "Stock Throughput" at bounding box center [256, 712] width 87 height 14
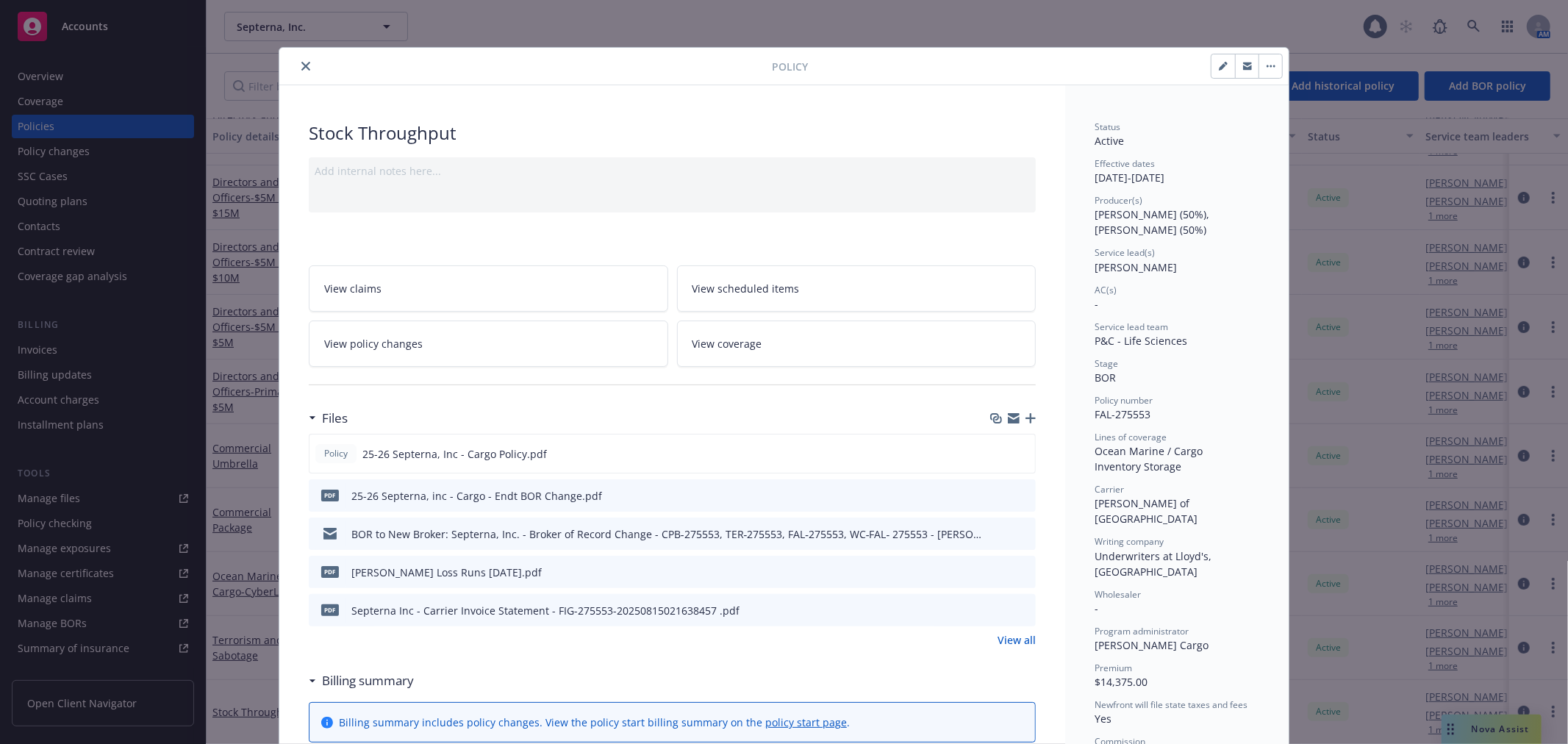
click at [1219, 63] on icon "button" at bounding box center [1223, 66] width 9 height 9
select select "BOR"
select select "other"
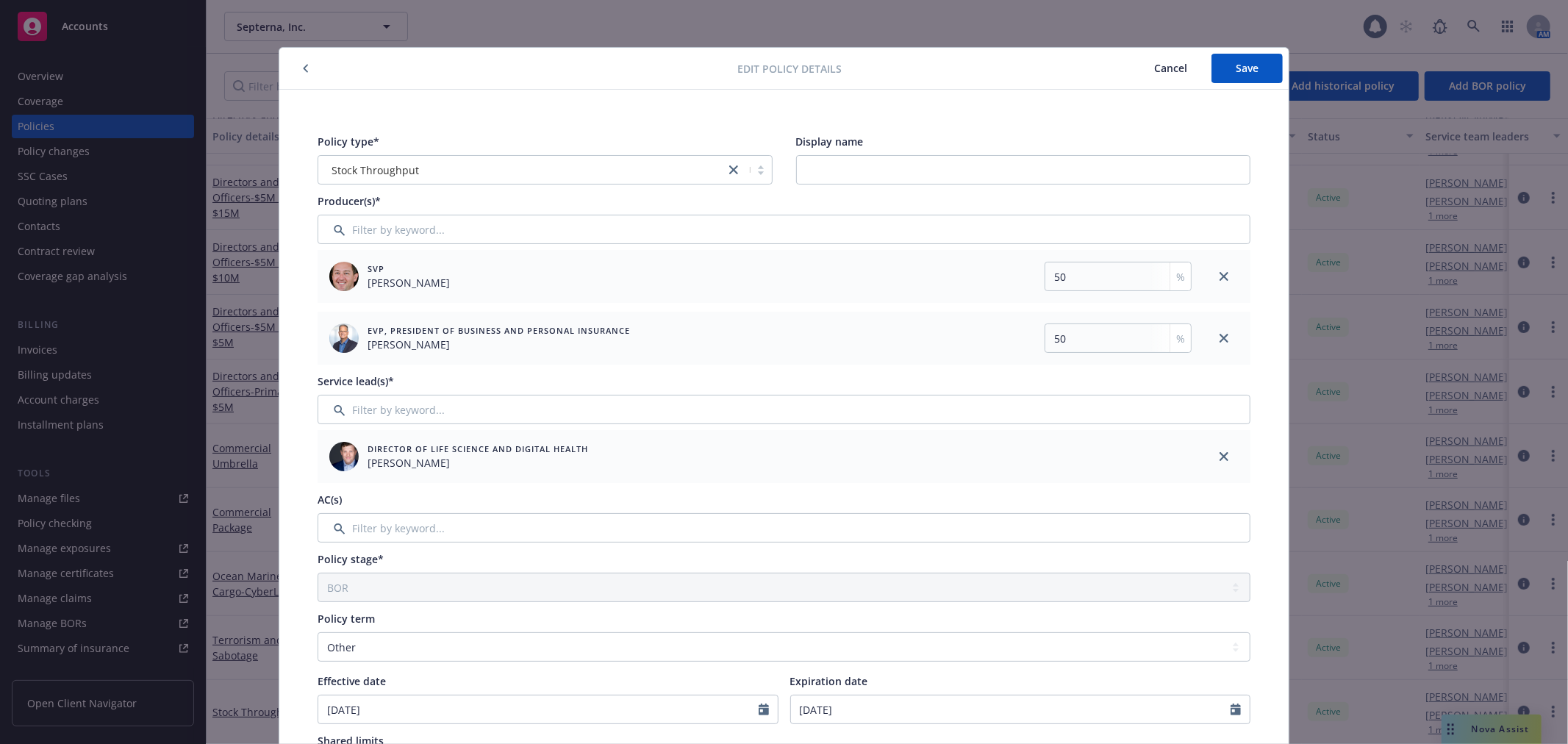
click at [1173, 69] on span "Cancel" at bounding box center [1171, 68] width 33 height 14
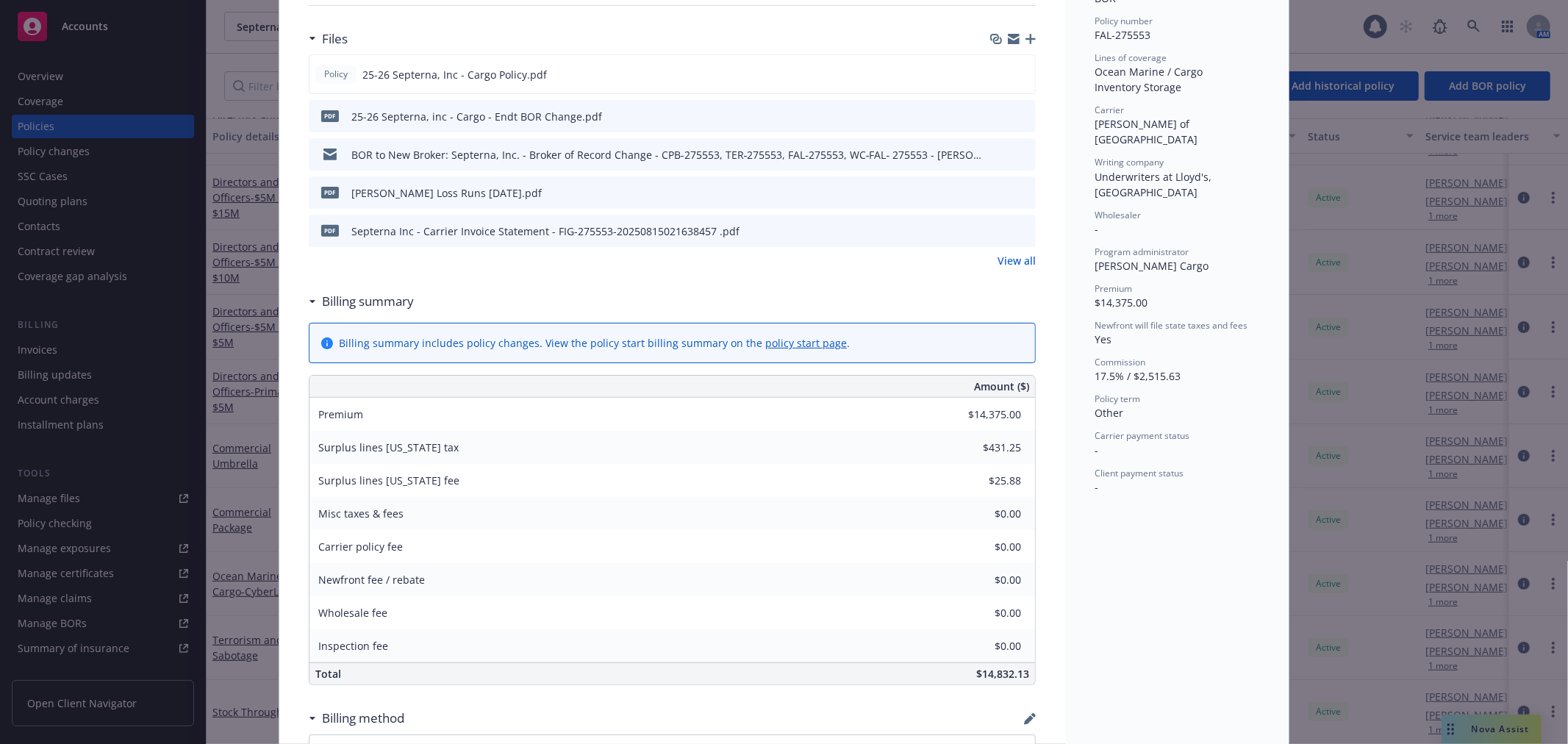
scroll to position [710, 0]
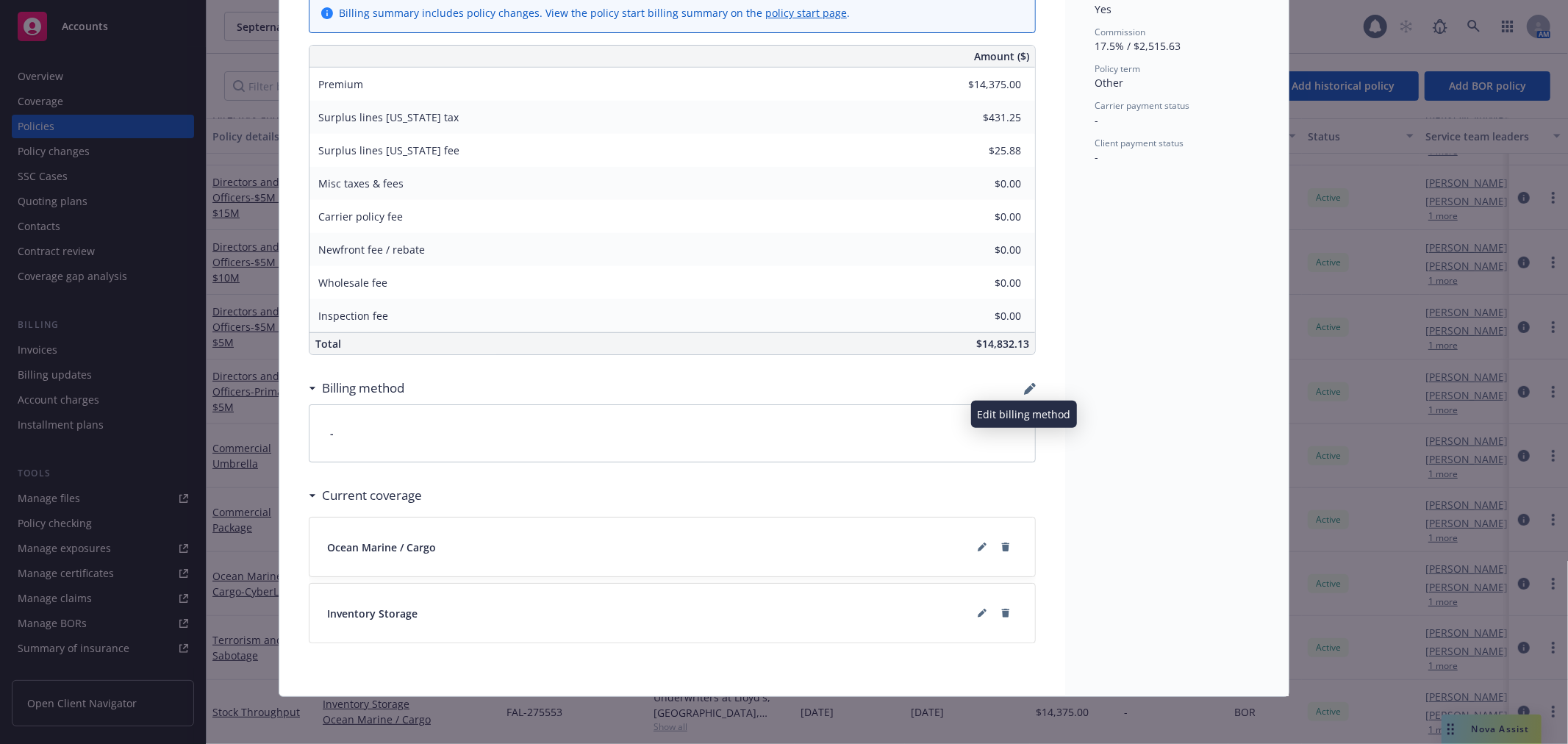
click at [1024, 385] on icon "button" at bounding box center [1029, 389] width 12 height 12
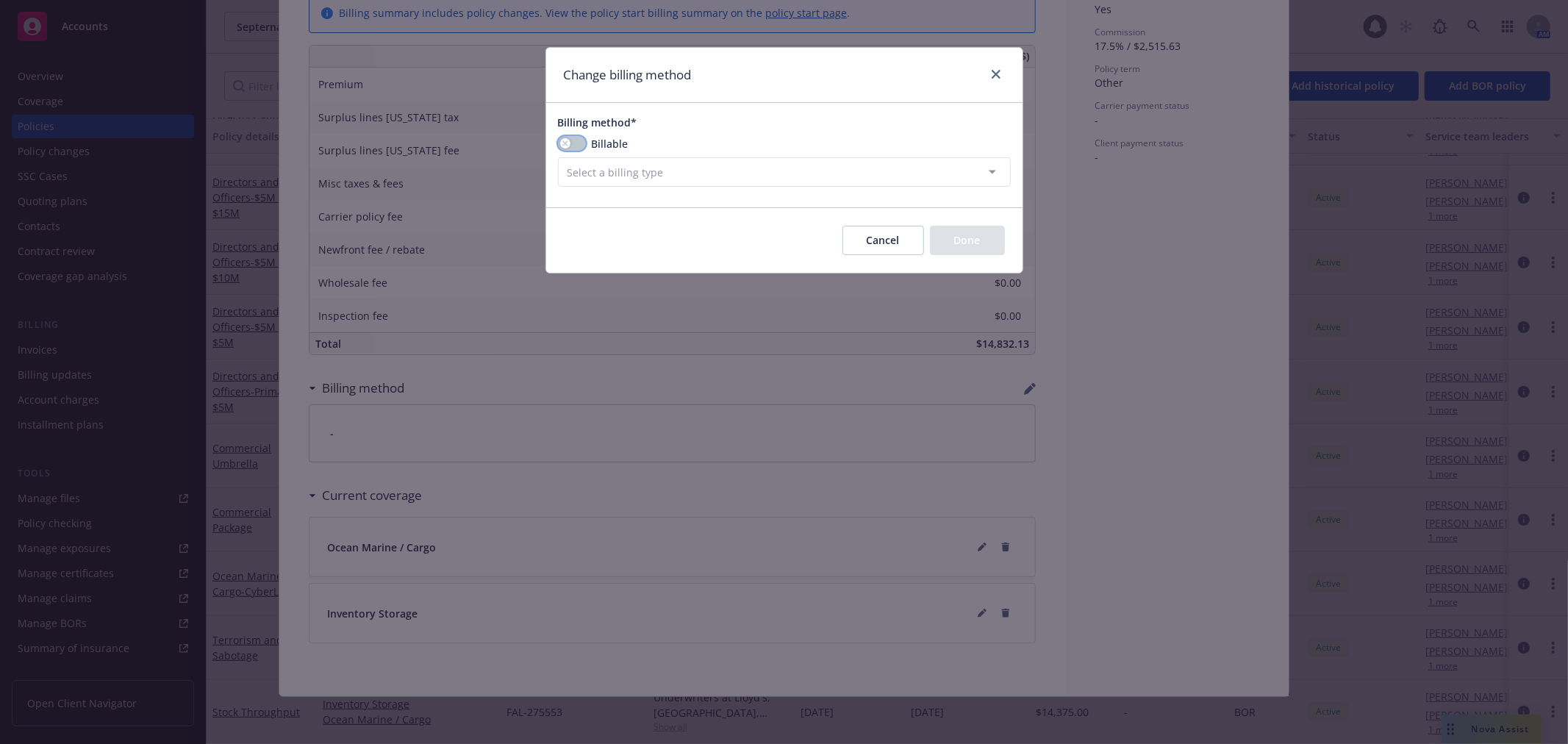
click at [577, 138] on button "button" at bounding box center [571, 143] width 28 height 15
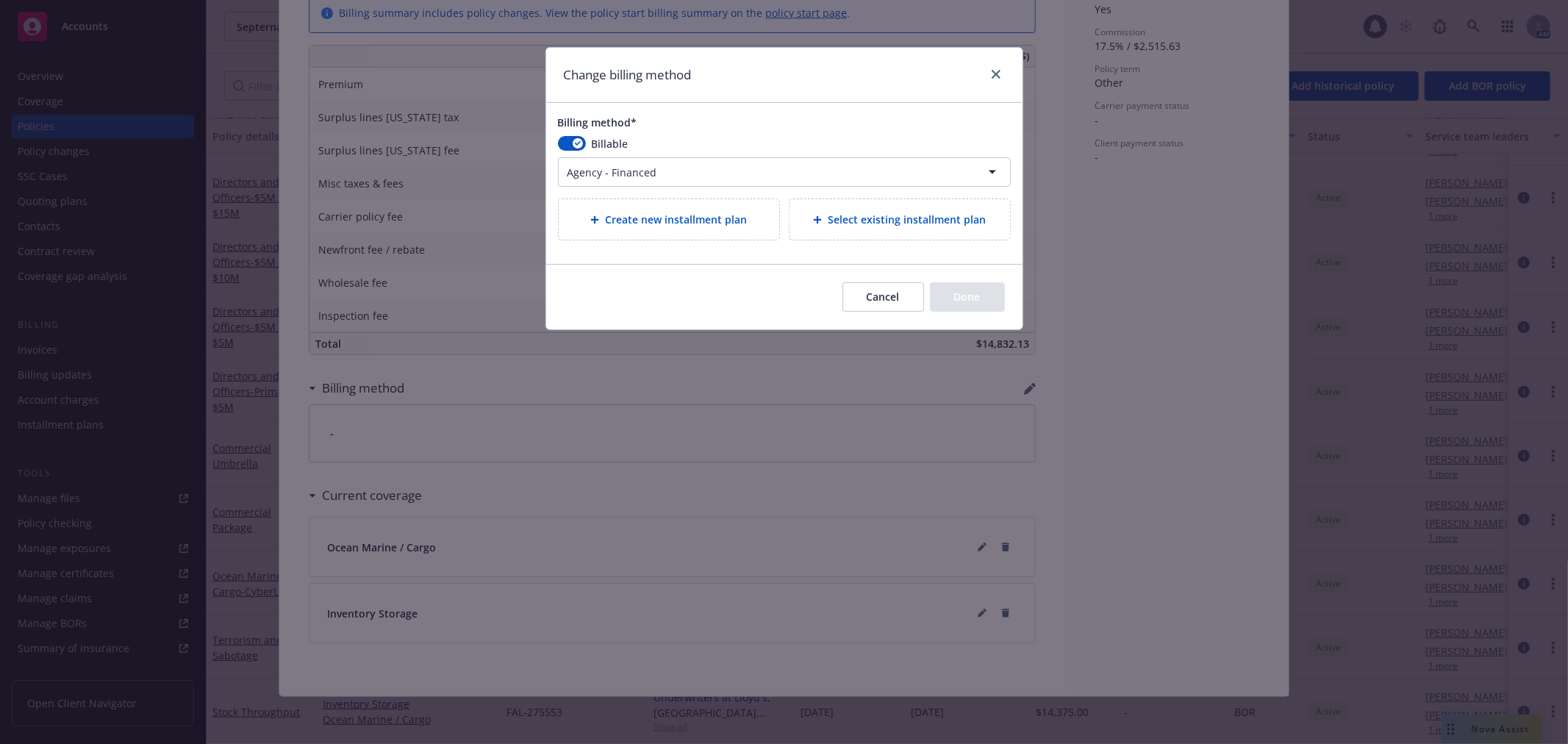
click at [614, 180] on html "Accounts Overview Coverage Policies Policy changes SSC Cases Quoting plans Cont…" at bounding box center [784, 372] width 1568 height 744
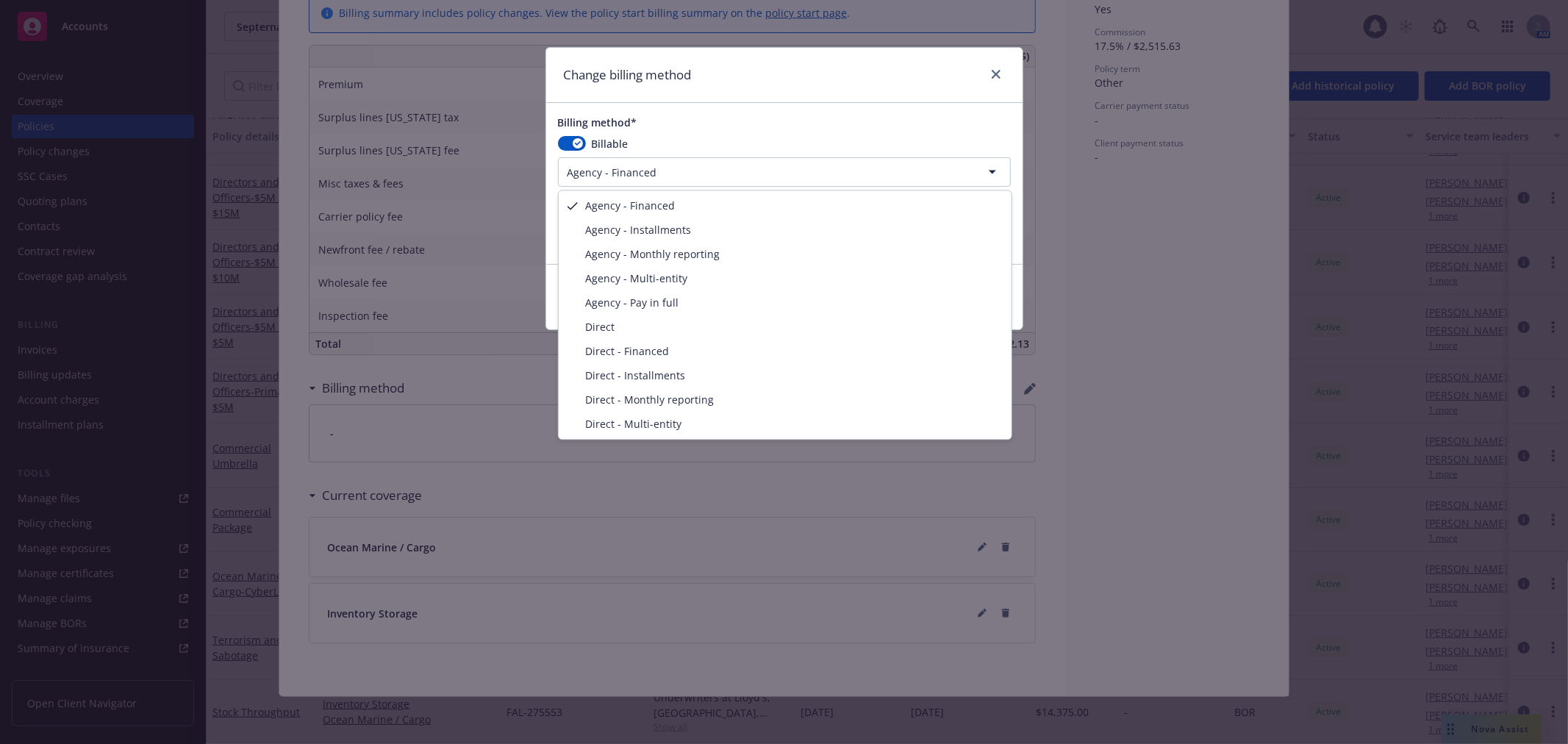
select select "AGENCY_PAY_IN_FULL"
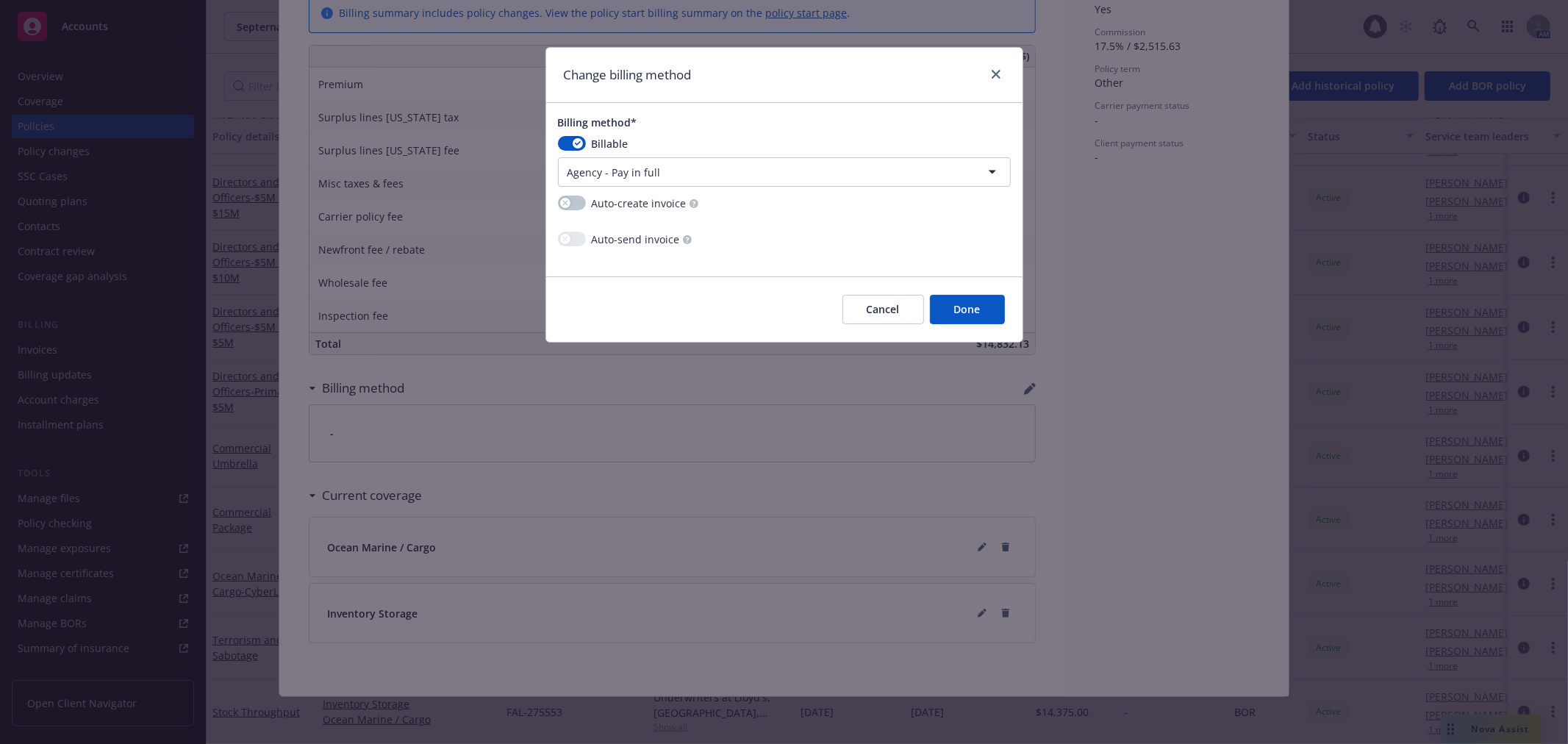
click at [968, 318] on button "Done" at bounding box center [967, 309] width 75 height 29
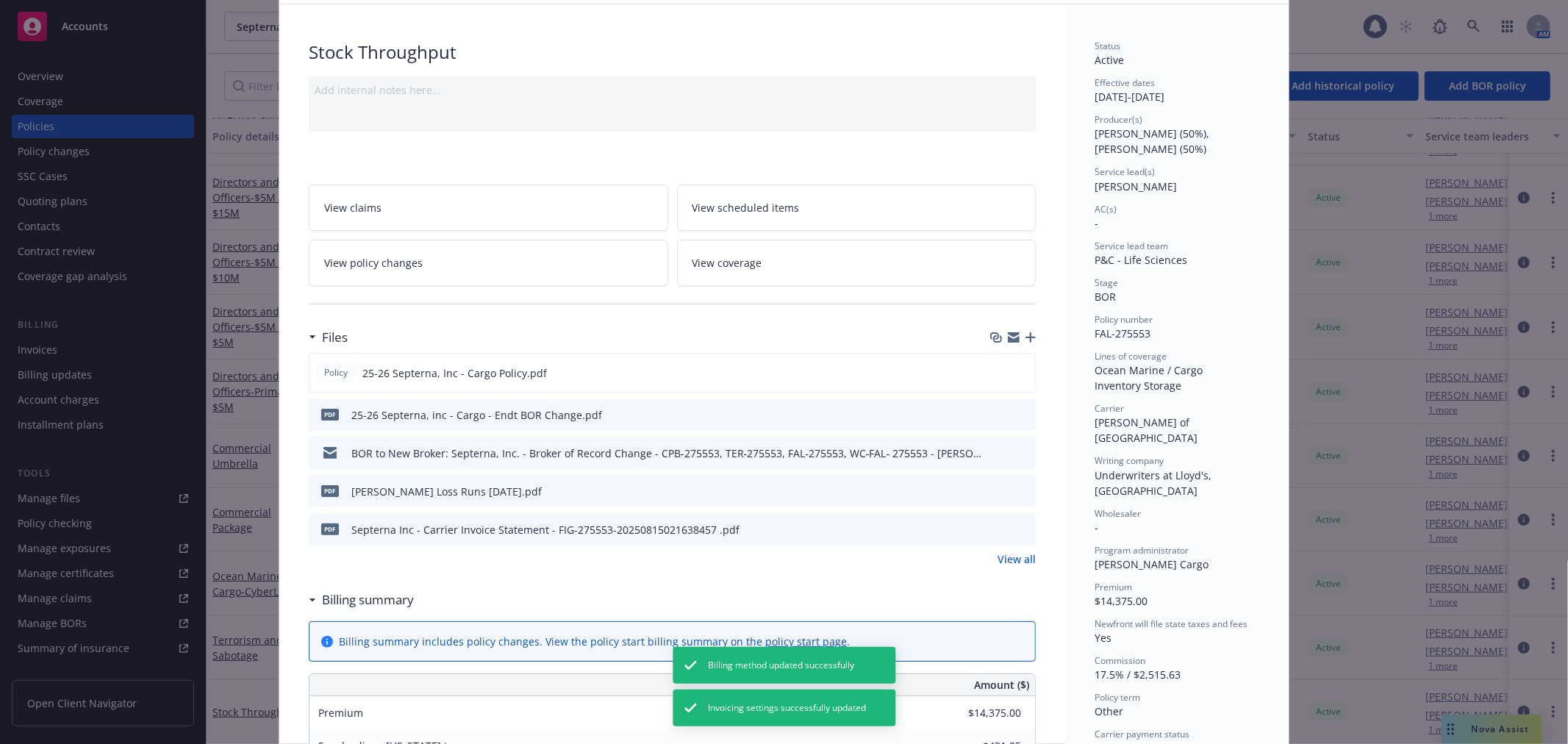
scroll to position [0, 0]
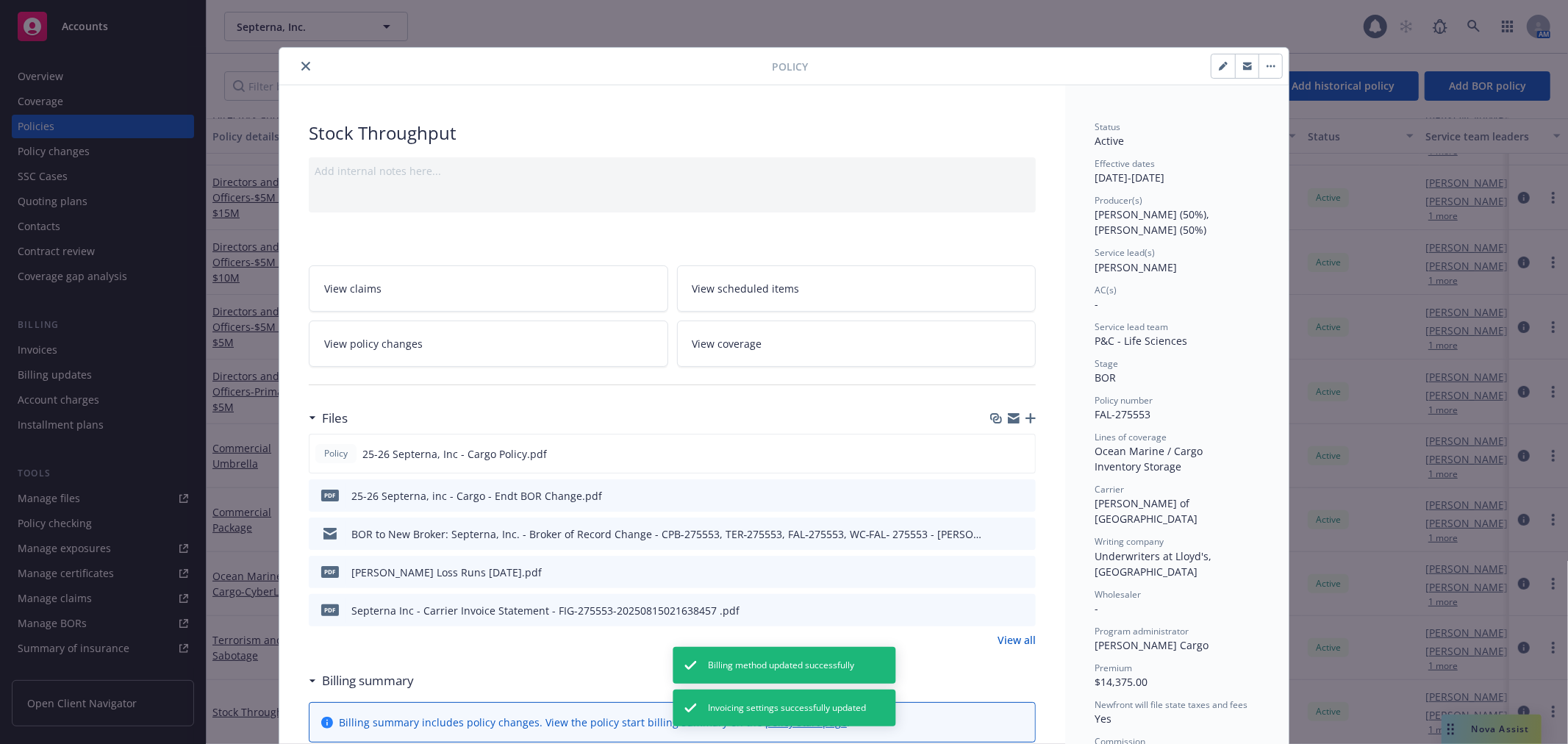
click at [297, 57] on button "close" at bounding box center [305, 66] width 17 height 17
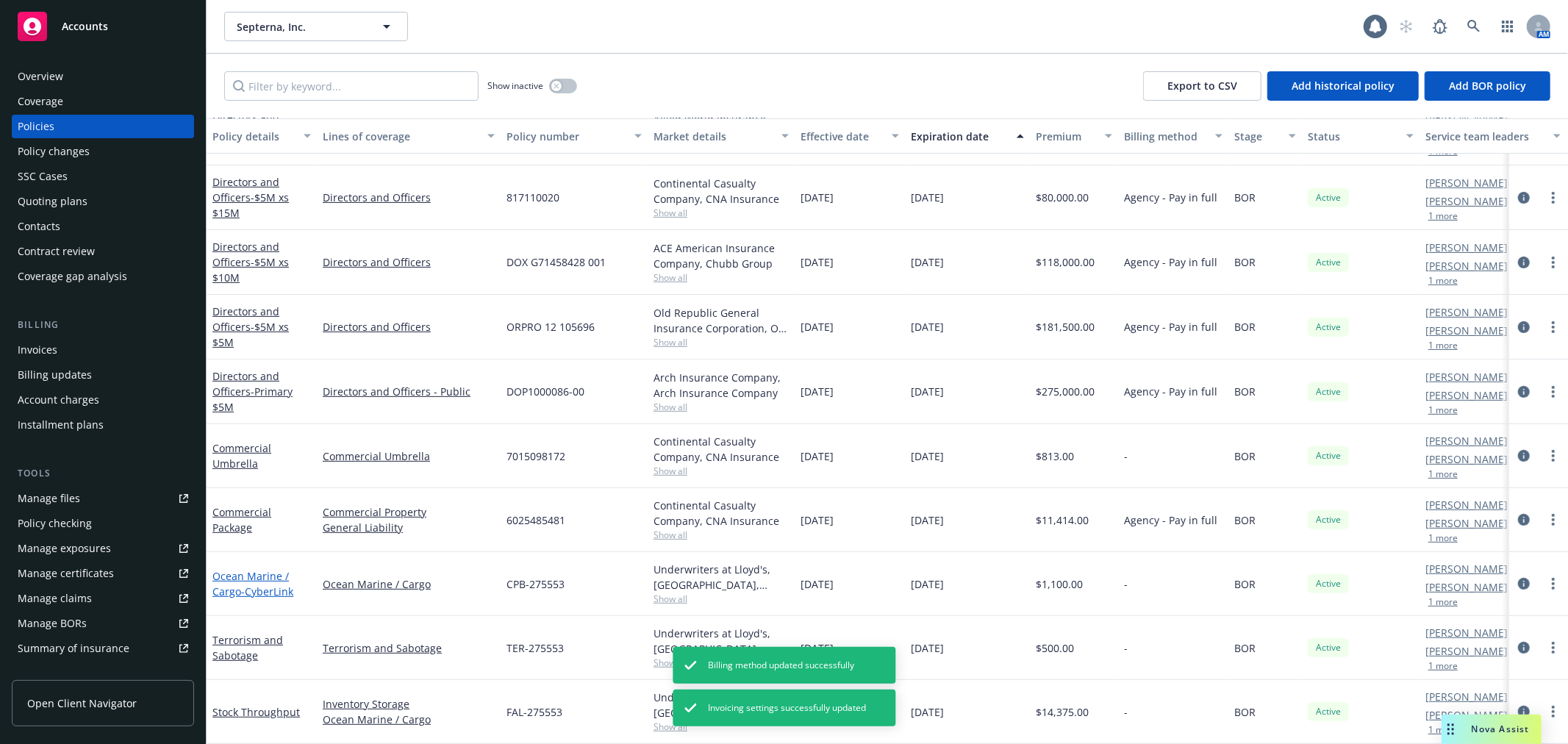
click at [253, 585] on span "- CyberLink" at bounding box center [267, 592] width 52 height 14
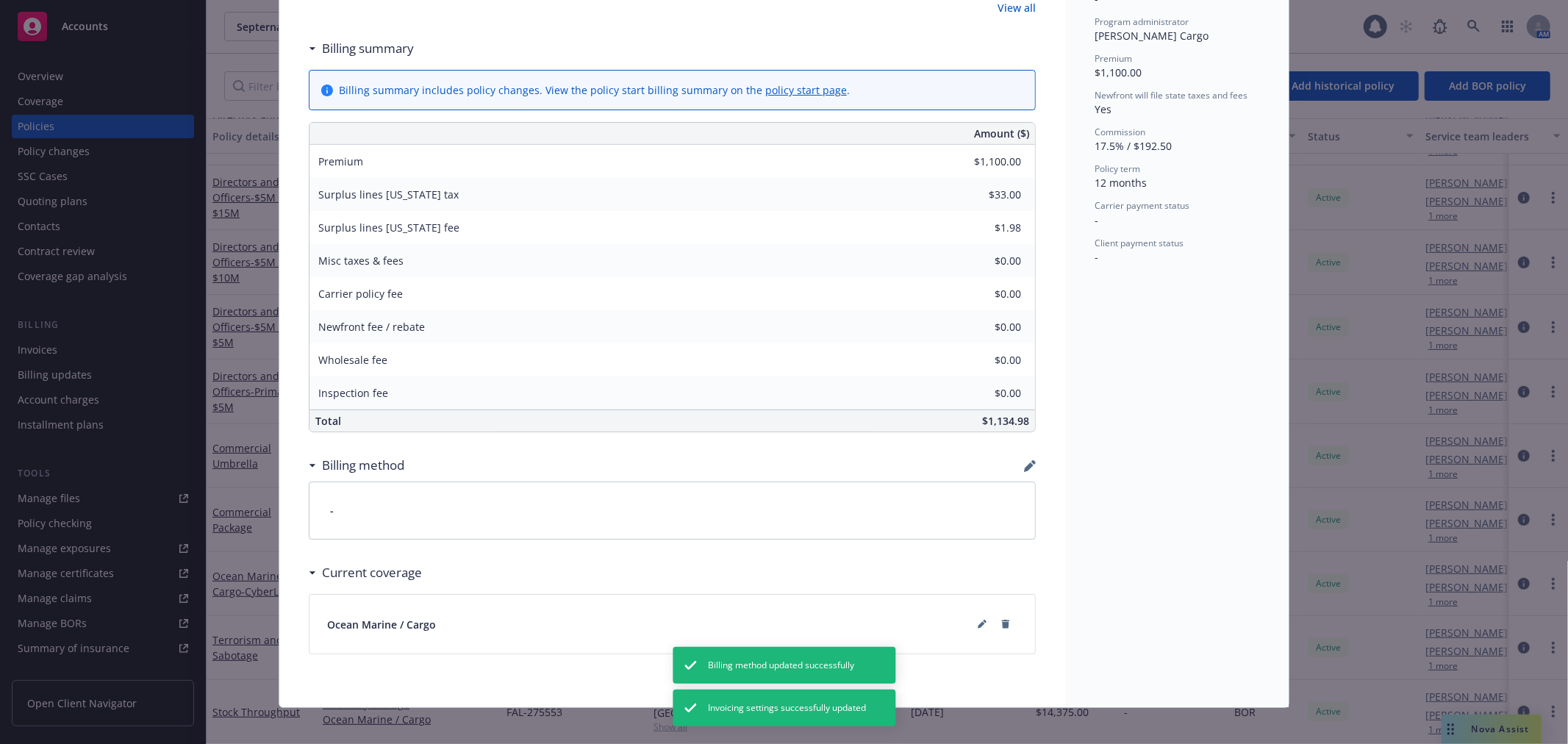
scroll to position [606, 0]
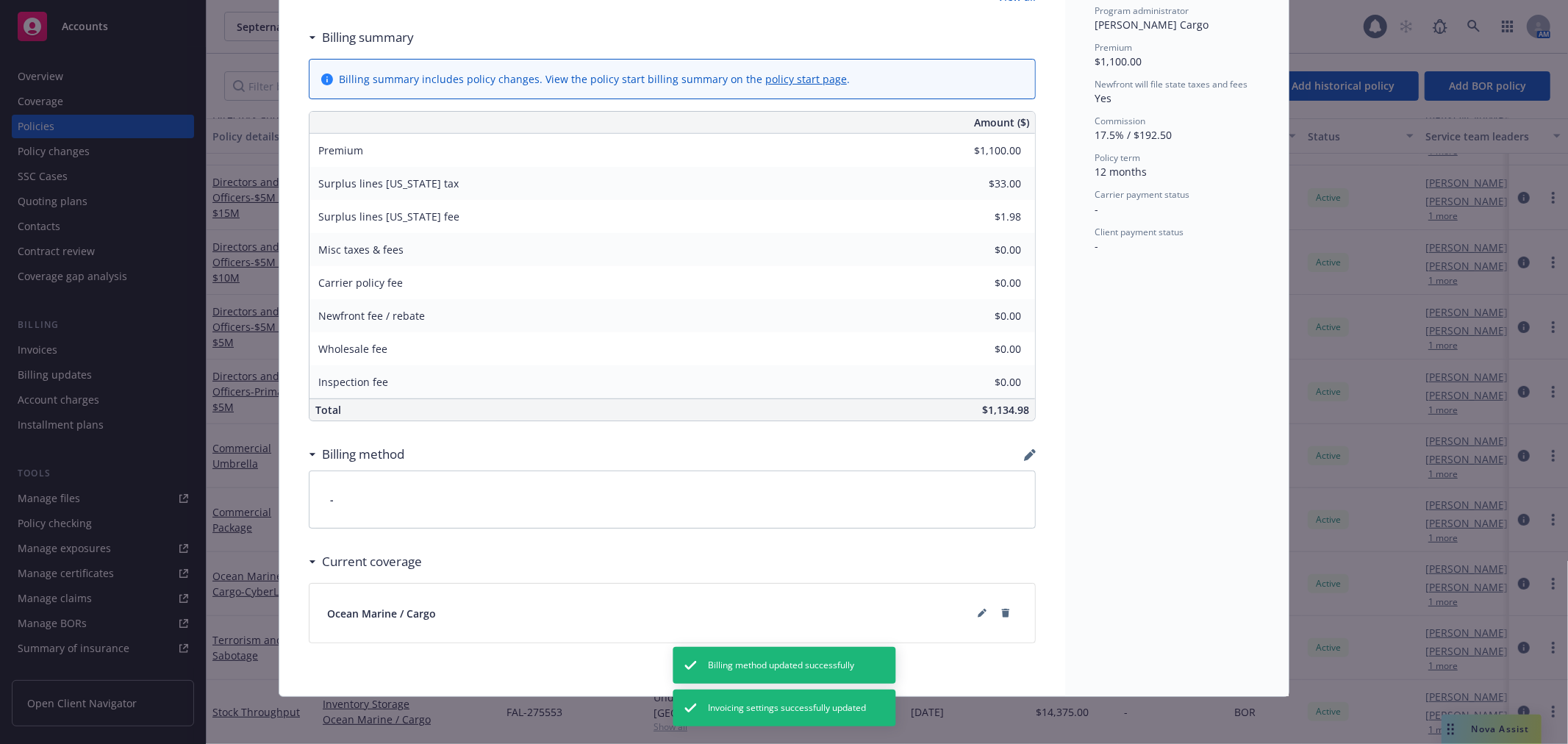
click at [1024, 449] on icon "button" at bounding box center [1029, 454] width 12 height 12
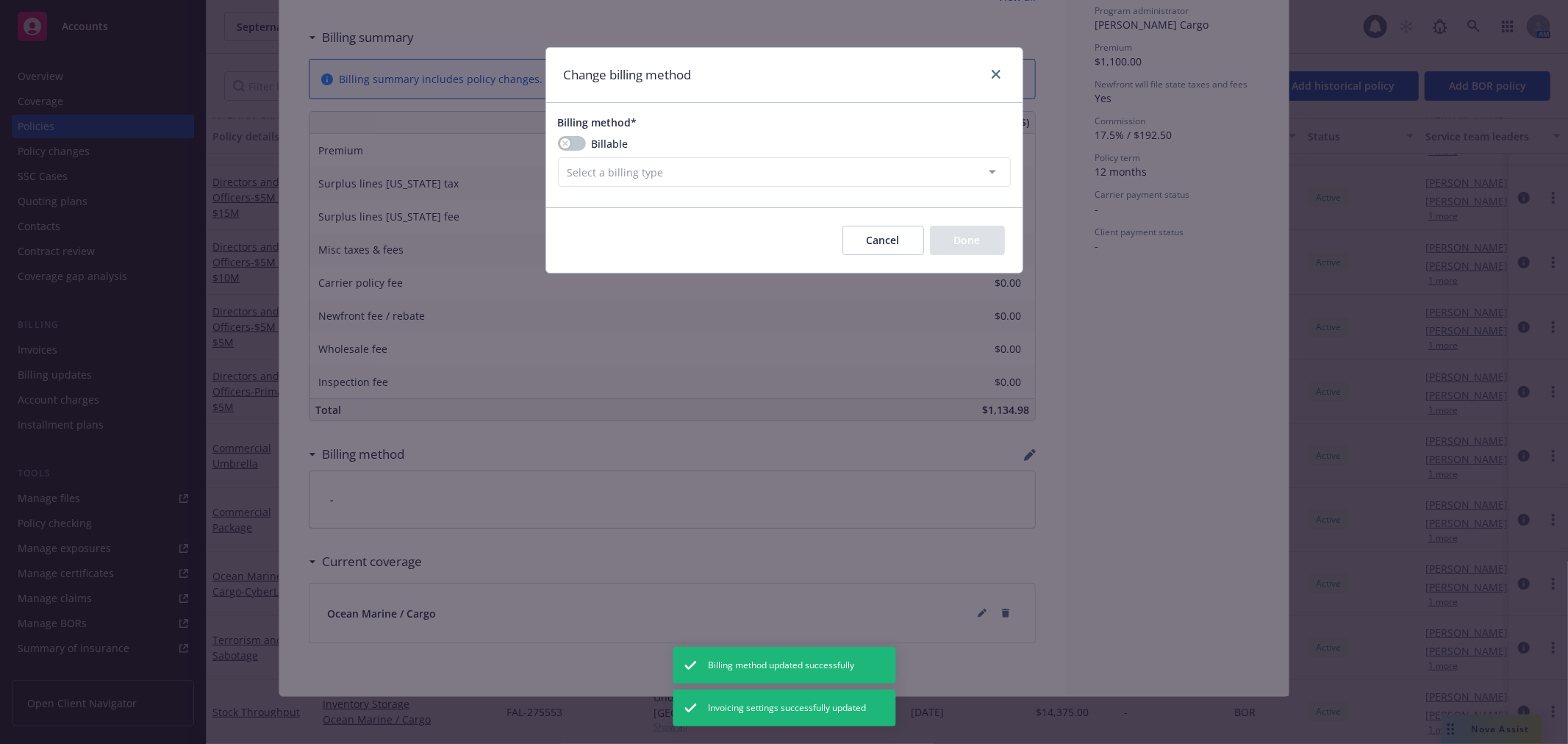
click at [555, 144] on div "Billing method* Billable Select a billing type Agency - Financed Agency - Insta…" at bounding box center [784, 151] width 477 height 72
click at [574, 144] on button "button" at bounding box center [571, 143] width 28 height 15
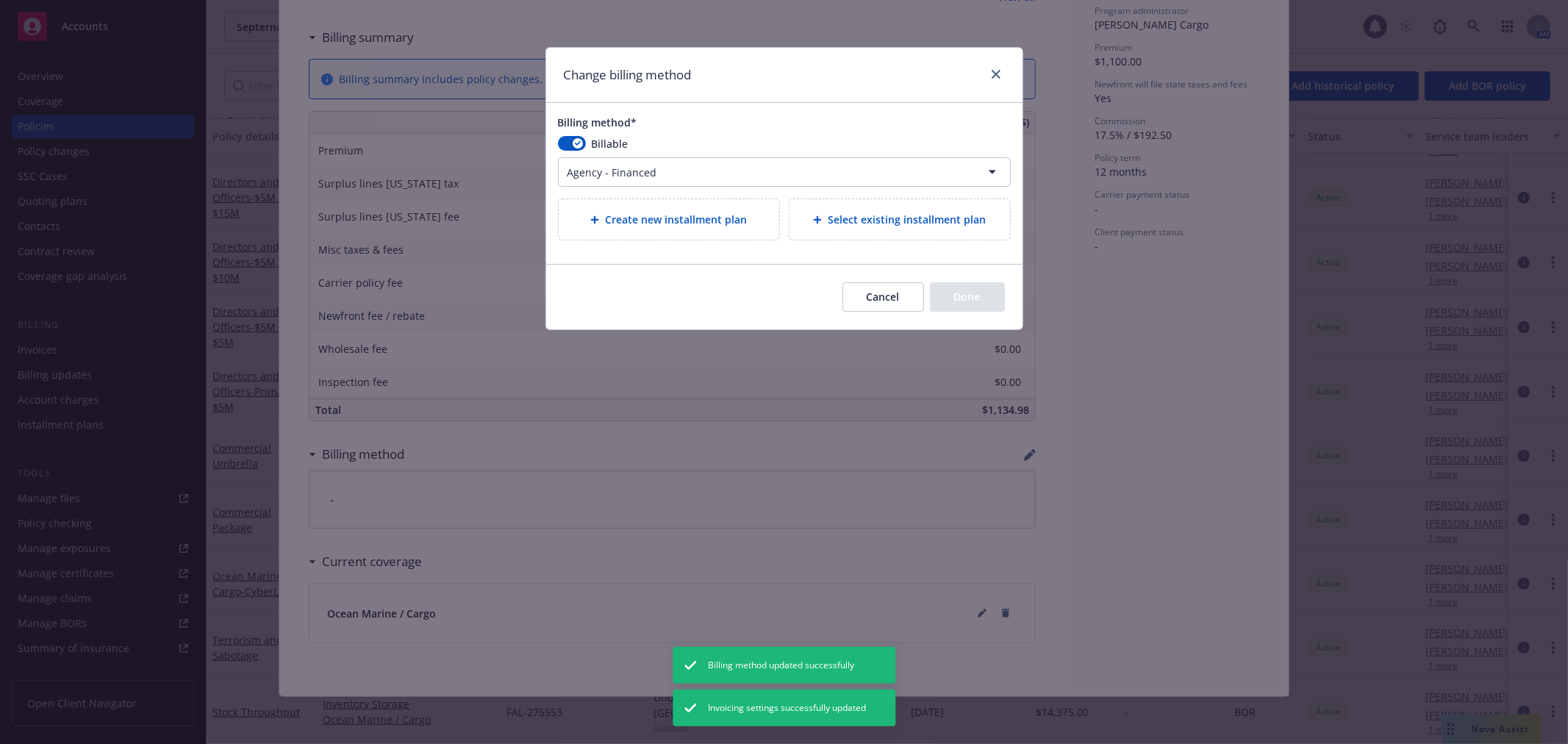
click at [663, 155] on div "Billable Agency - Financed Agency - Financed Agency - Installments Agency - Mon…" at bounding box center [784, 161] width 453 height 51
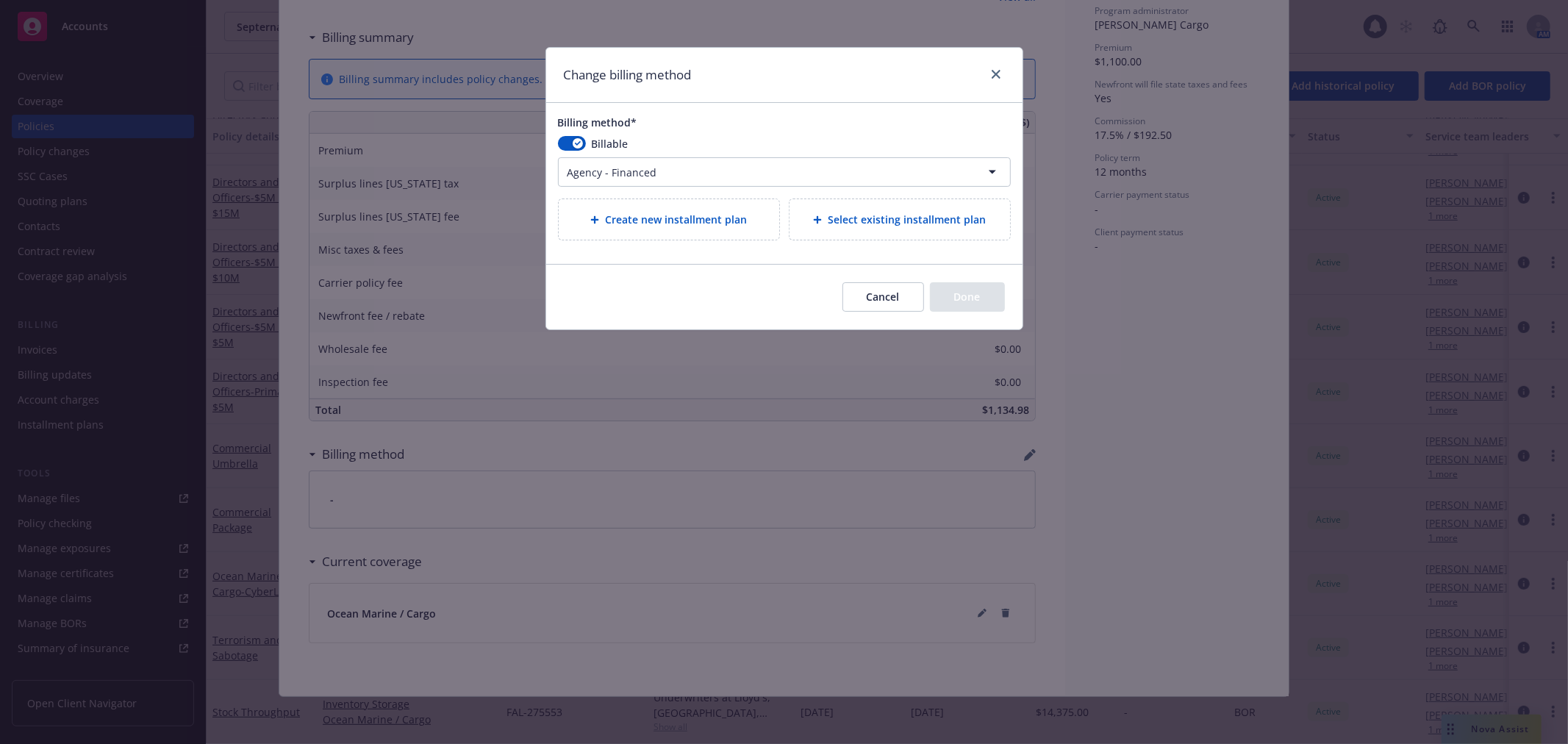
click at [659, 171] on html "Accounts Overview Coverage Policies Policy changes SSC Cases Quoting plans Cont…" at bounding box center [784, 372] width 1568 height 744
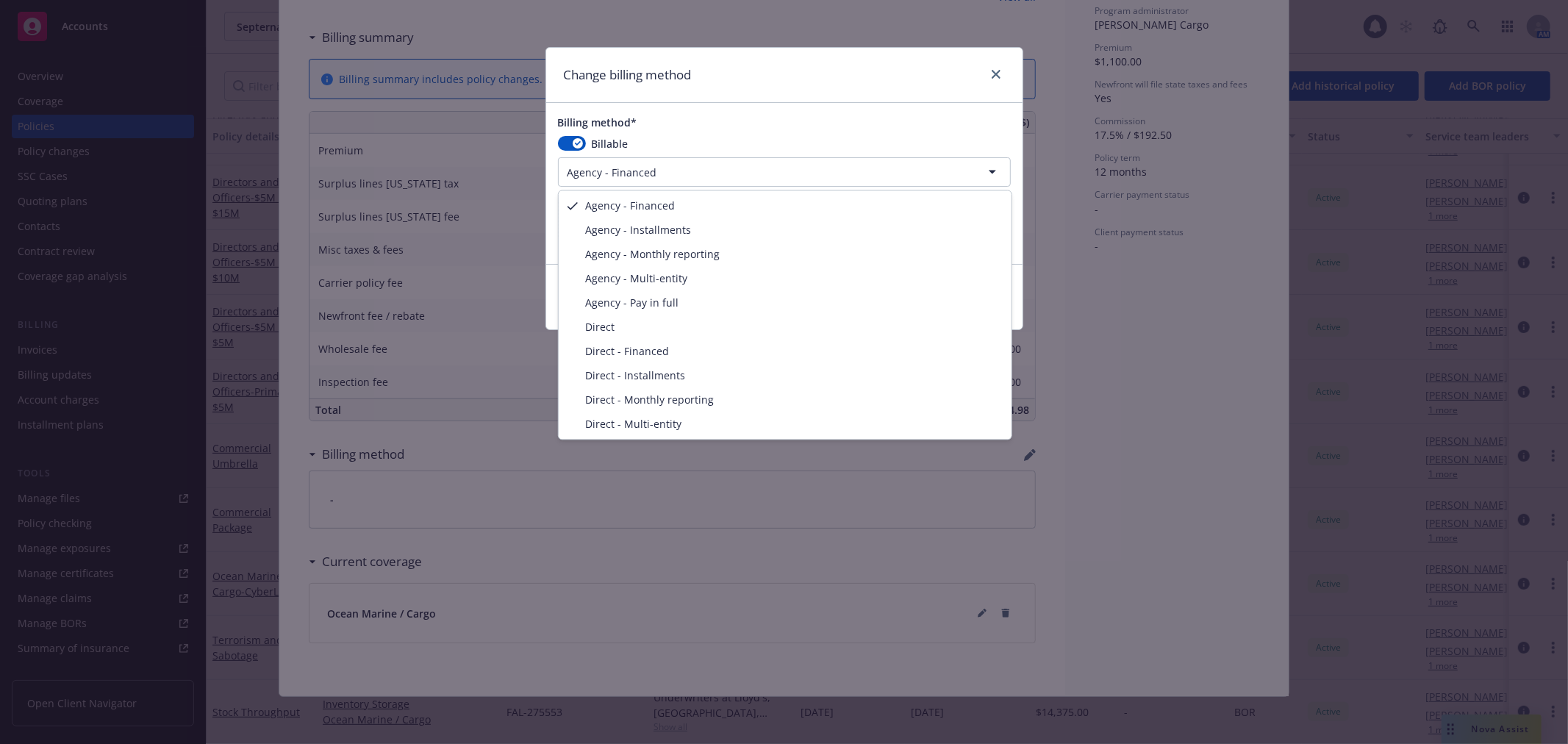
select select "AGENCY_PAY_IN_FULL"
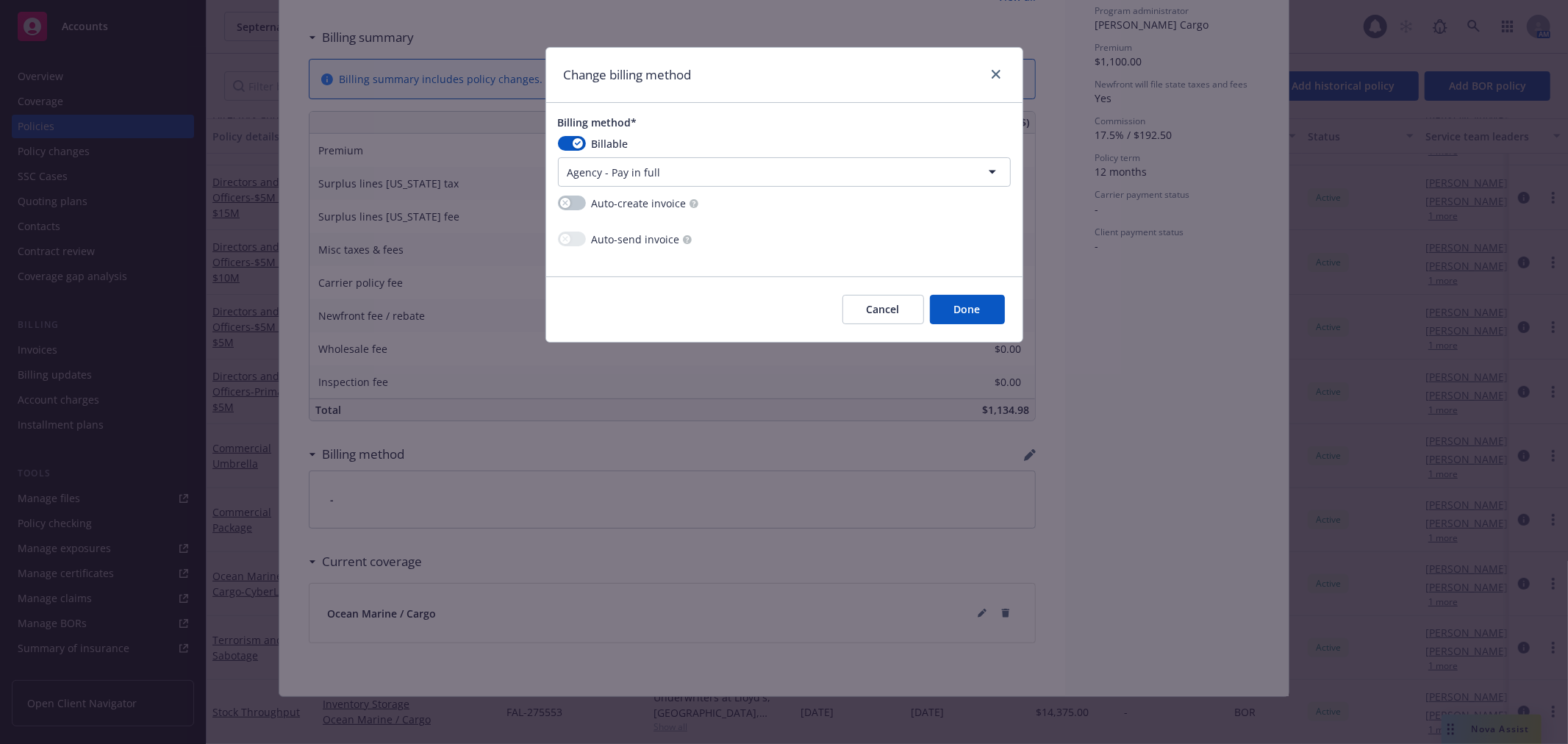
click at [966, 314] on button "Done" at bounding box center [967, 309] width 75 height 29
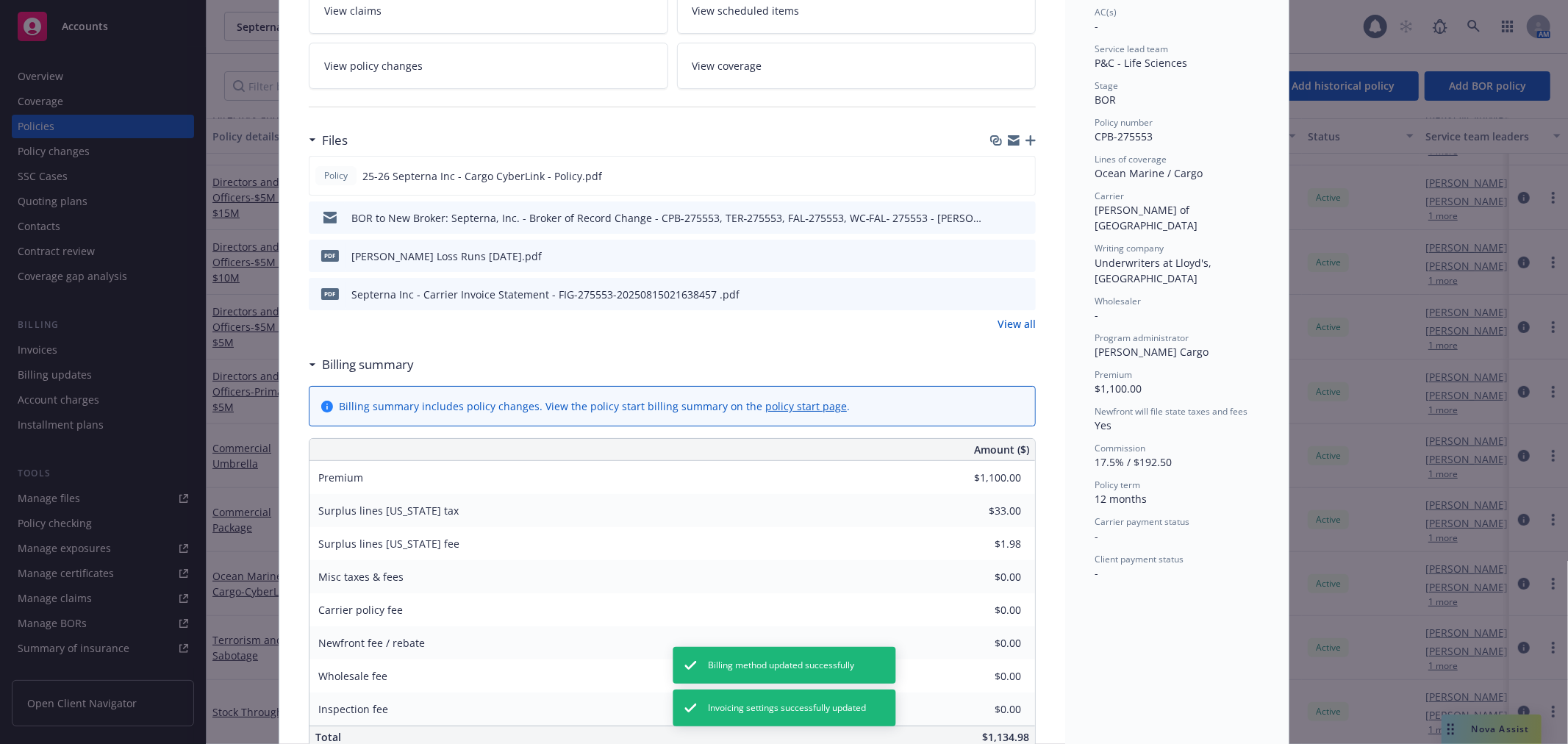
scroll to position [0, 0]
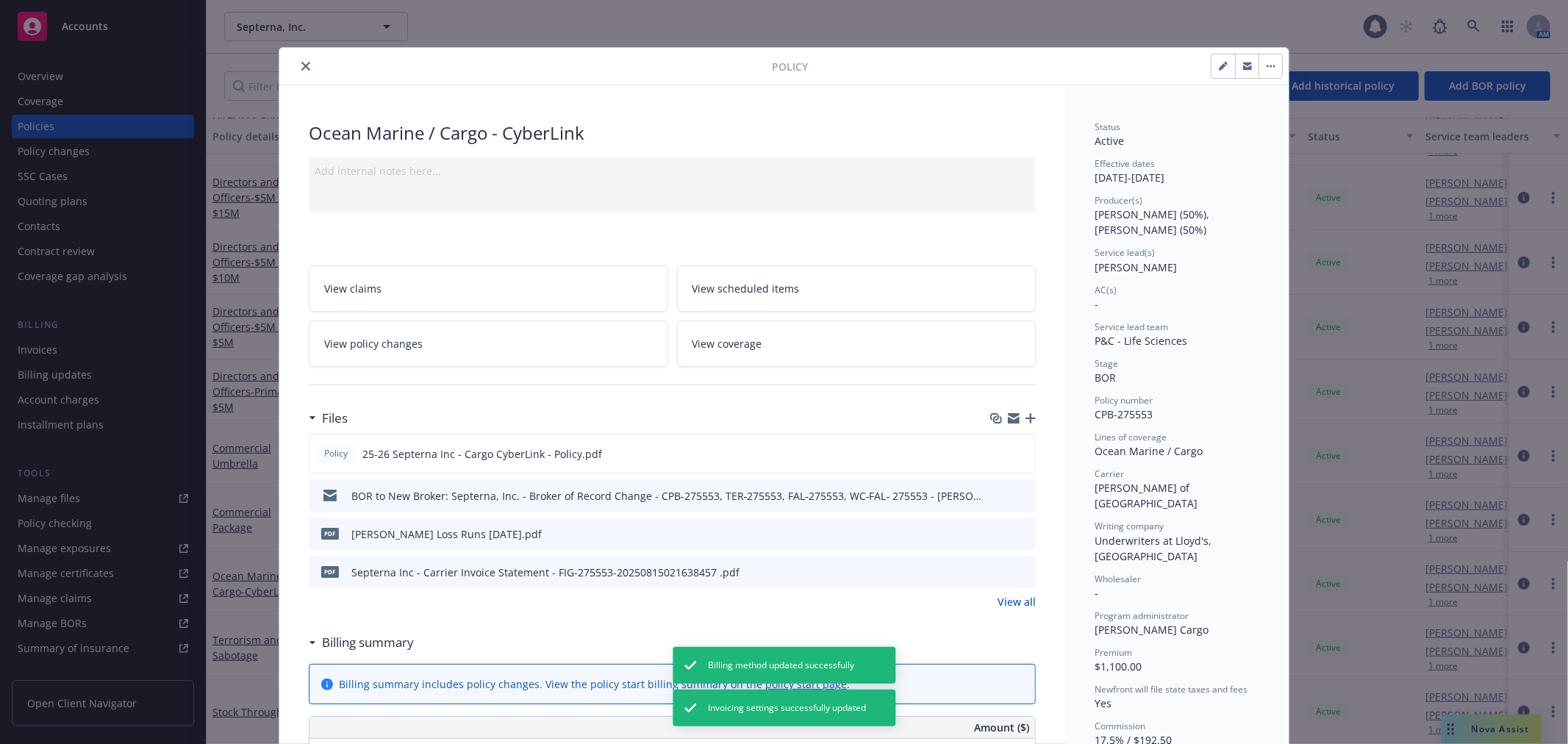
click at [301, 62] on icon "close" at bounding box center [305, 66] width 9 height 9
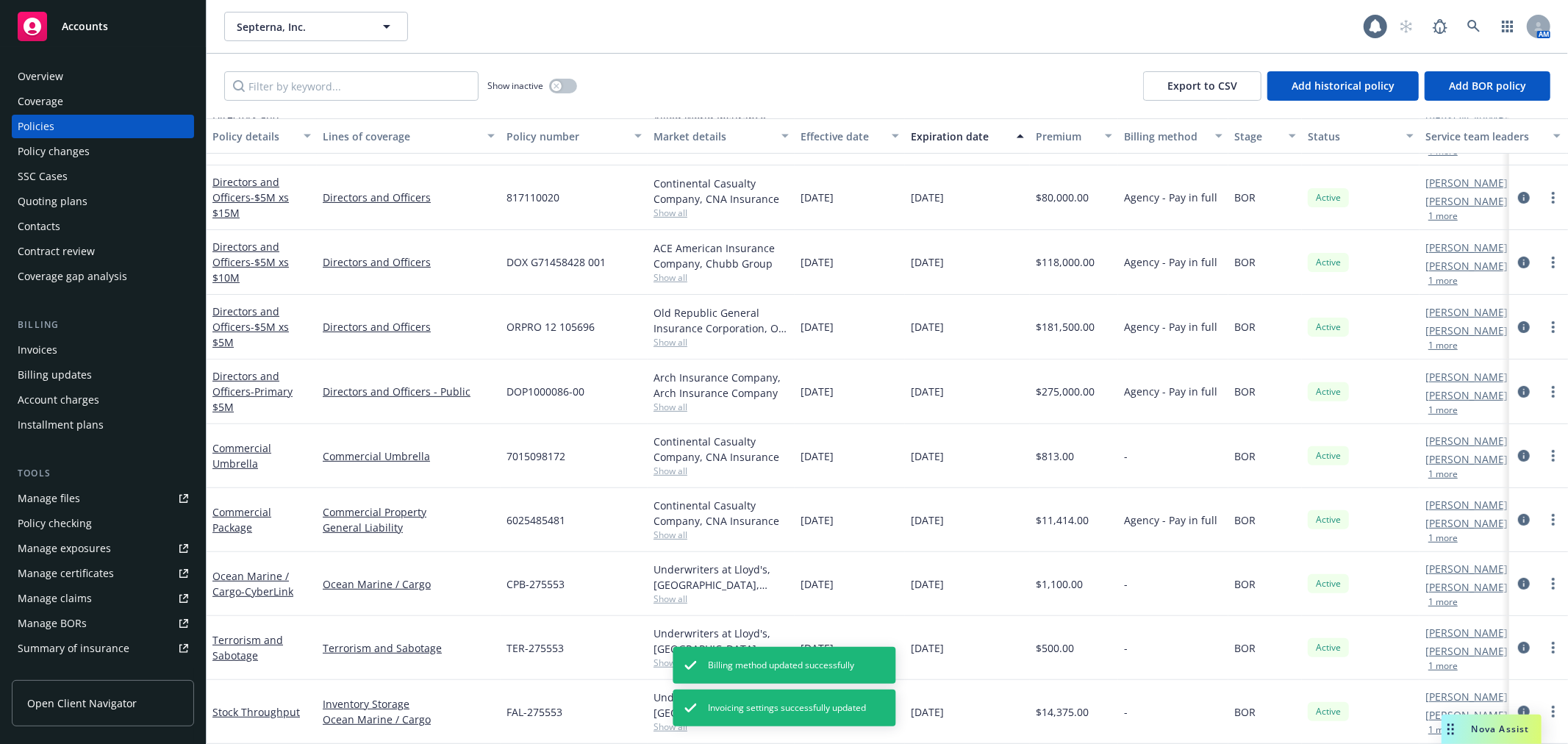
click at [86, 351] on div "Invoices" at bounding box center [102, 350] width 171 height 24
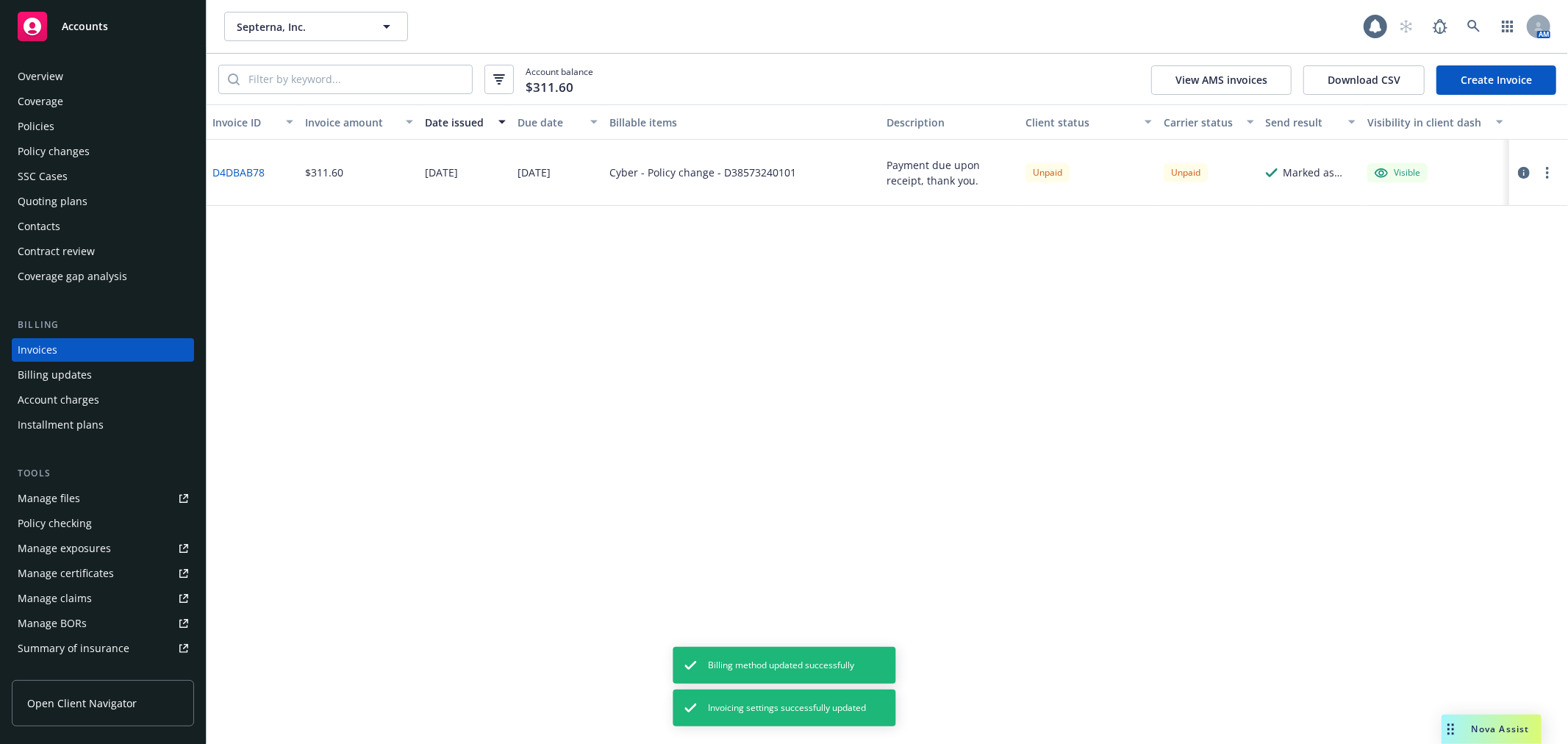
click at [1482, 77] on link "Create Invoice" at bounding box center [1496, 79] width 120 height 29
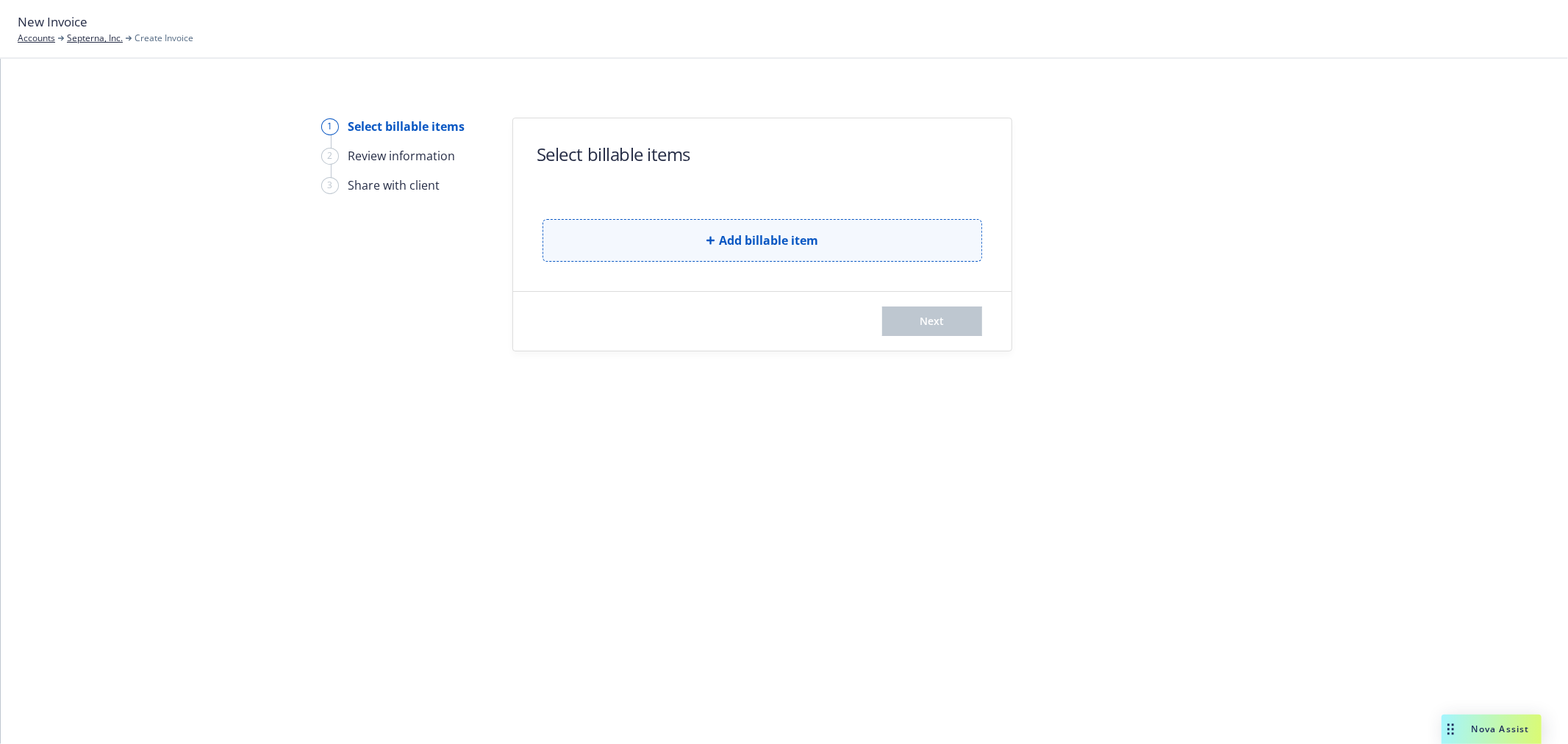
click at [687, 246] on button "Add billable item" at bounding box center [762, 240] width 439 height 43
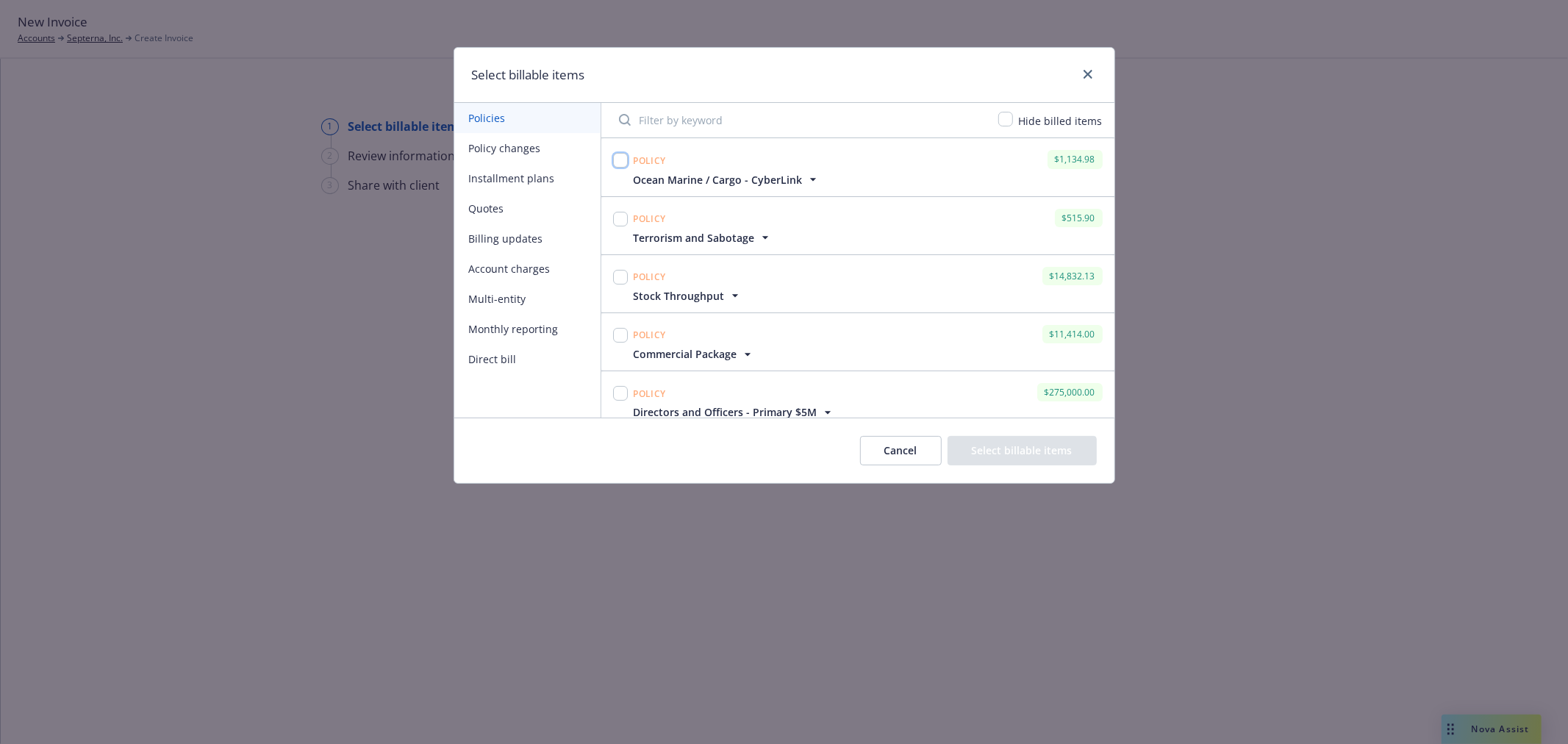
click at [623, 158] on input "checkbox" at bounding box center [620, 160] width 15 height 15
checkbox input "true"
click at [621, 217] on input "checkbox" at bounding box center [620, 219] width 15 height 15
checkbox input "true"
click at [619, 281] on input "checkbox" at bounding box center [620, 277] width 15 height 15
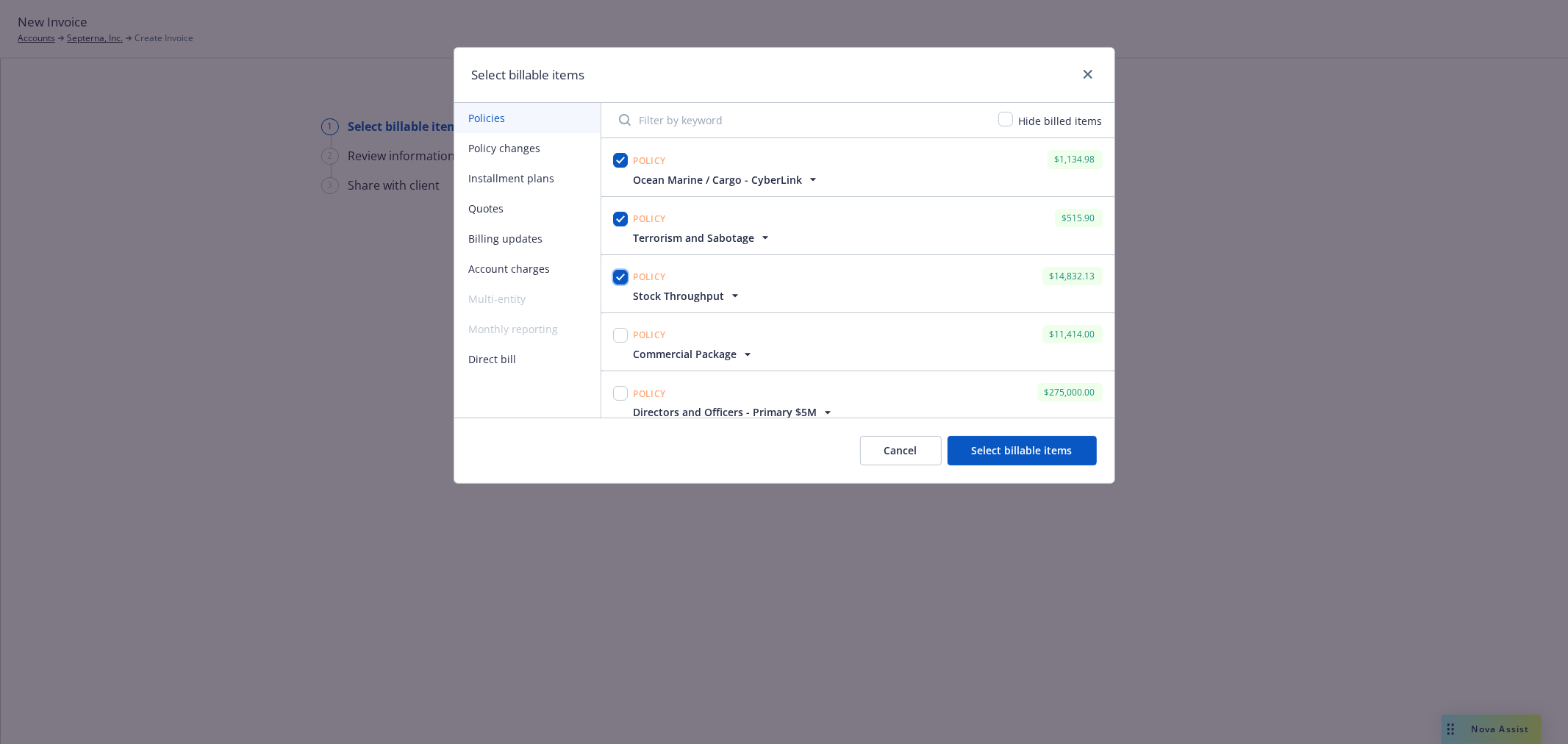
checkbox input "true"
click at [1068, 453] on button "Select billable items" at bounding box center [1022, 451] width 149 height 29
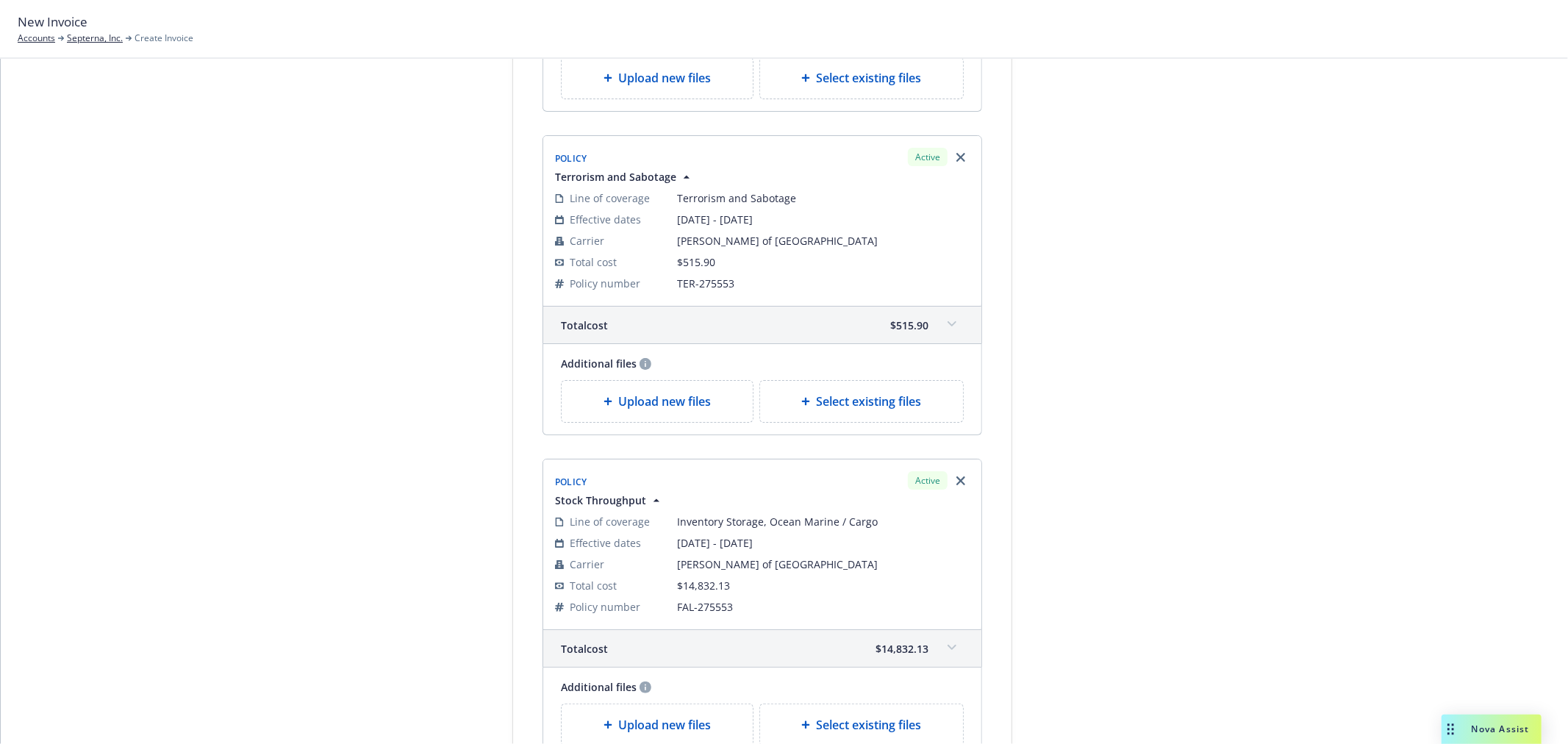
scroll to position [650, 0]
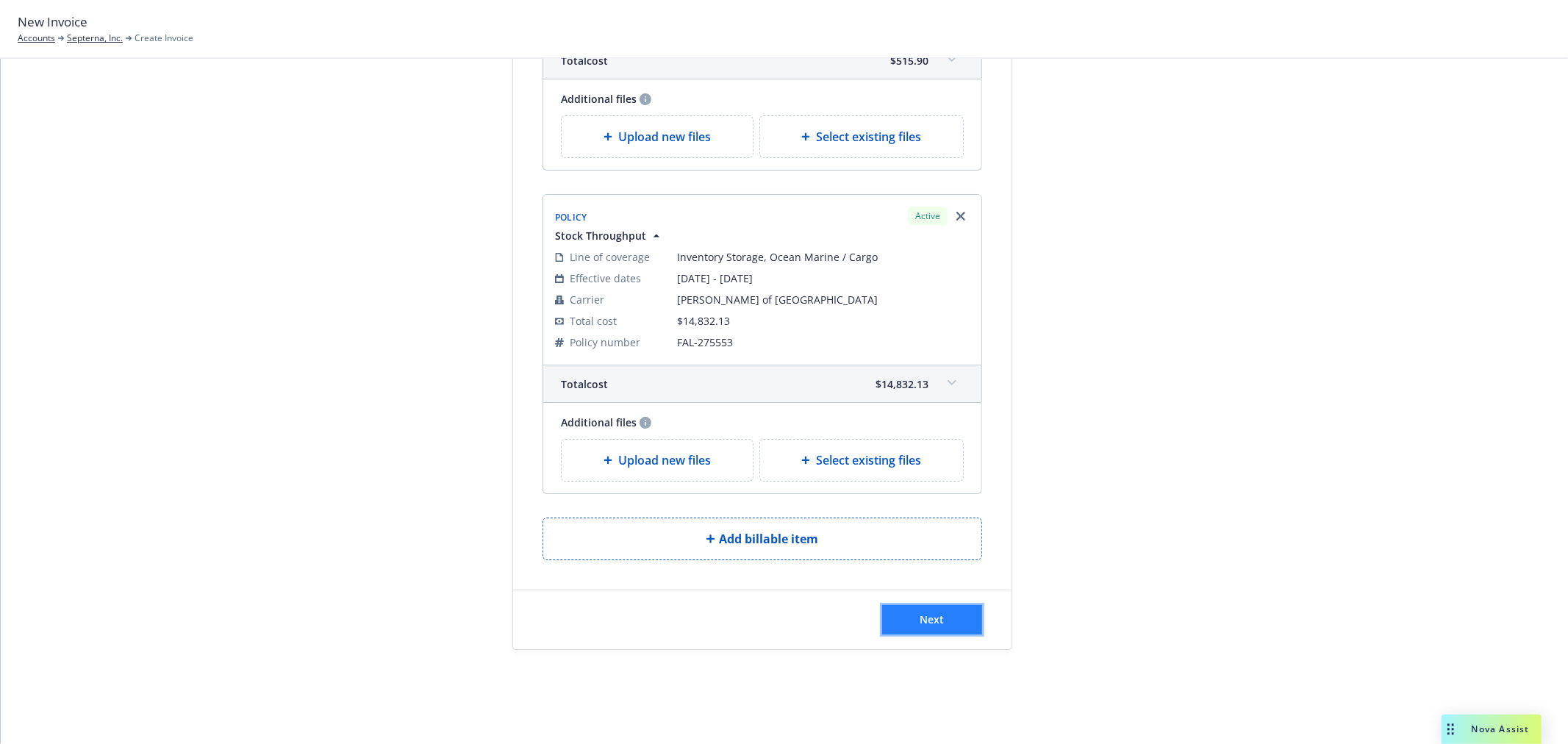
click at [937, 631] on button "Next" at bounding box center [932, 619] width 100 height 29
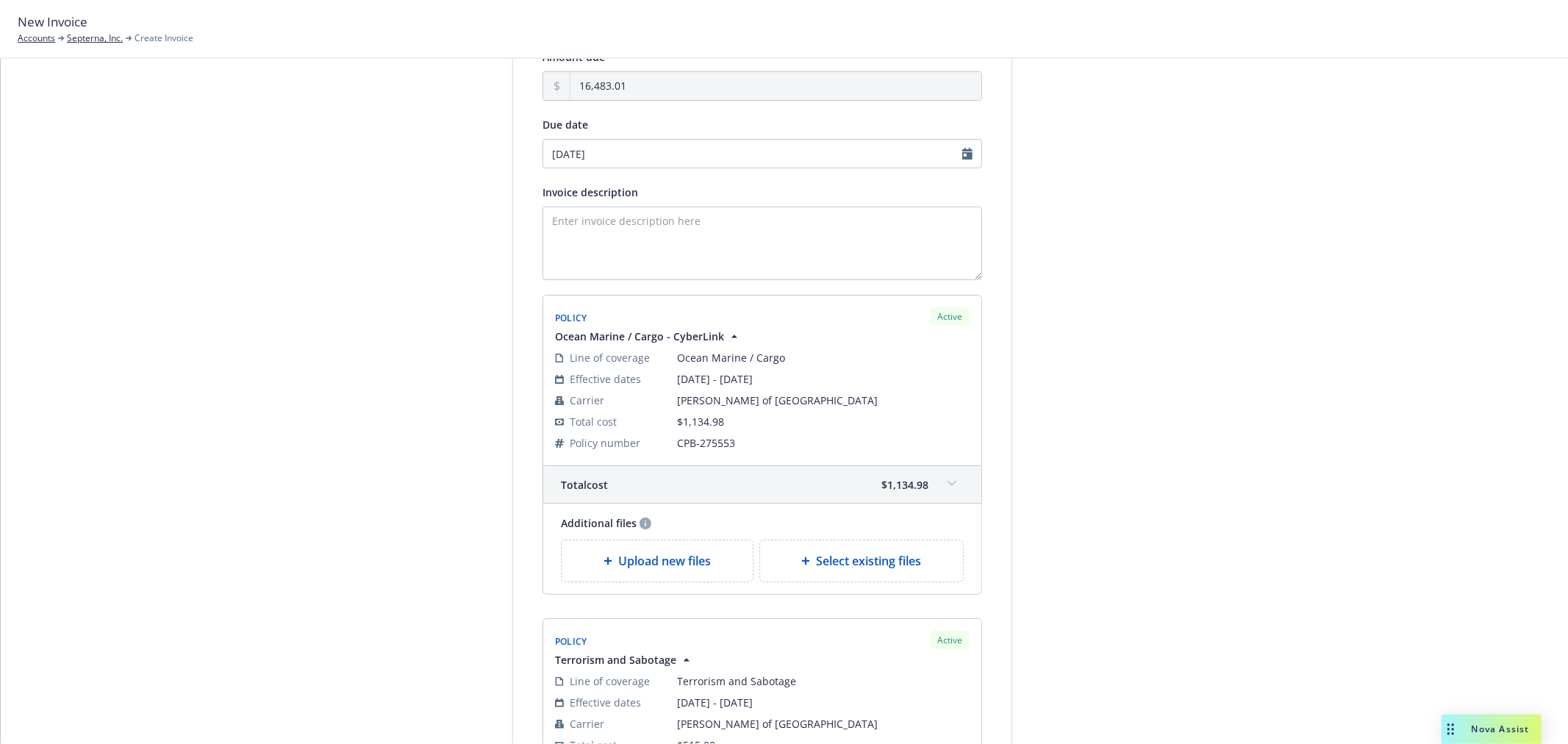
scroll to position [0, 0]
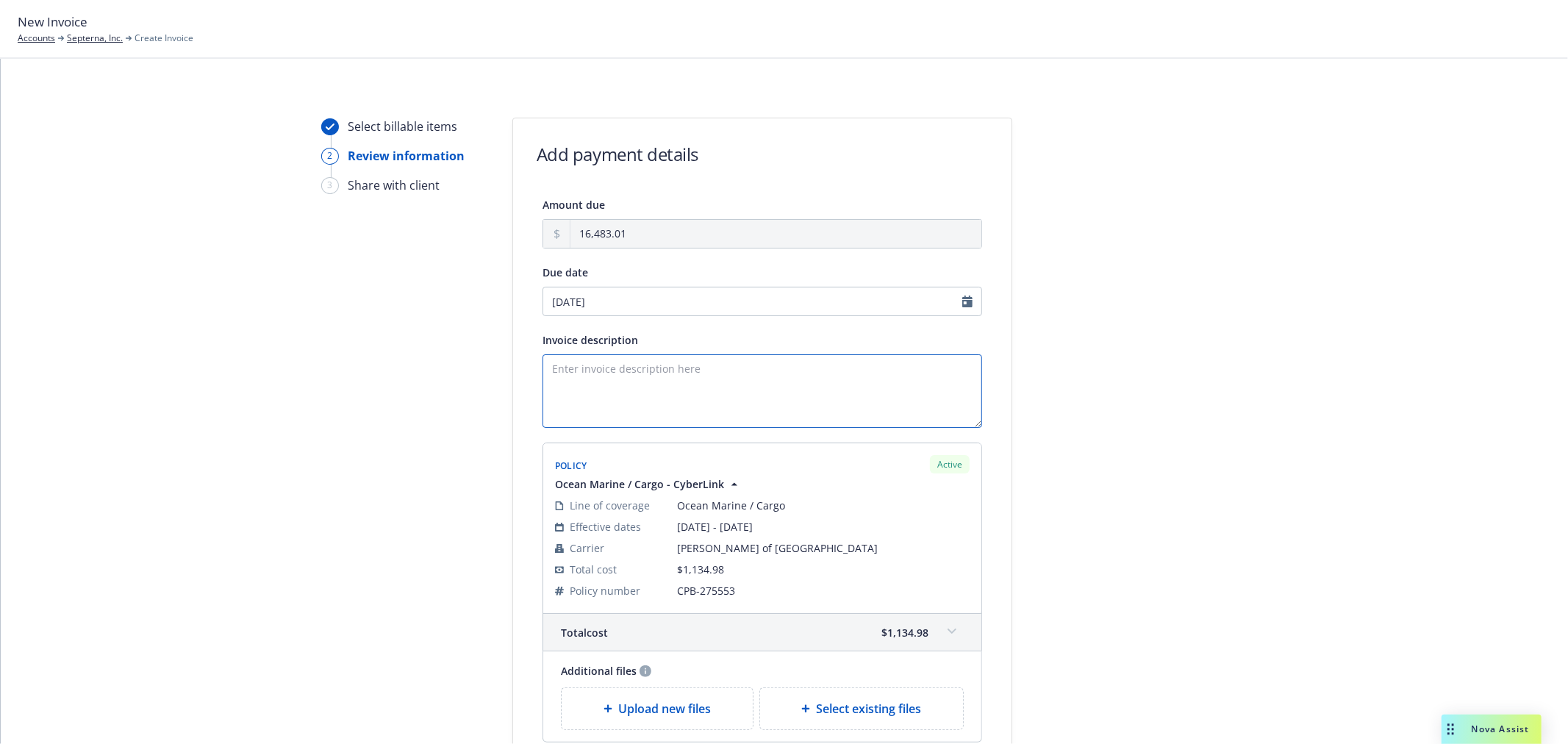
click at [738, 379] on textarea "Invoice description" at bounding box center [762, 391] width 439 height 74
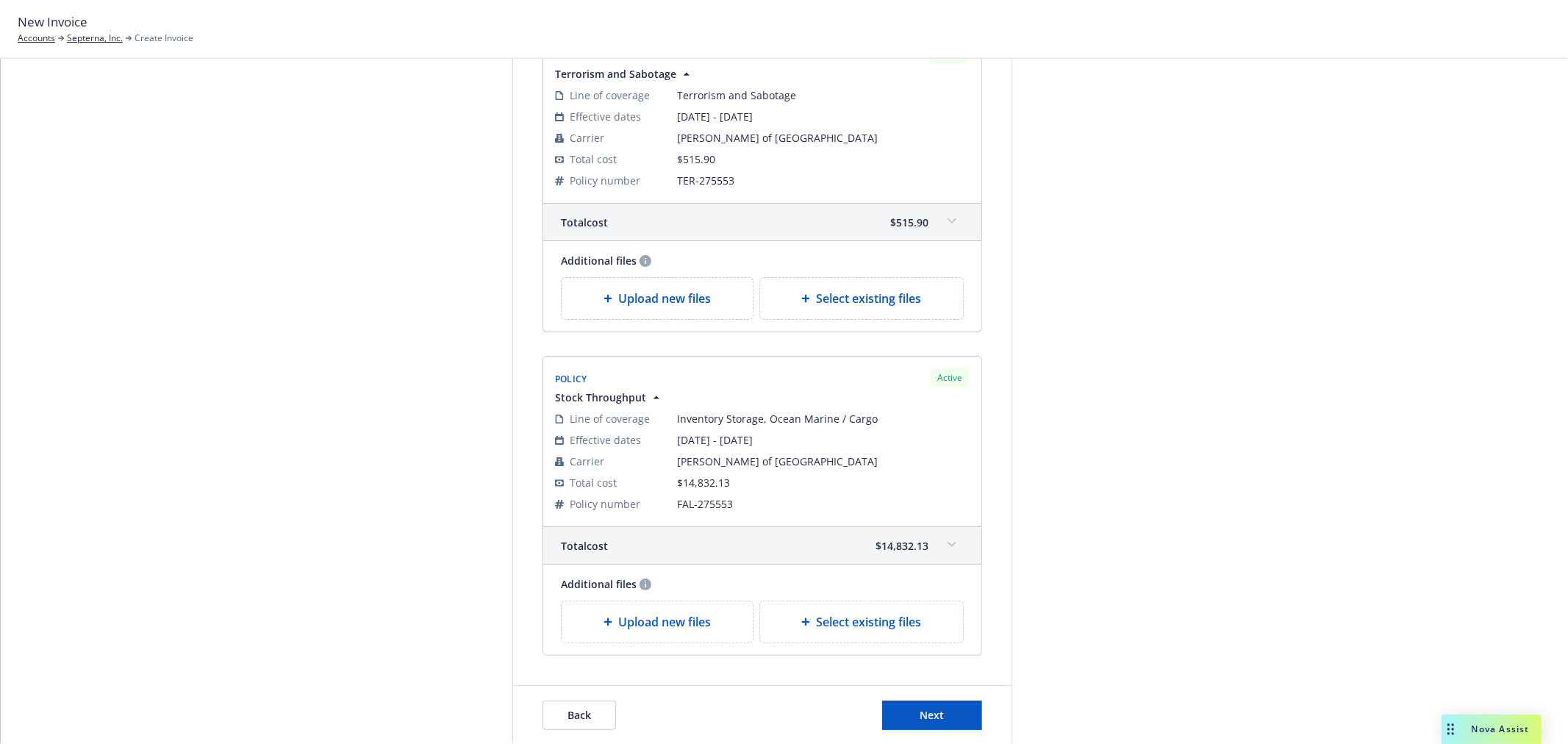
scroll to position [831, 0]
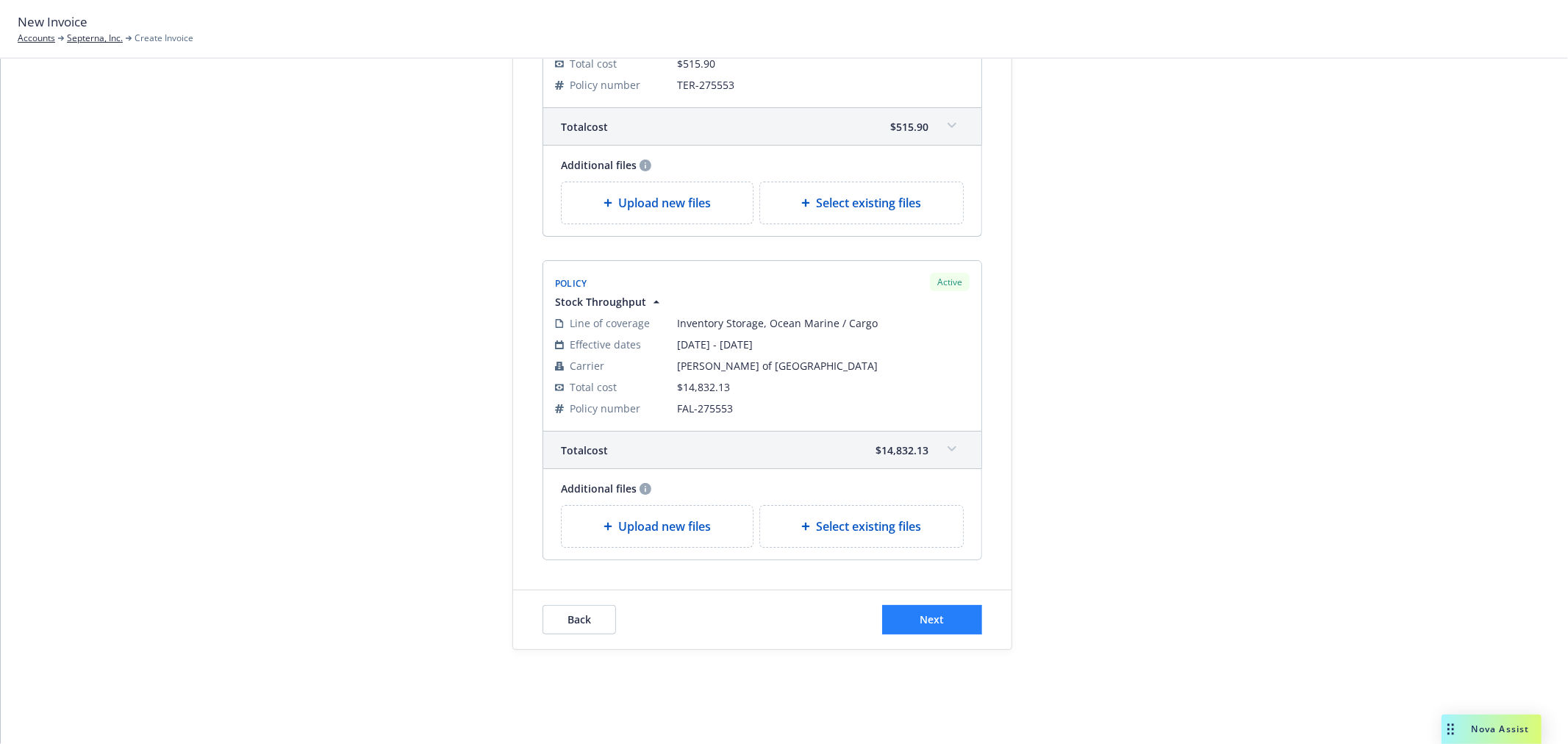
type textarea "Payment due upon receipt, thank you."
click at [907, 625] on button "Next" at bounding box center [932, 619] width 100 height 29
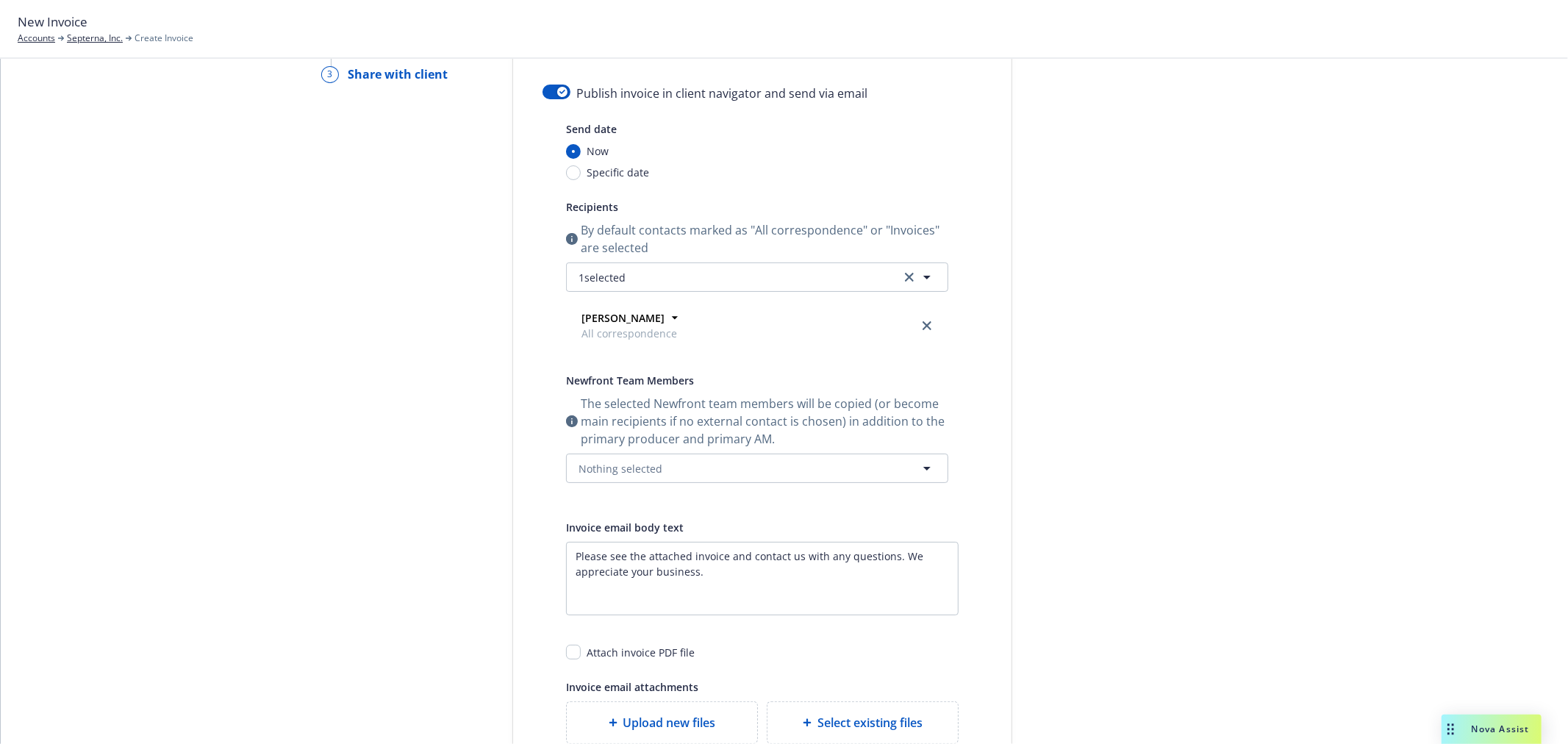
scroll to position [0, 0]
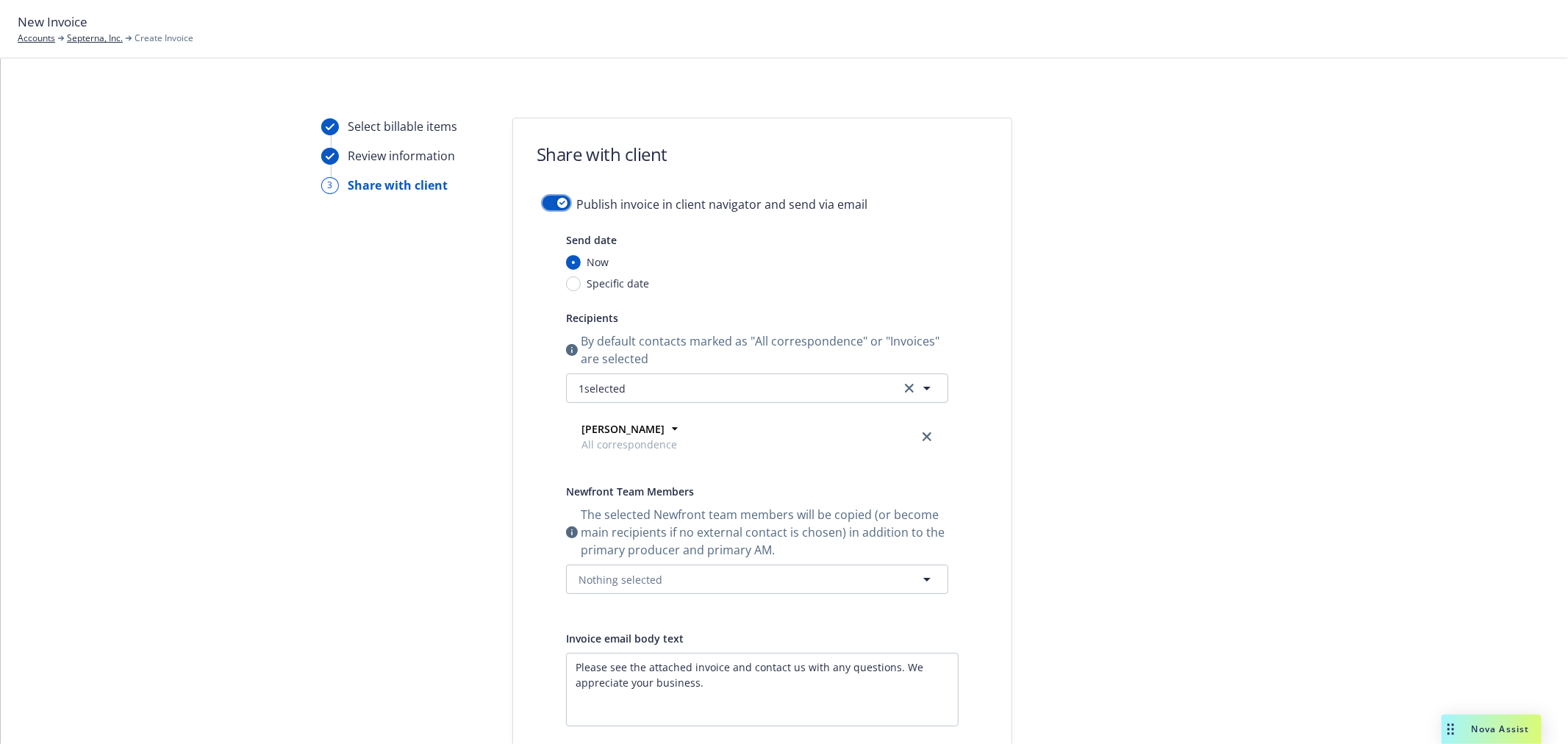
click at [550, 196] on button "button" at bounding box center [556, 203] width 28 height 15
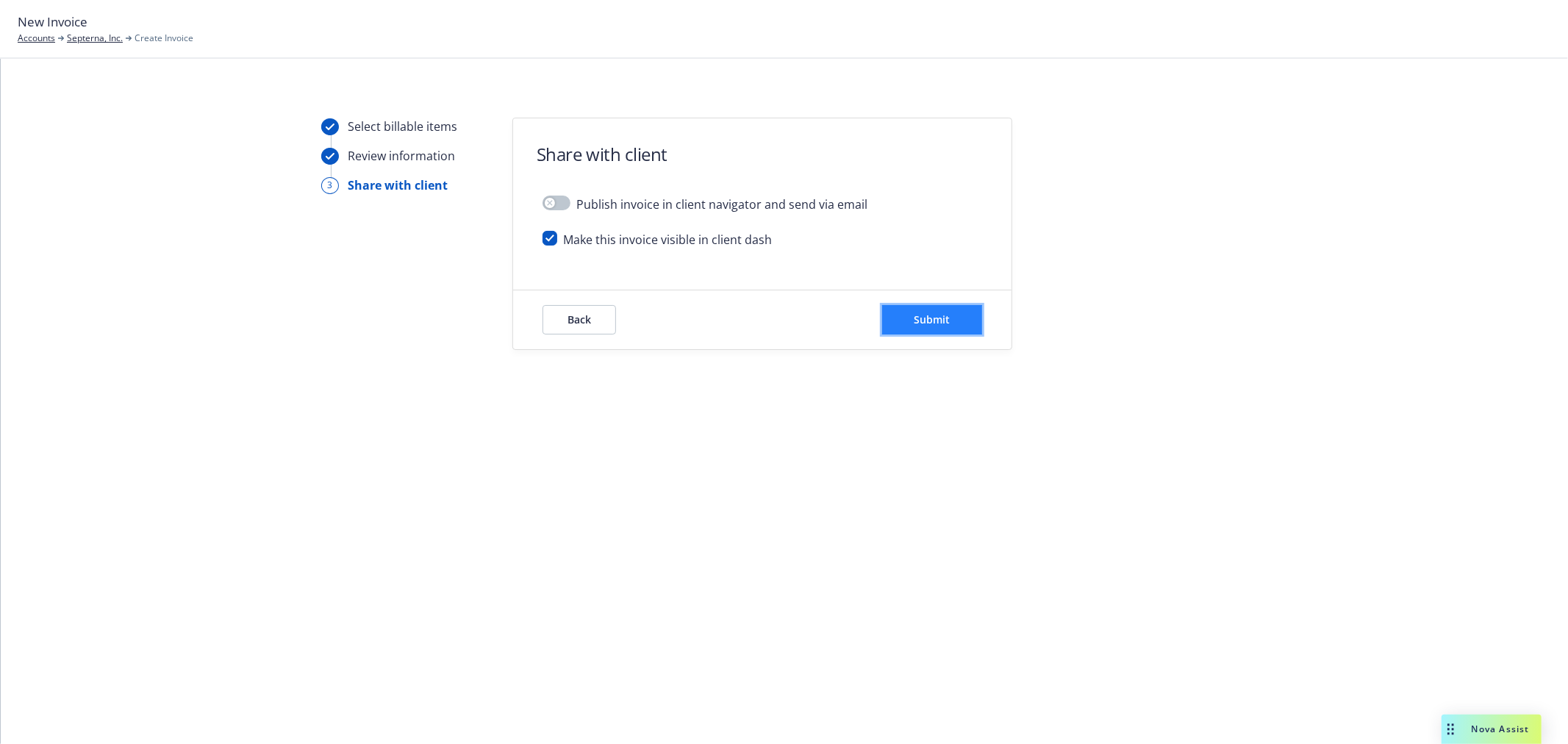
click at [936, 320] on span "Submit" at bounding box center [932, 320] width 36 height 14
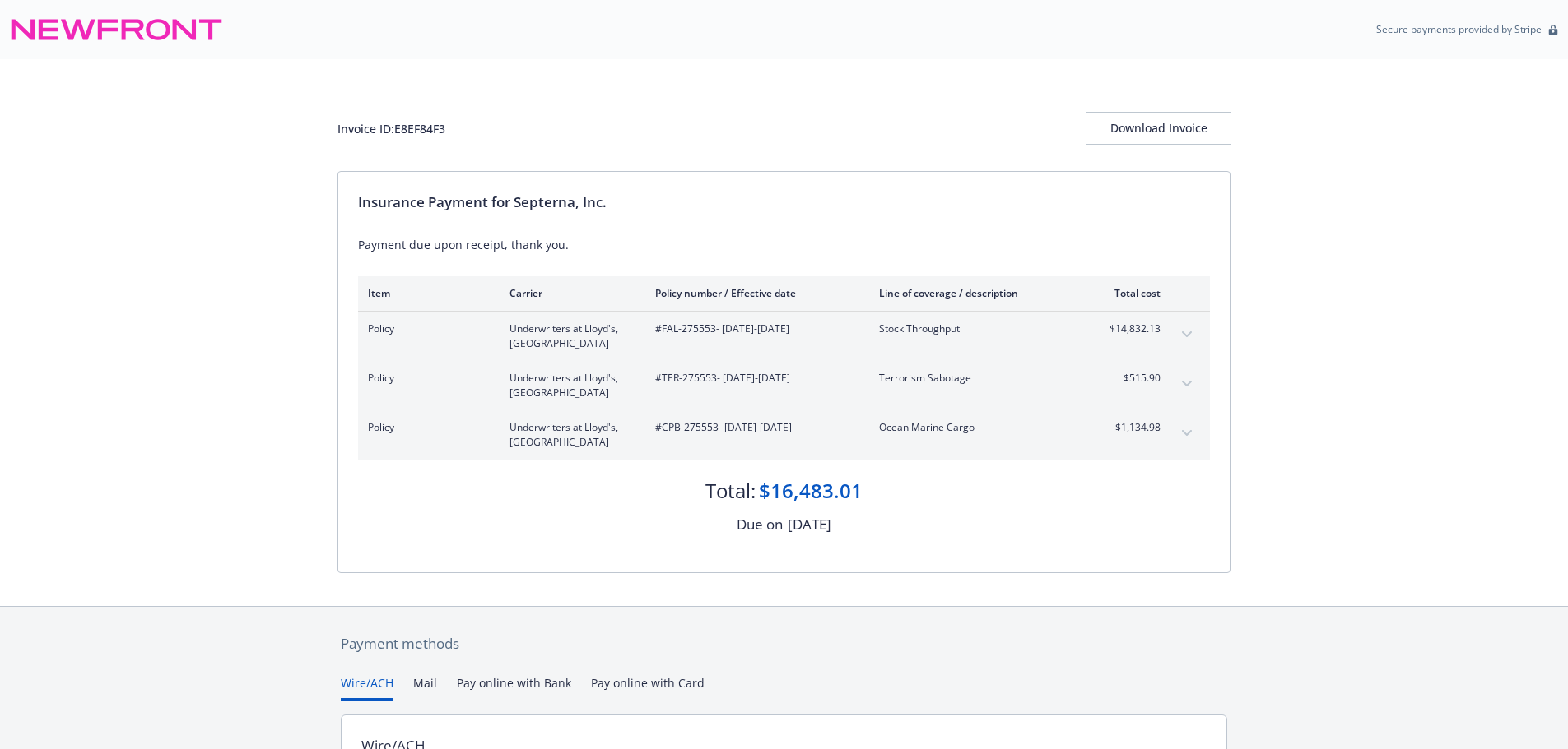
click at [1184, 328] on button "expand content" at bounding box center [1187, 335] width 27 height 27
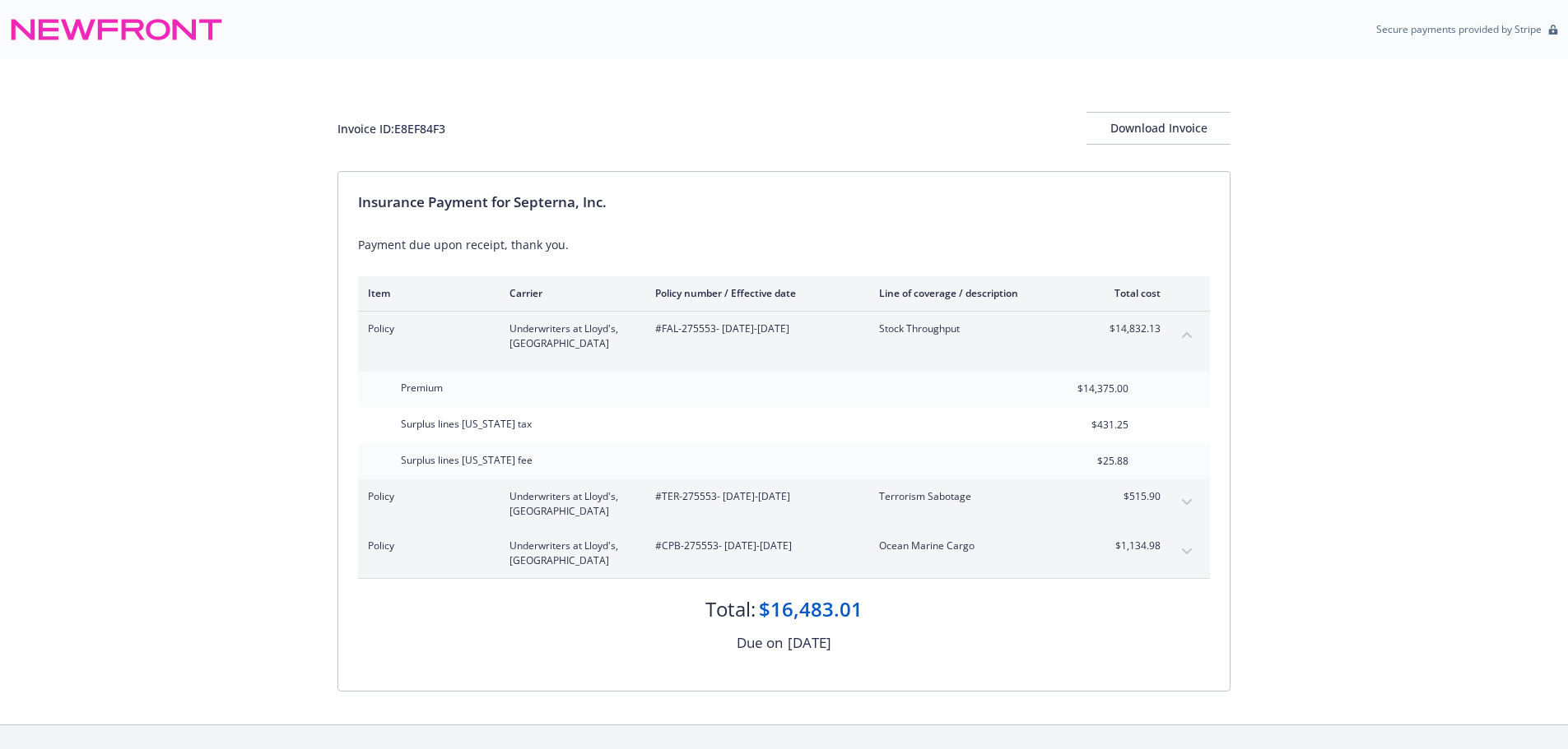
click at [1186, 502] on icon "expand content" at bounding box center [1186, 502] width 10 height 5
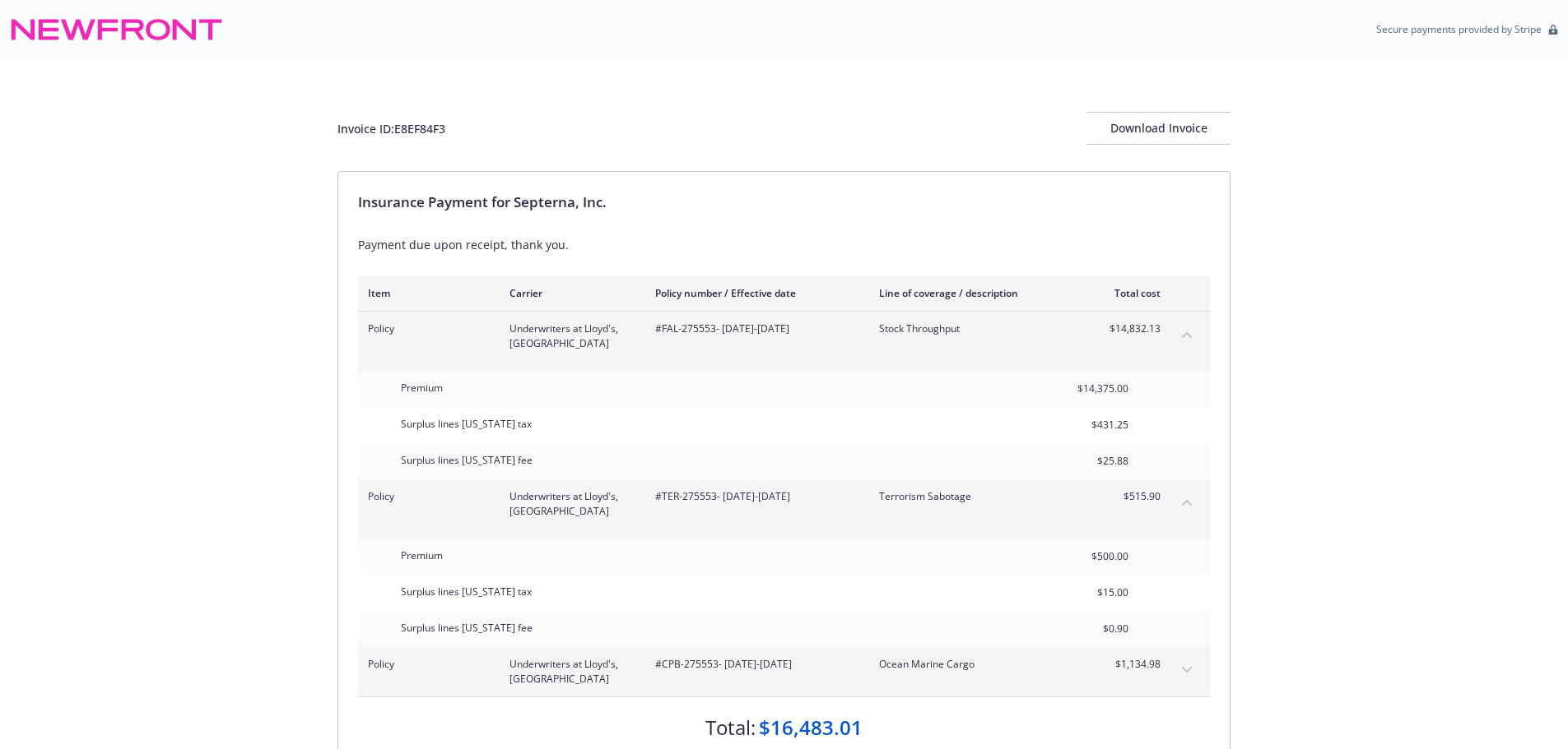
click at [1187, 674] on button "expand content" at bounding box center [1187, 671] width 27 height 27
click at [1168, 124] on div "Download Invoice" at bounding box center [1158, 128] width 144 height 31
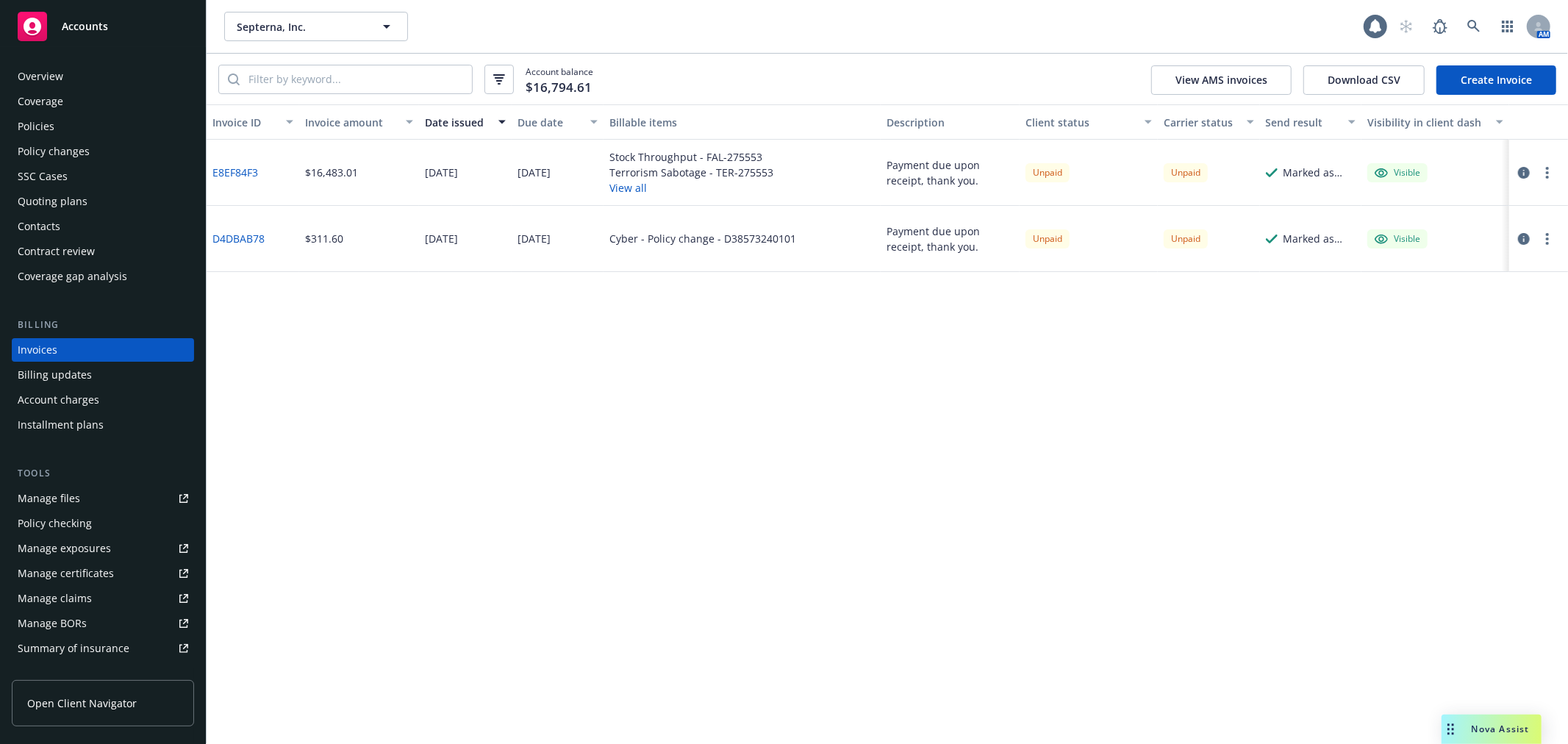
click at [76, 122] on div "Policies" at bounding box center [102, 127] width 171 height 24
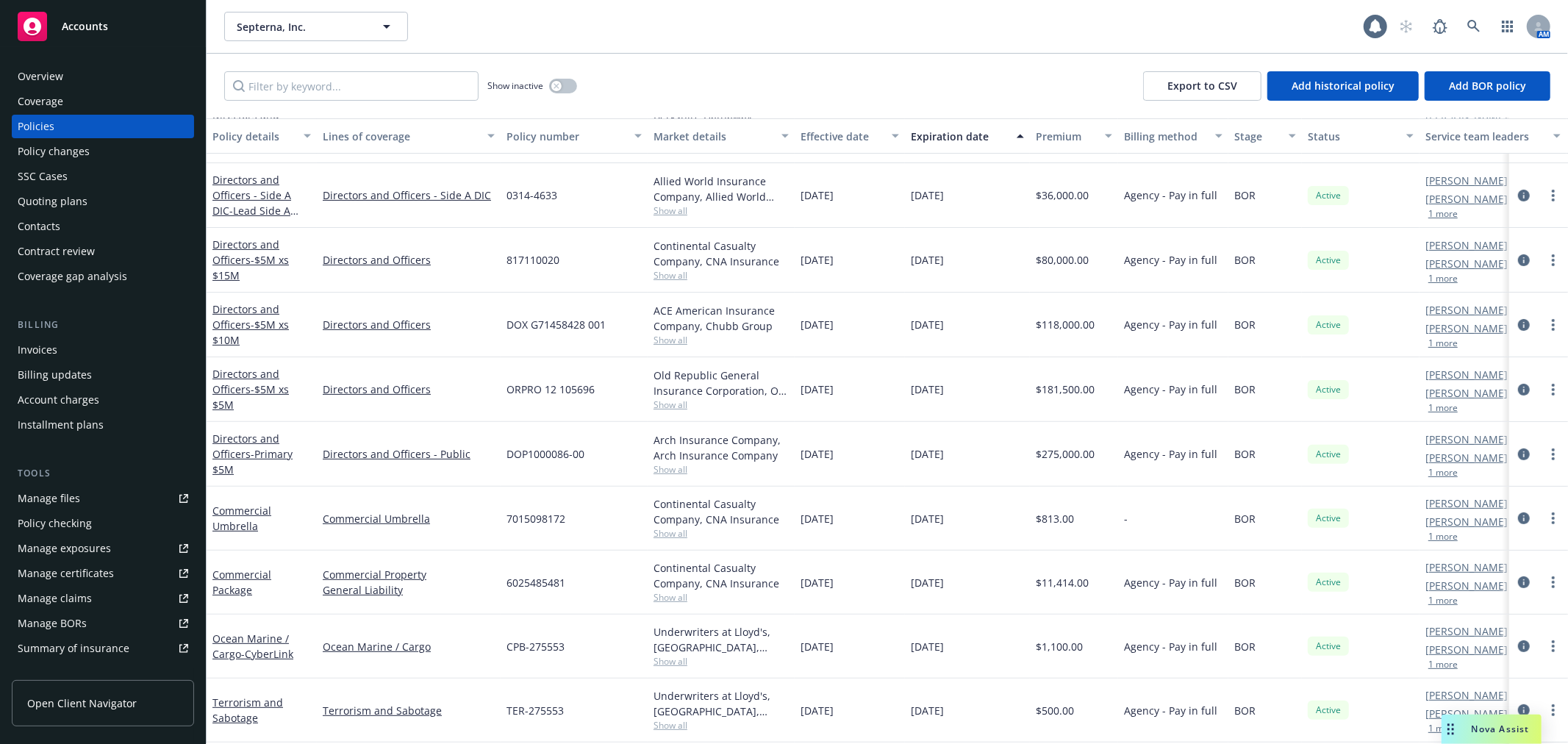
scroll to position [360, 0]
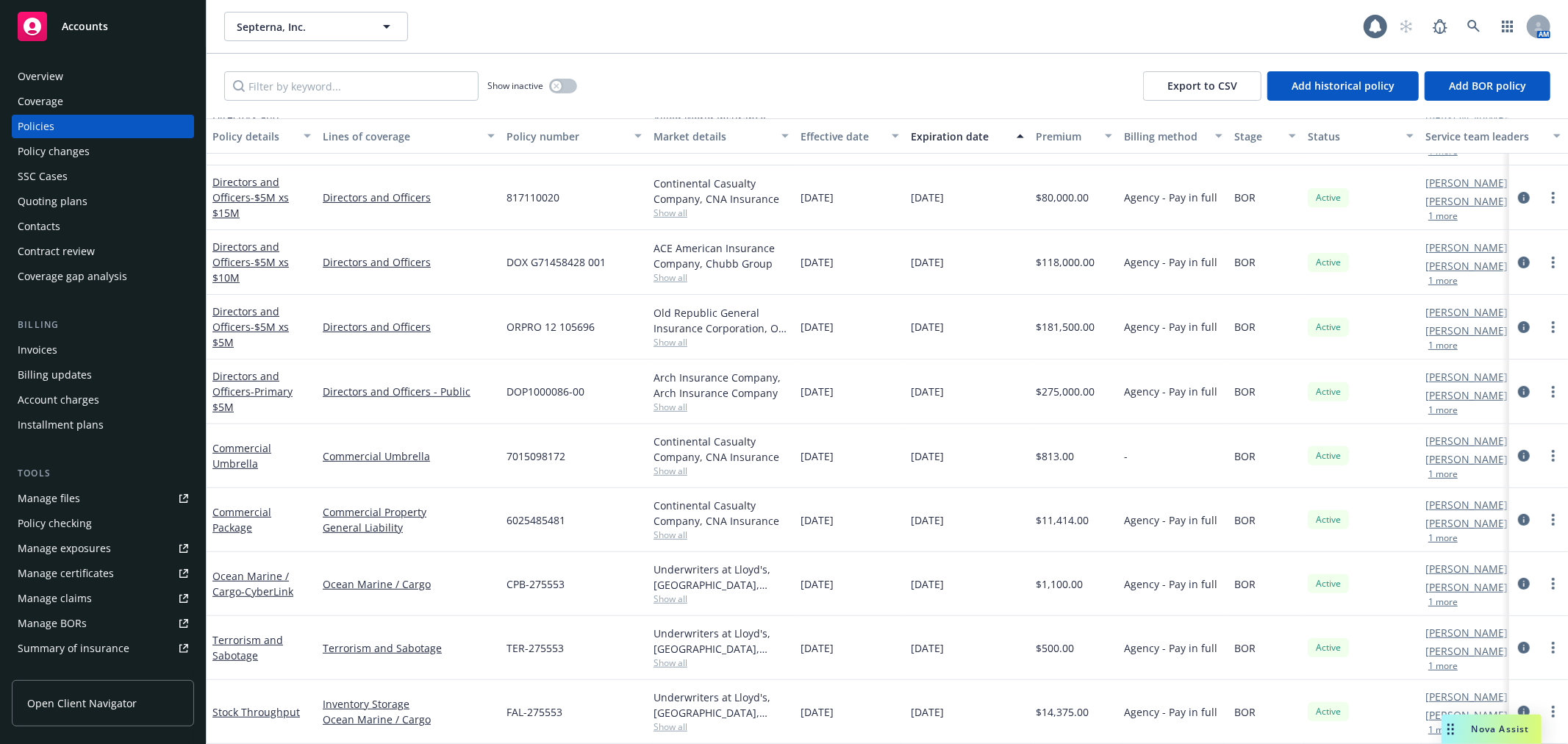
click at [69, 82] on div "Overview" at bounding box center [102, 77] width 171 height 24
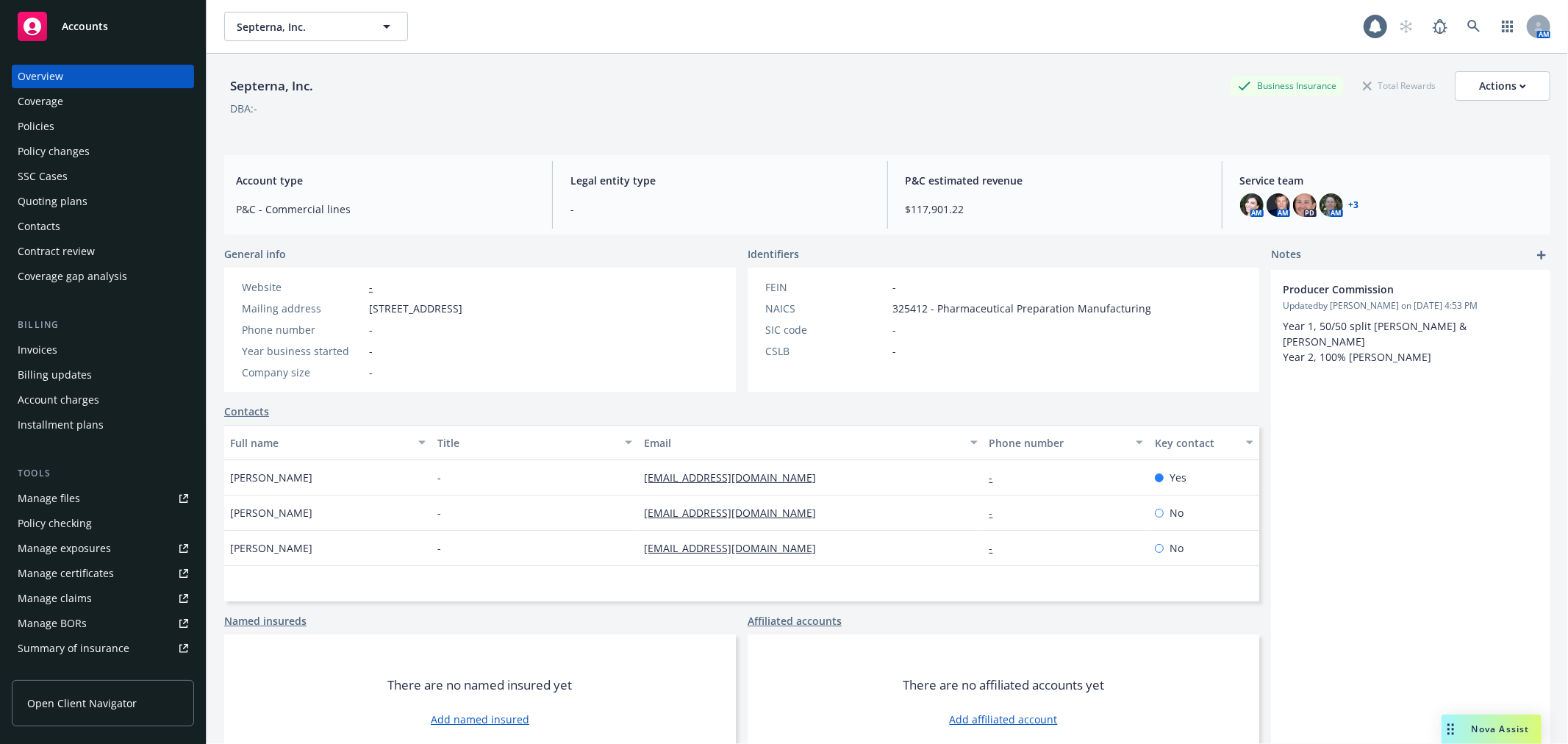
click at [71, 221] on div "Contacts" at bounding box center [102, 227] width 171 height 24
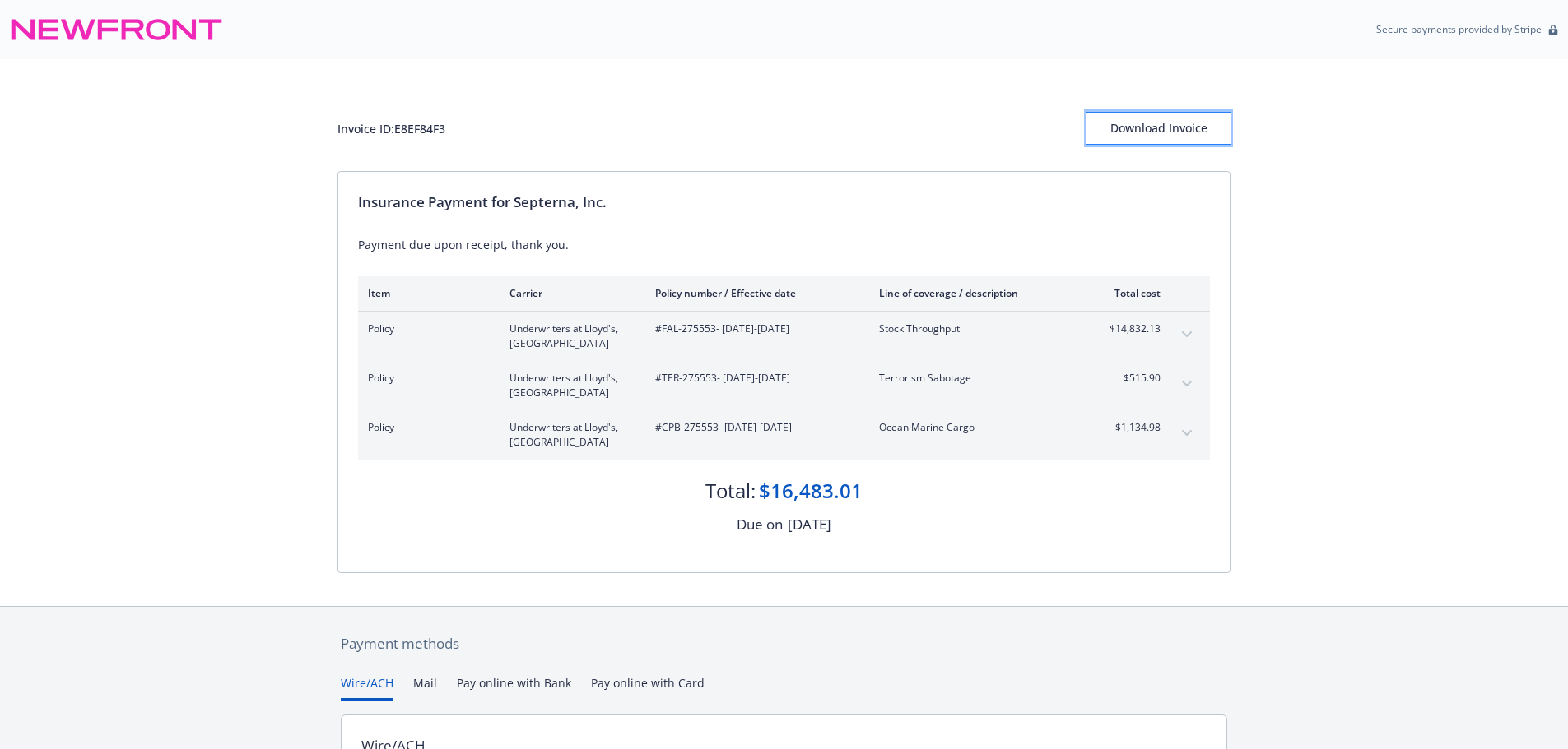
click at [1182, 127] on div "Download Invoice" at bounding box center [1158, 128] width 144 height 31
